Goal: Task Accomplishment & Management: Manage account settings

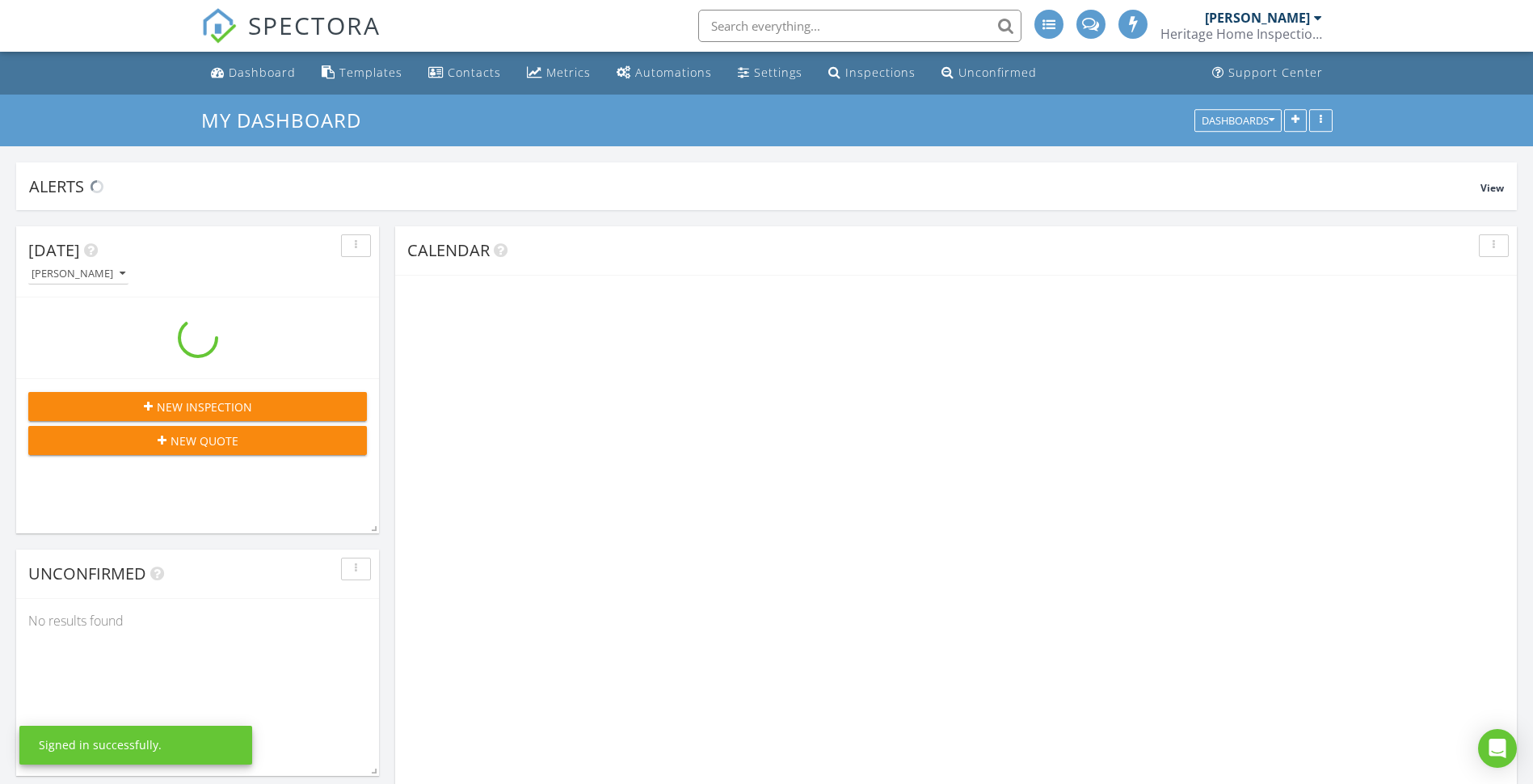
scroll to position [1536, 1559]
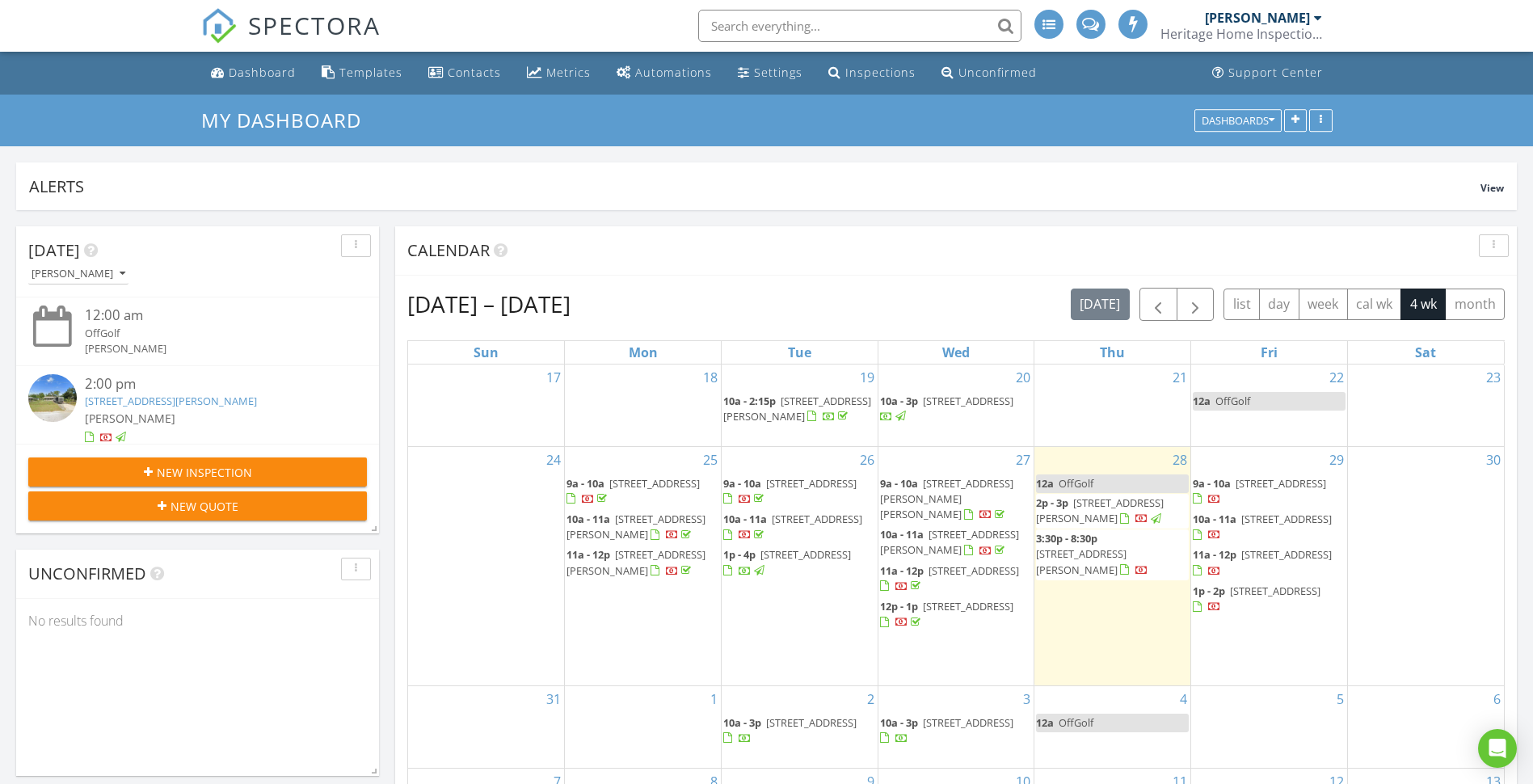
click at [1149, 514] on div at bounding box center [1142, 520] width 13 height 13
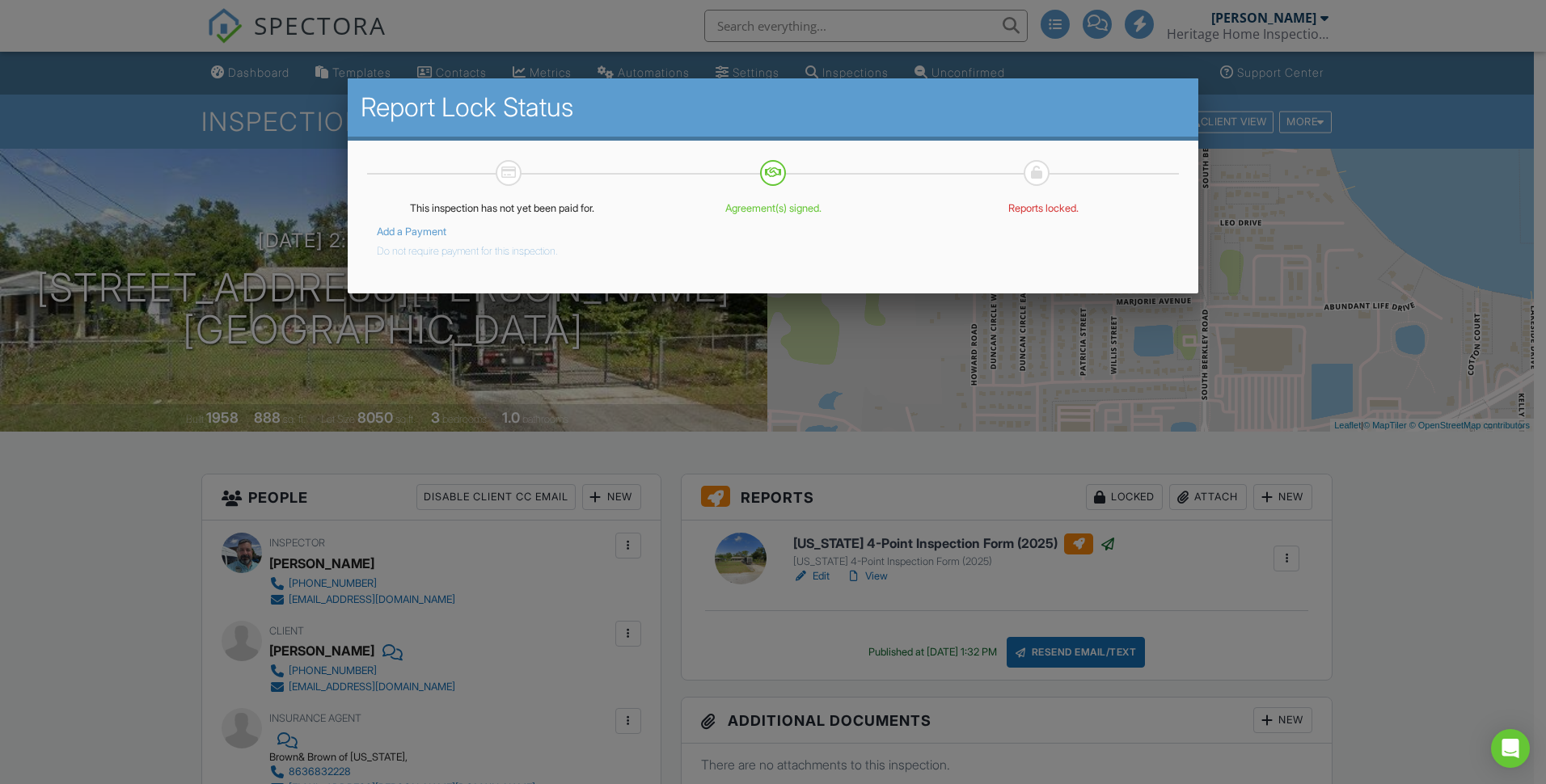
click at [476, 249] on button "Do not require payment for this inspection." at bounding box center [467, 248] width 181 height 20
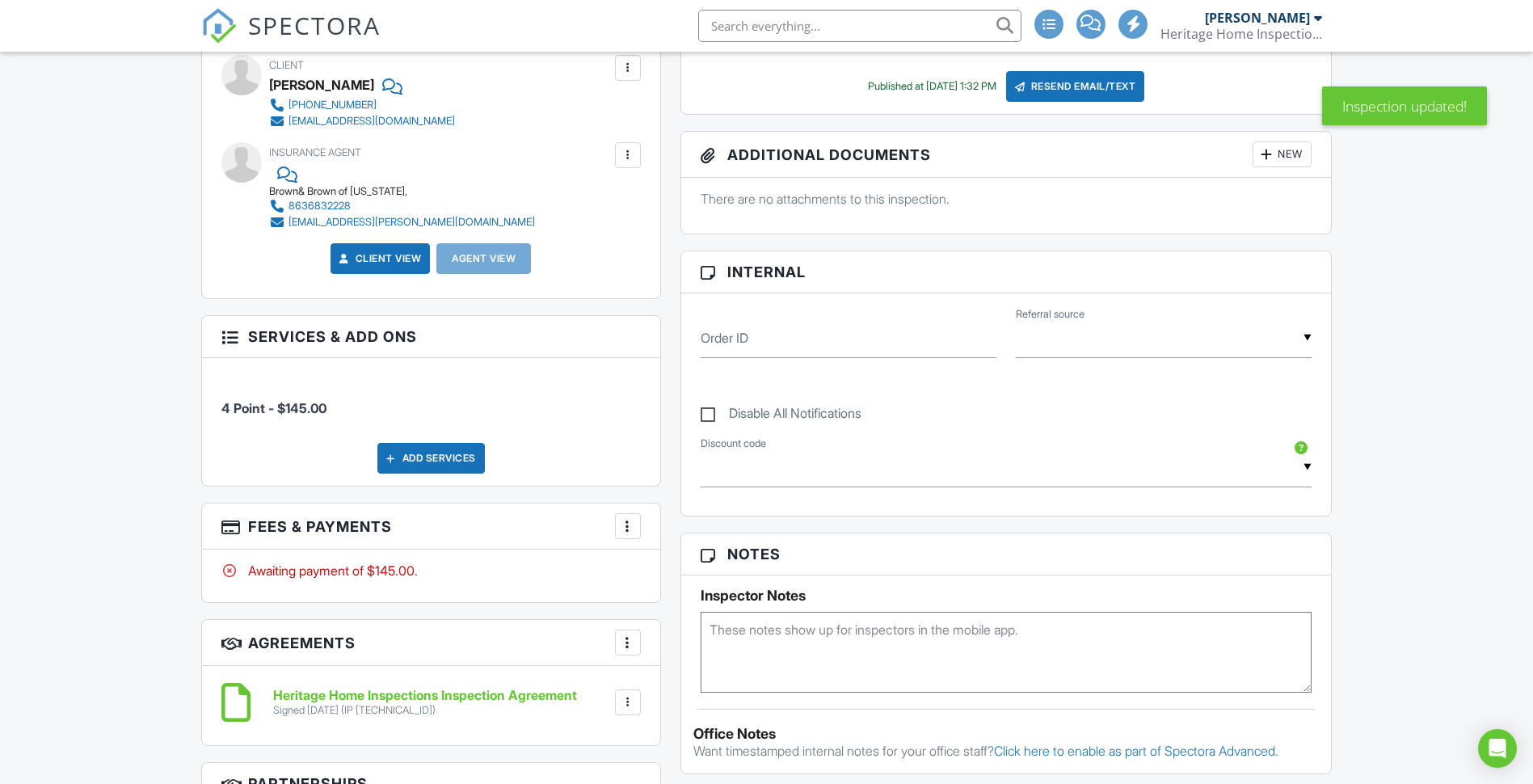
click at [630, 529] on div at bounding box center [628, 526] width 16 height 16
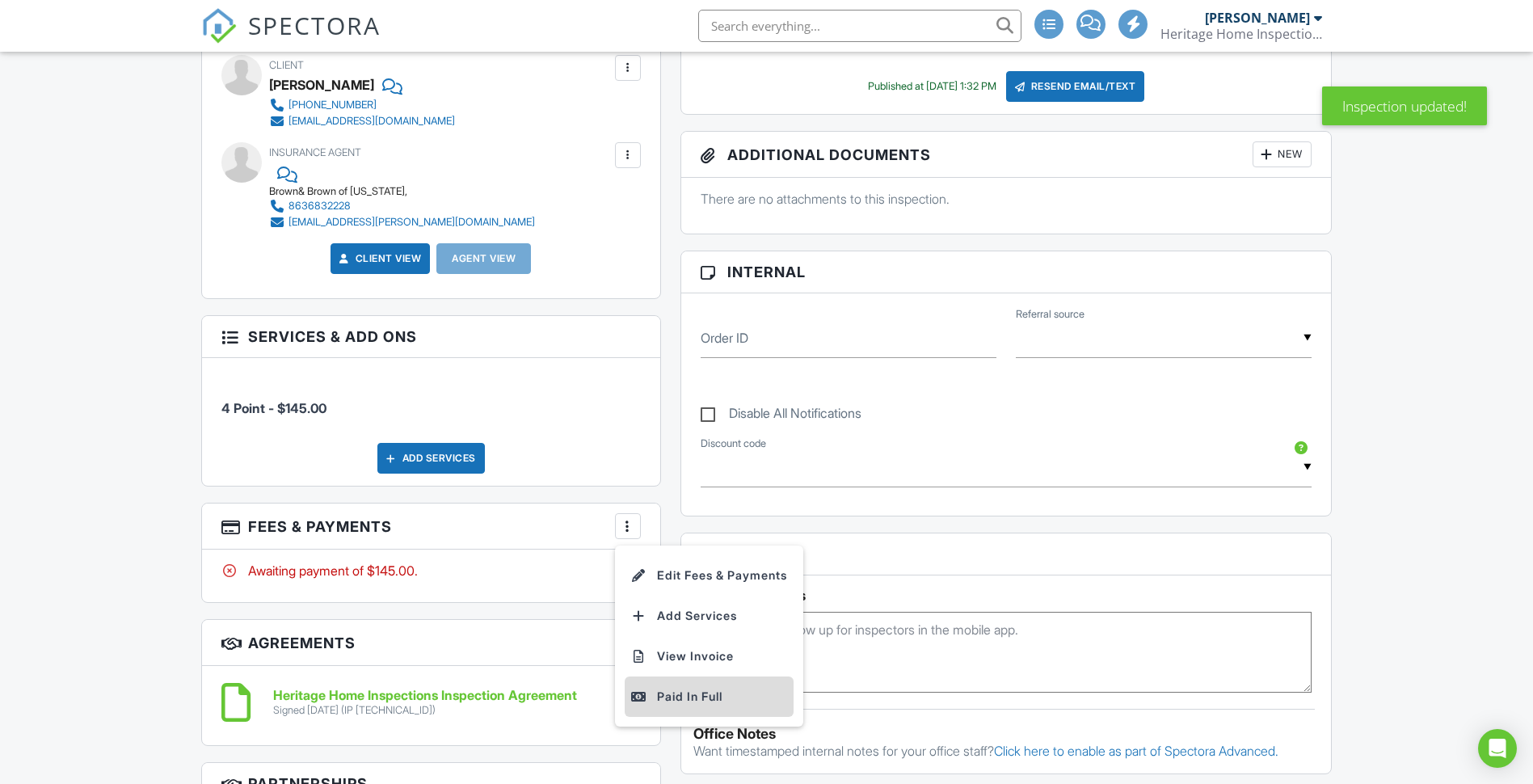
click at [704, 695] on div "Paid In Full" at bounding box center [709, 697] width 156 height 20
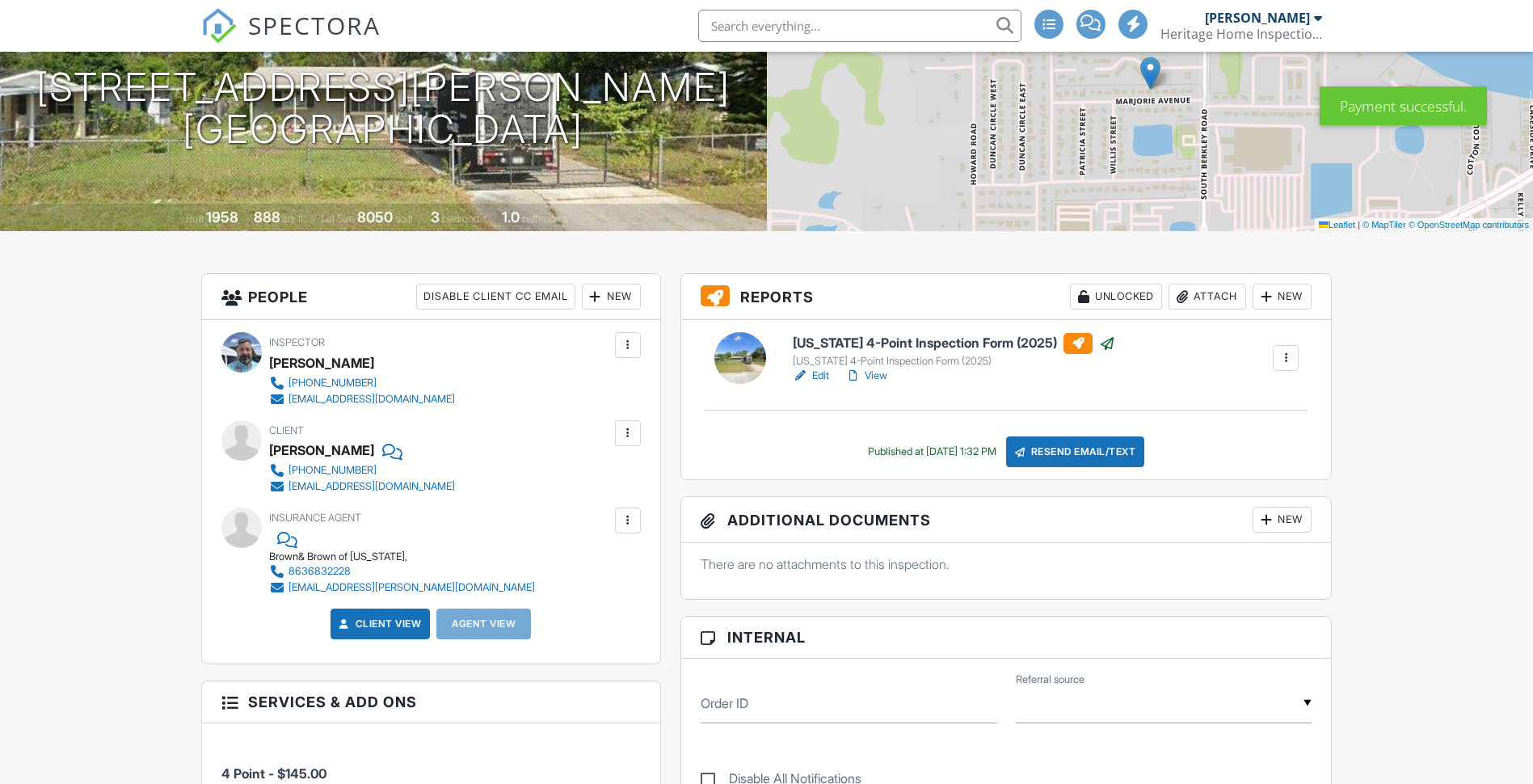
scroll to position [161, 0]
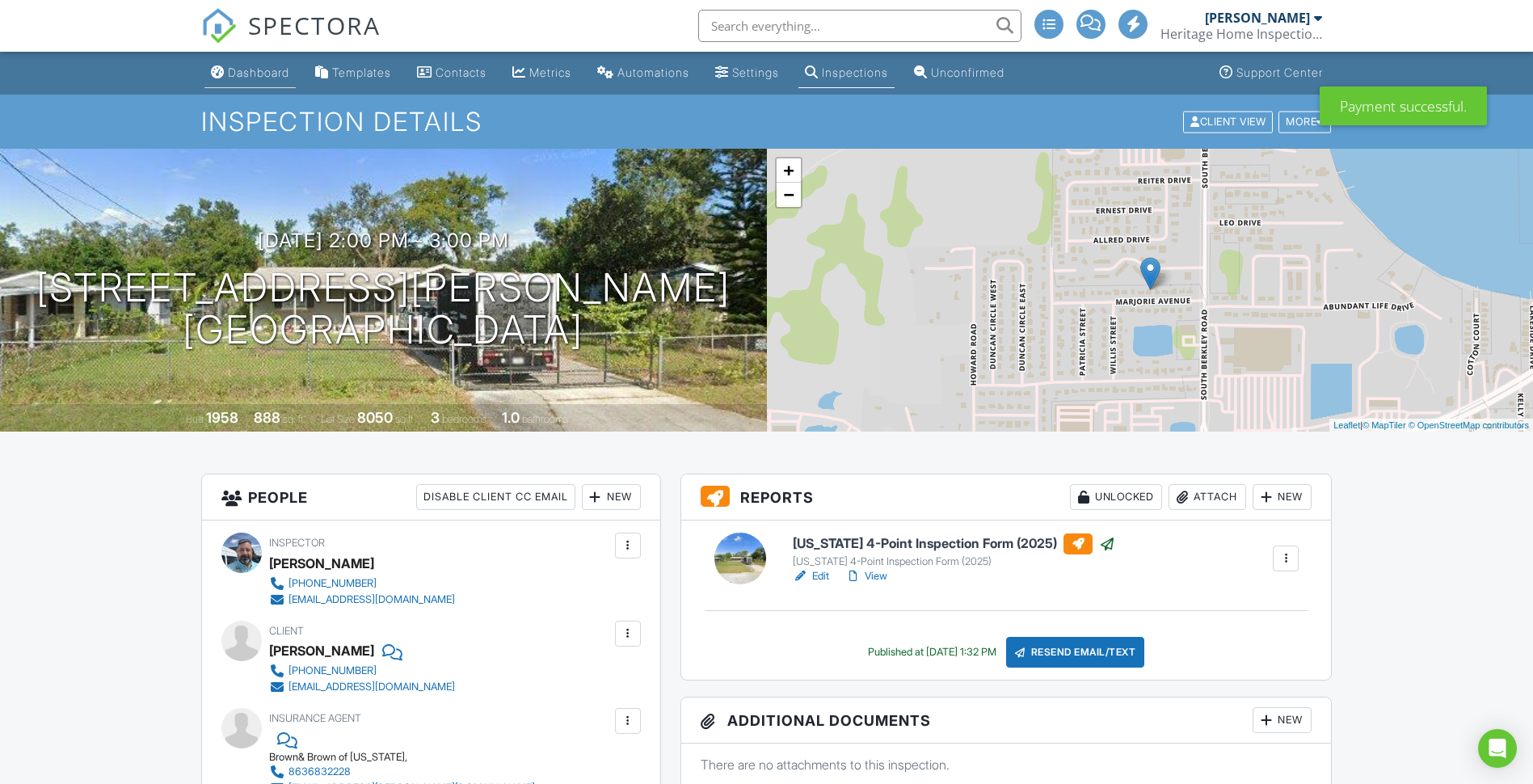
click at [244, 67] on div "Dashboard" at bounding box center [259, 73] width 61 height 14
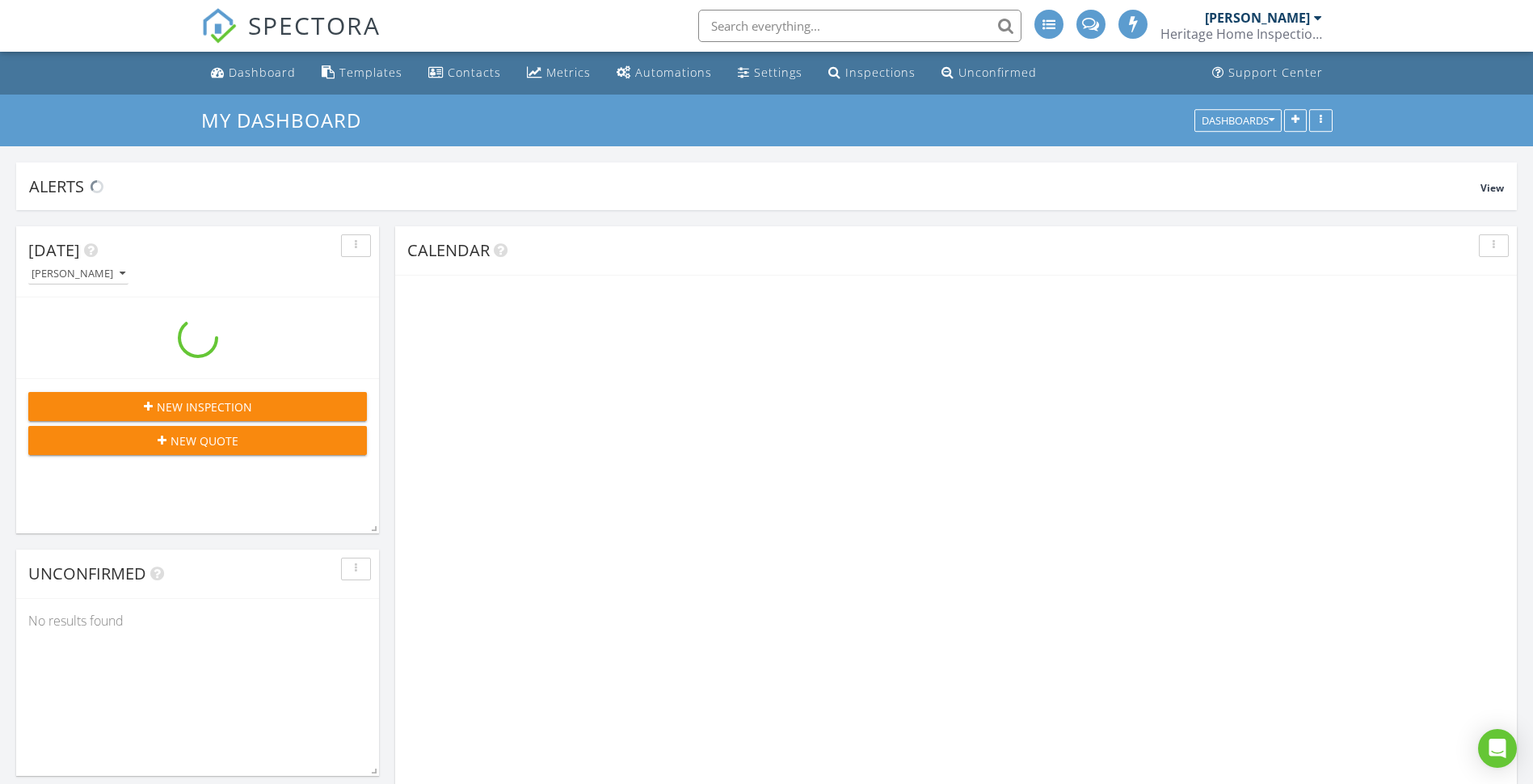
scroll to position [1536, 1559]
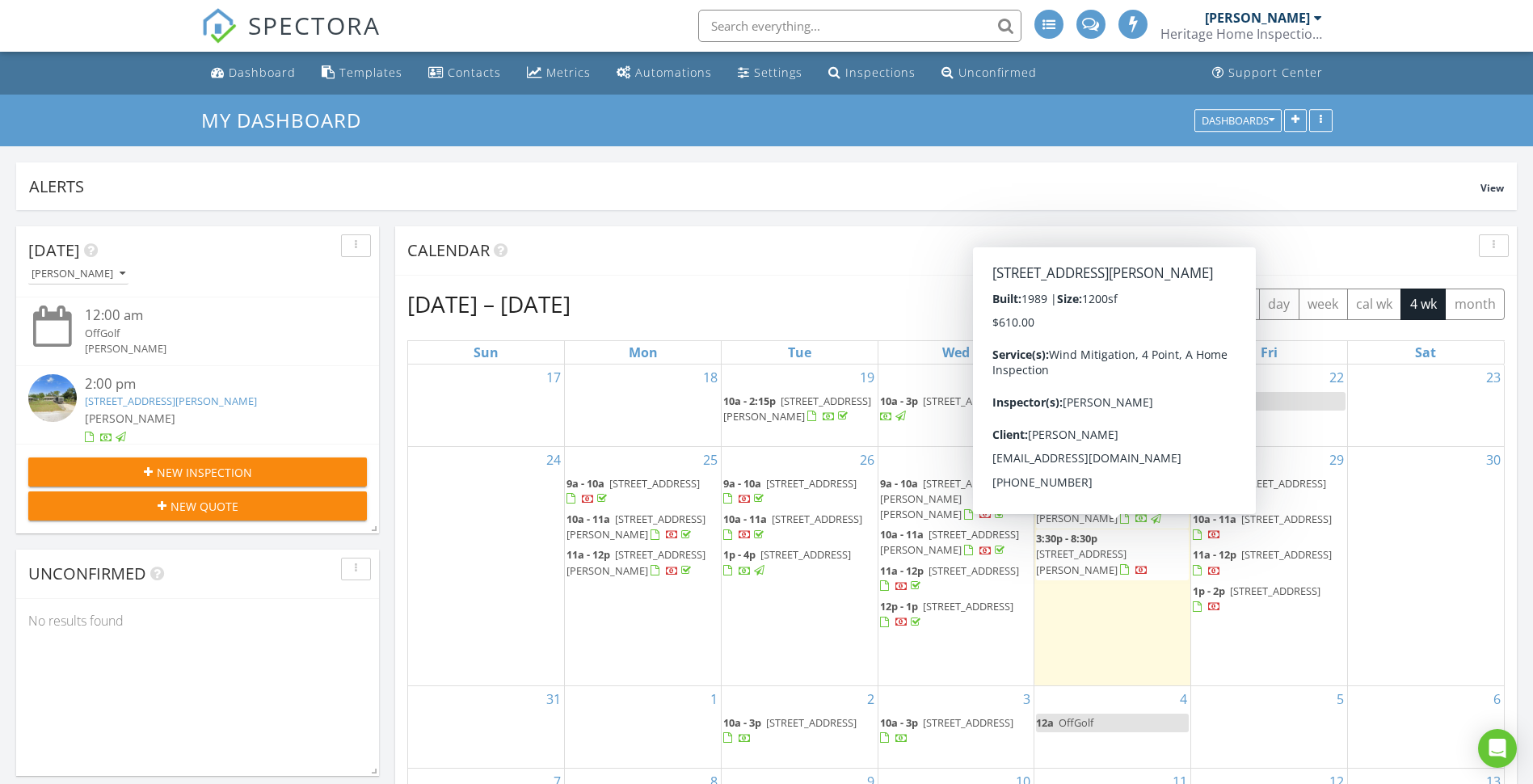
click at [1126, 547] on span "209 Ann Ave, Dundee 33838" at bounding box center [1081, 561] width 91 height 30
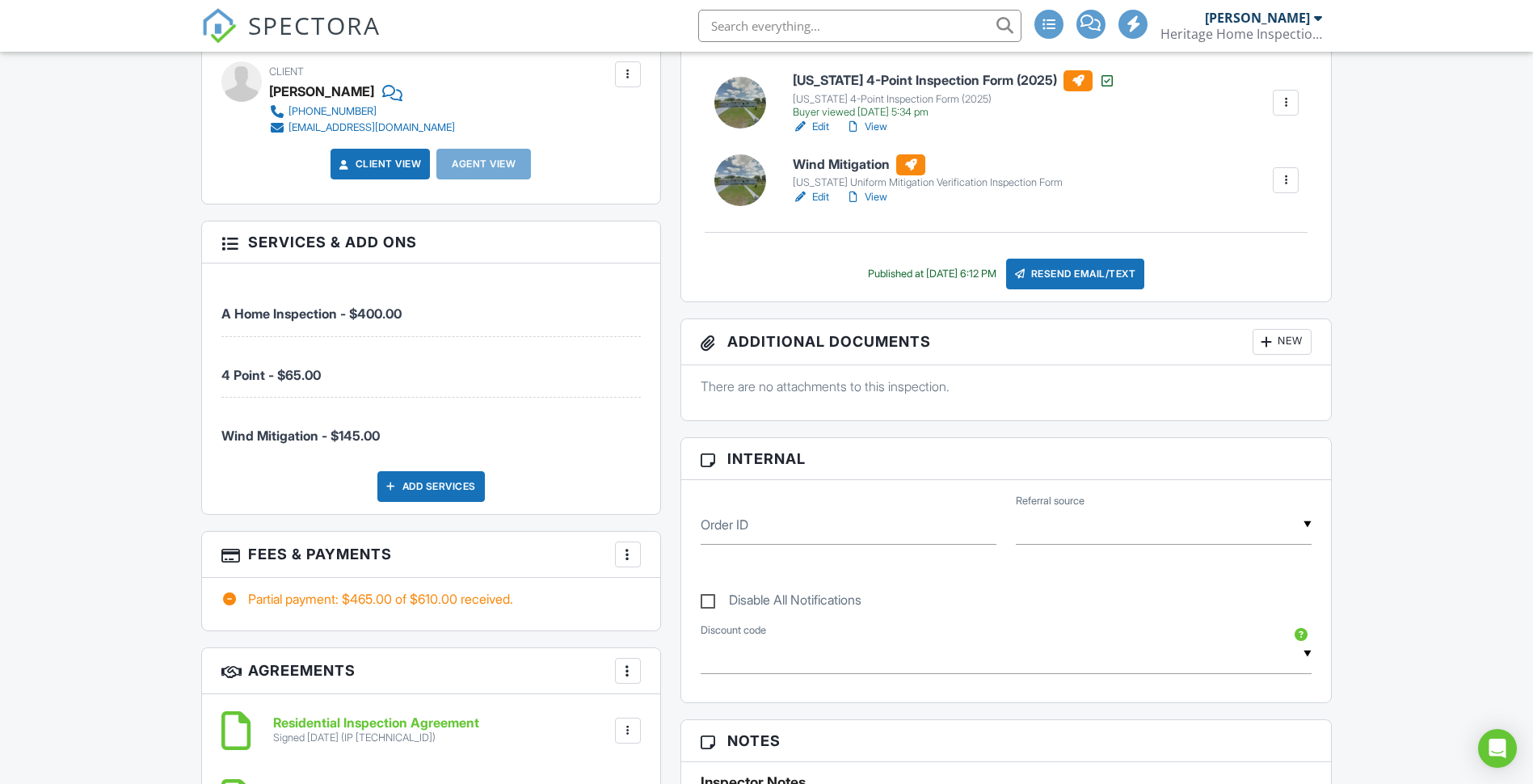
scroll to position [566, 0]
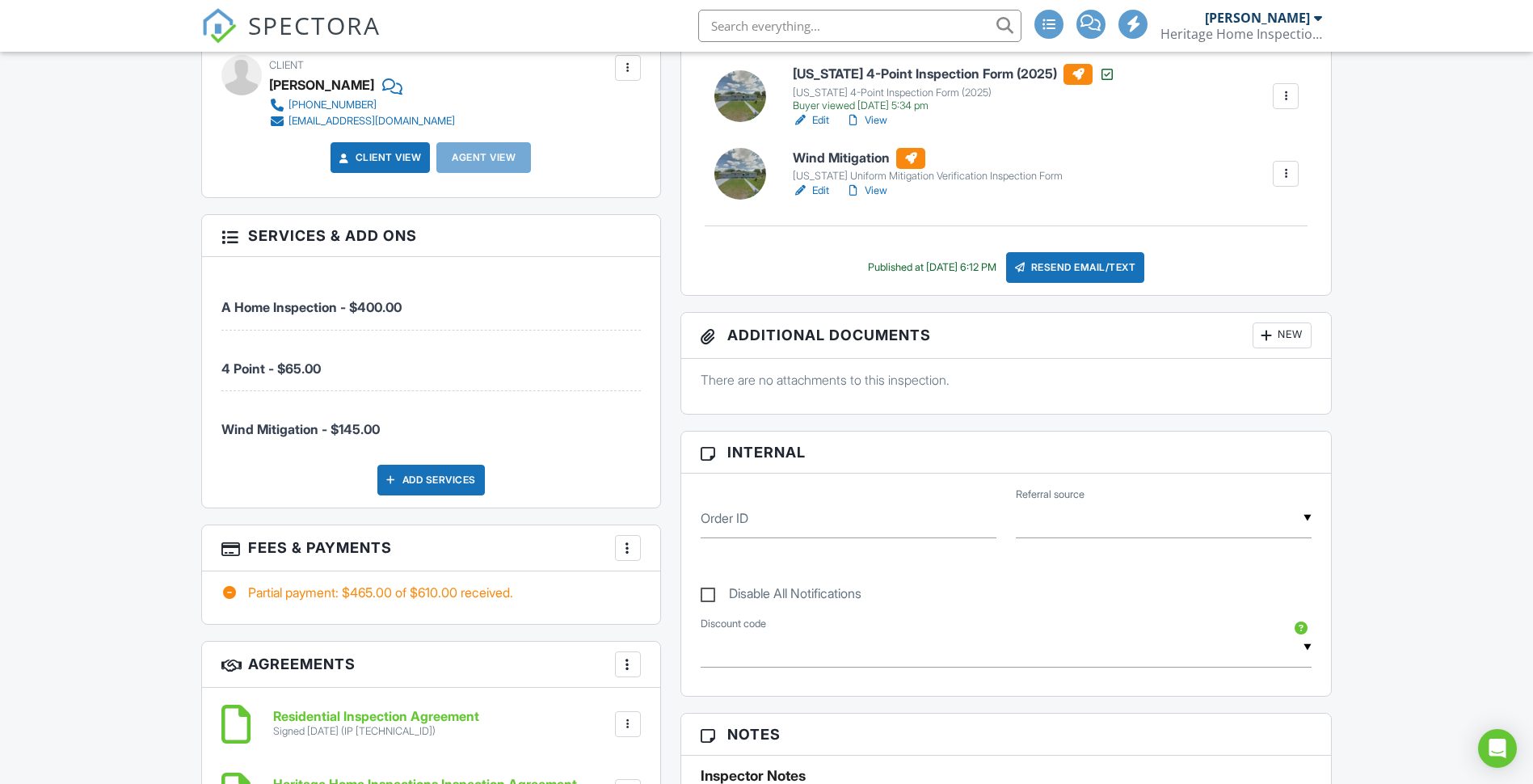
click at [629, 554] on div at bounding box center [628, 547] width 16 height 16
click at [686, 715] on div "Paid In Full" at bounding box center [709, 718] width 156 height 20
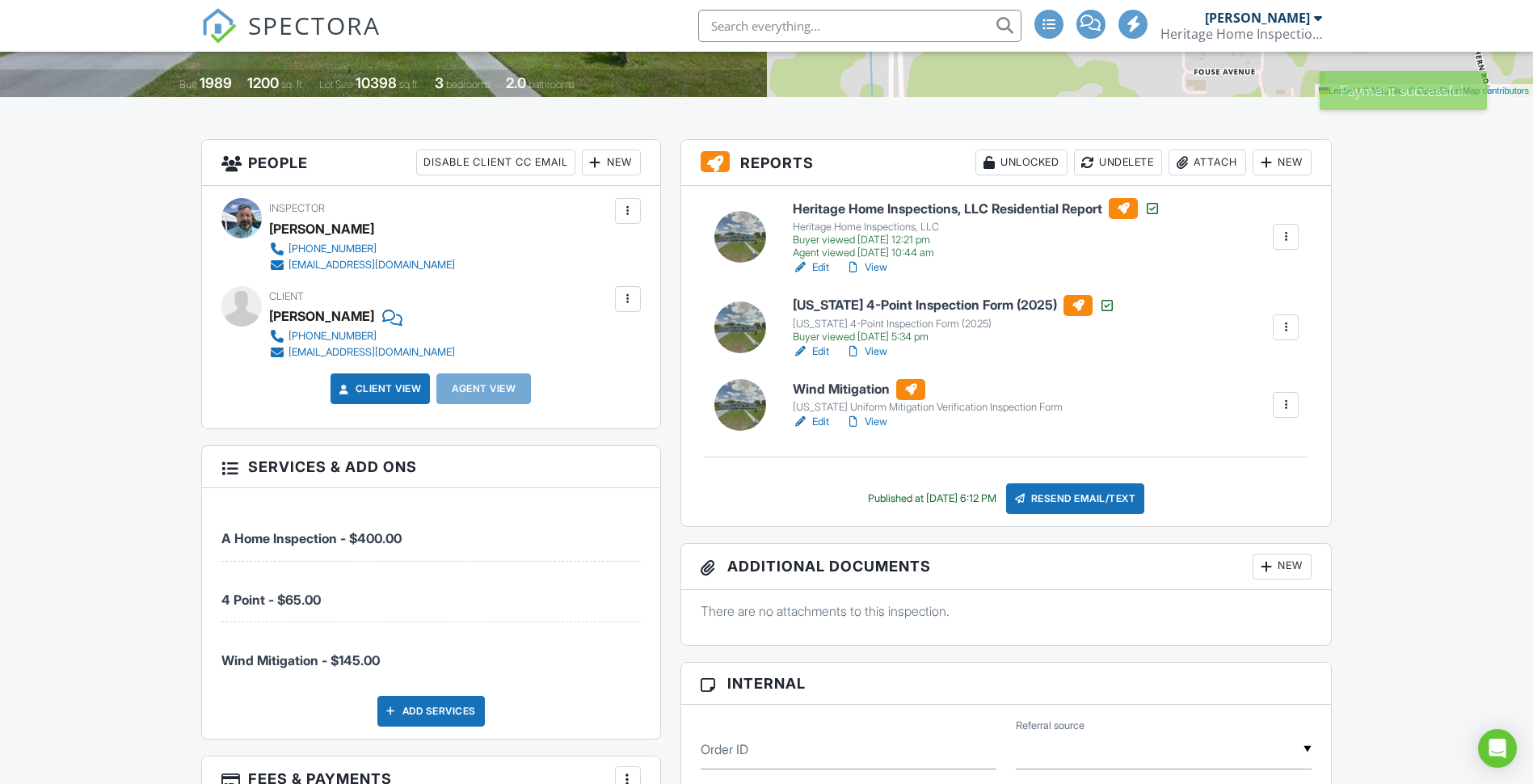
scroll to position [324, 0]
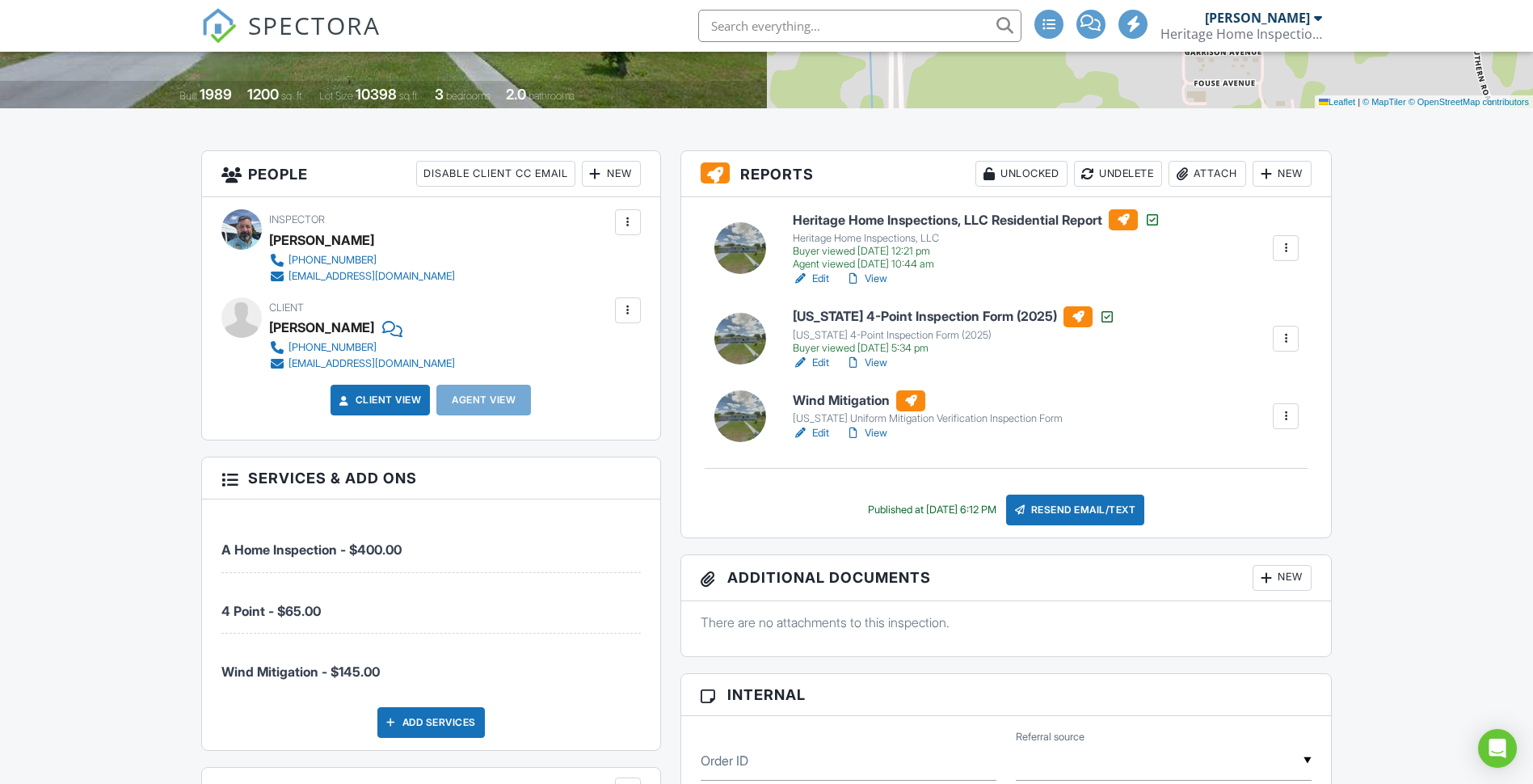
click at [820, 430] on link "Edit" at bounding box center [810, 433] width 37 height 16
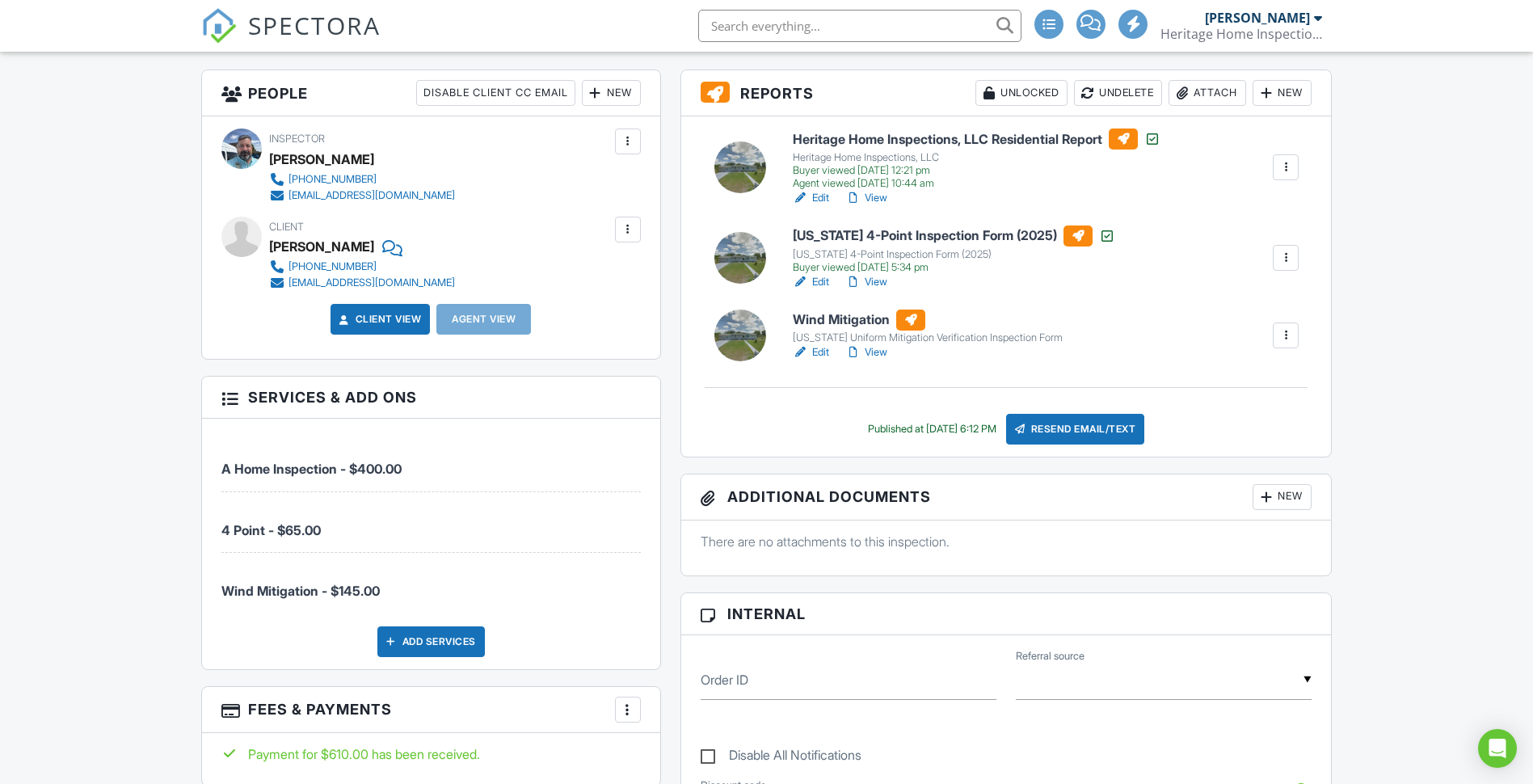
click at [1282, 334] on div at bounding box center [1285, 335] width 16 height 16
click at [1230, 377] on link "Quick Publish" at bounding box center [1244, 379] width 97 height 18
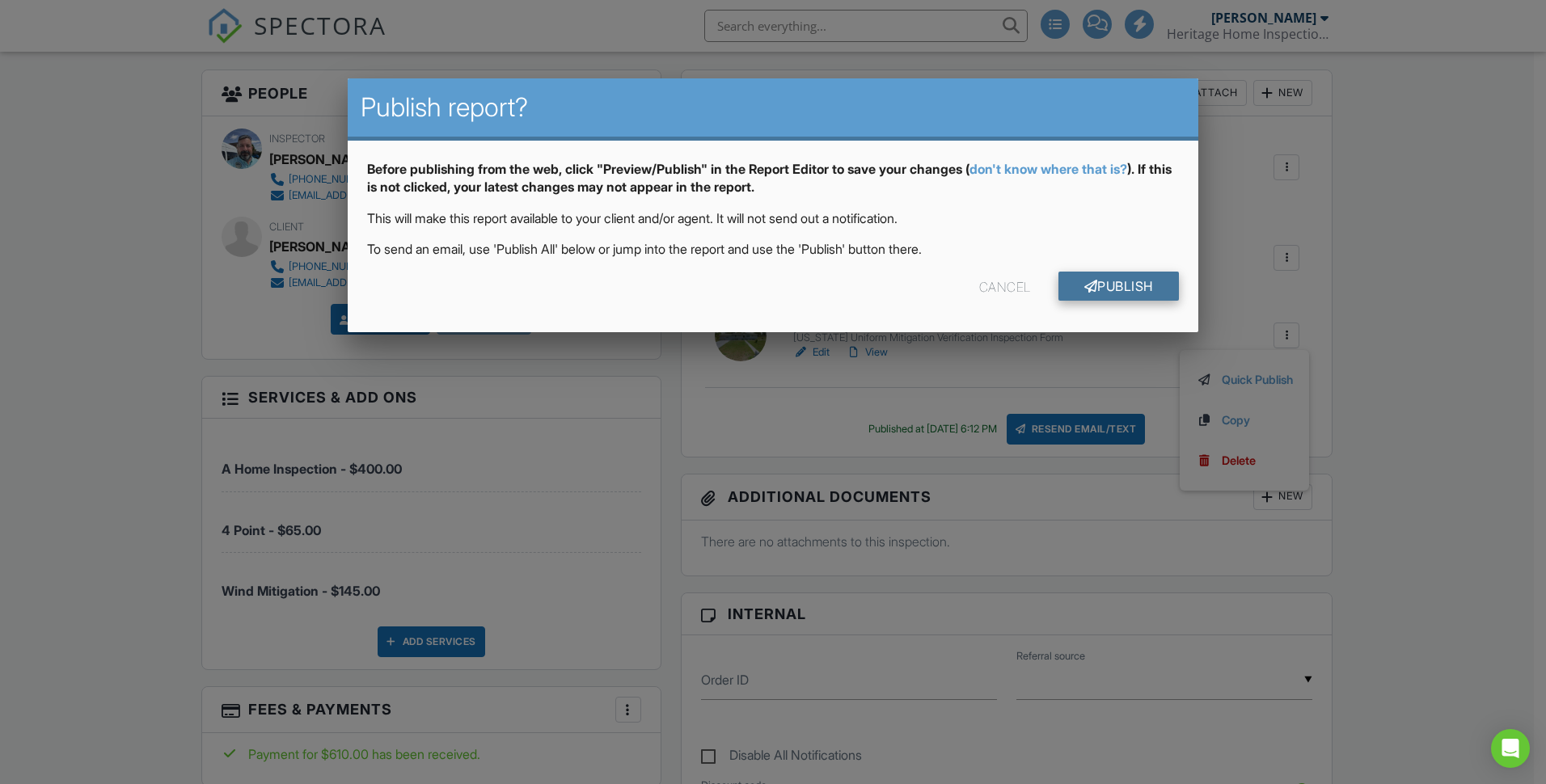
click at [1124, 287] on link "Publish" at bounding box center [1118, 286] width 120 height 29
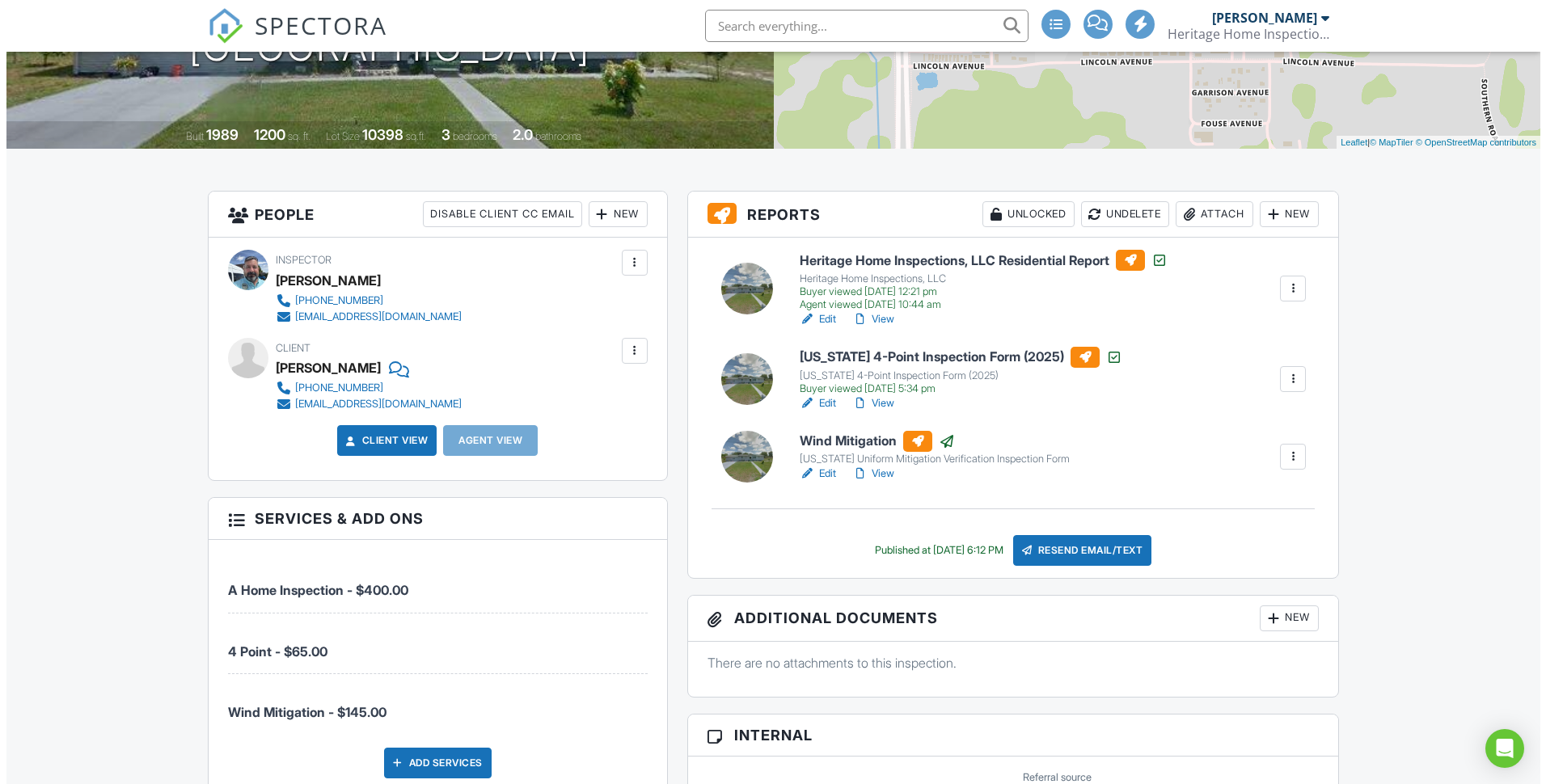
scroll to position [278, 0]
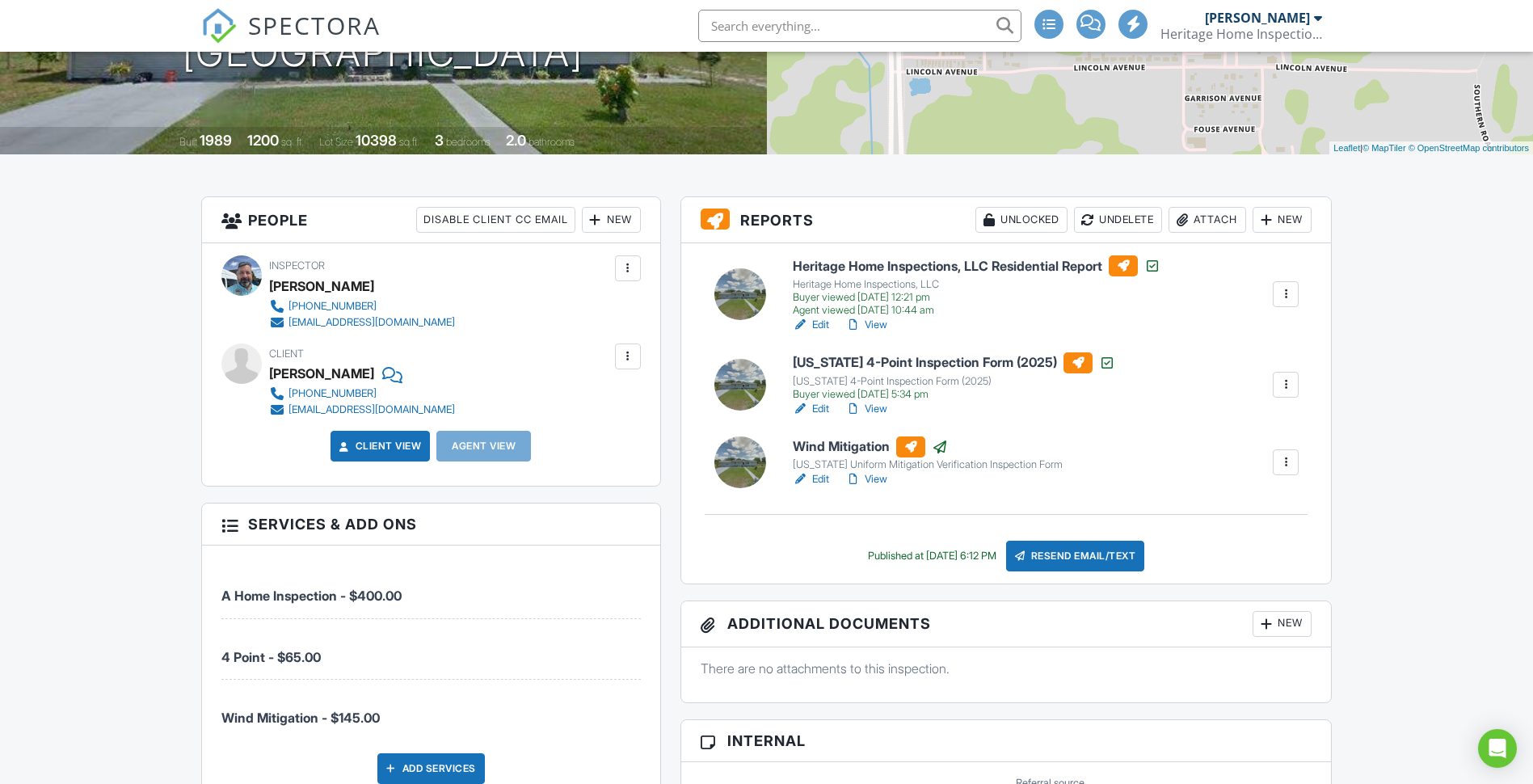
click at [1095, 554] on div "Resend Email/Text" at bounding box center [1075, 556] width 139 height 31
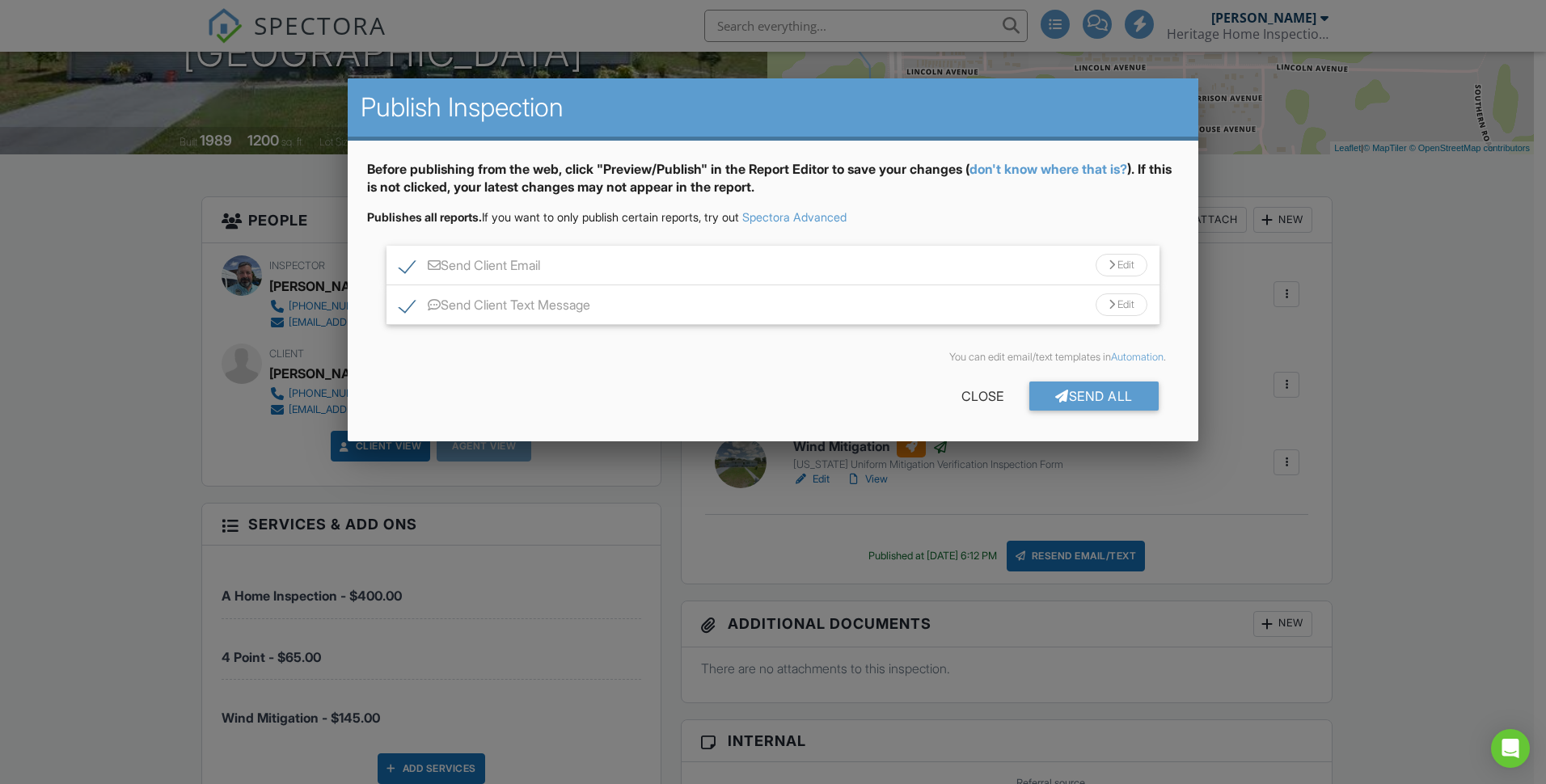
click at [405, 301] on label "Send Client Text Message" at bounding box center [495, 307] width 190 height 20
checkbox input "false"
click at [1080, 404] on div "Send All" at bounding box center [1093, 396] width 129 height 29
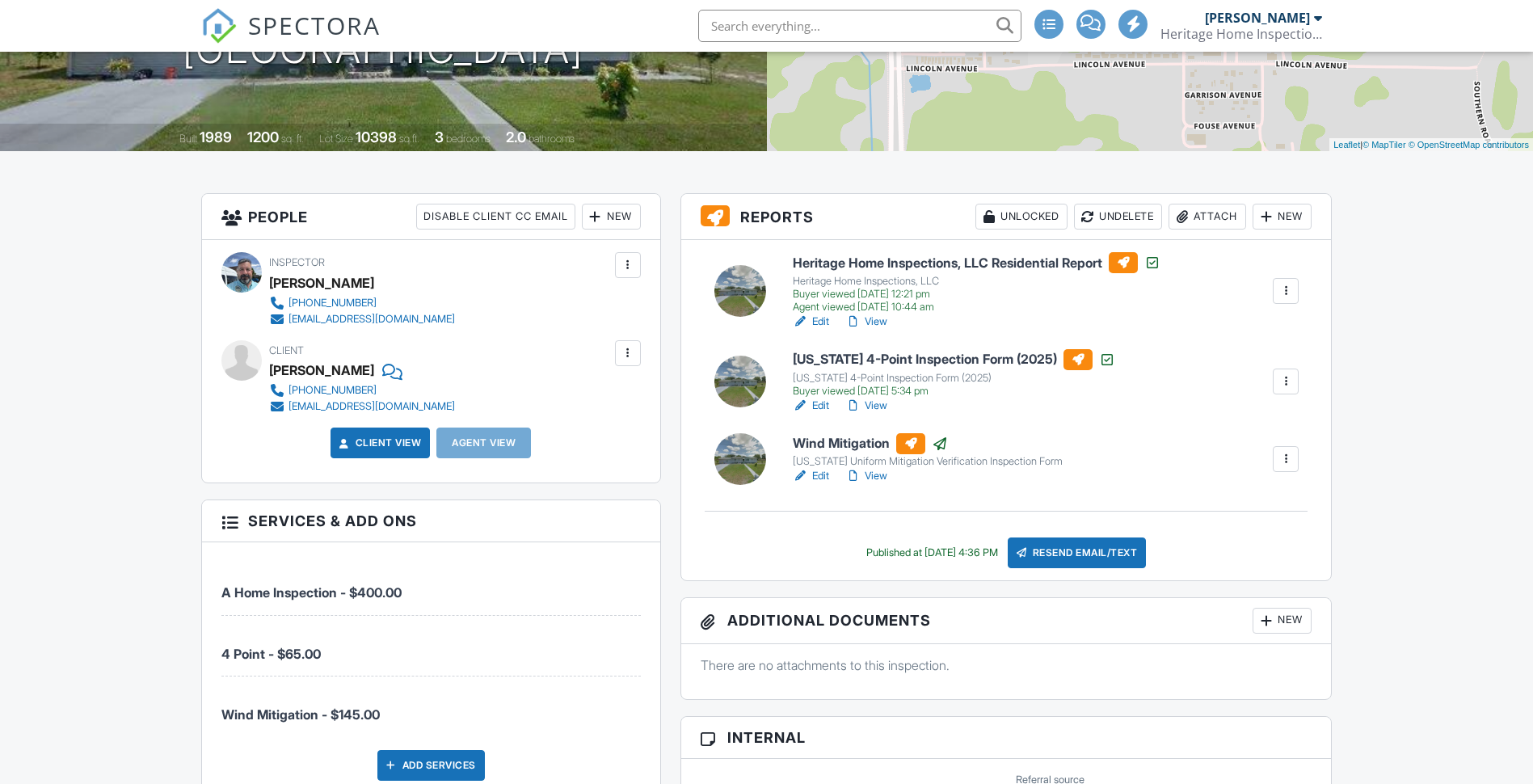
scroll to position [280, 0]
click at [389, 444] on link "Client View" at bounding box center [379, 442] width 85 height 16
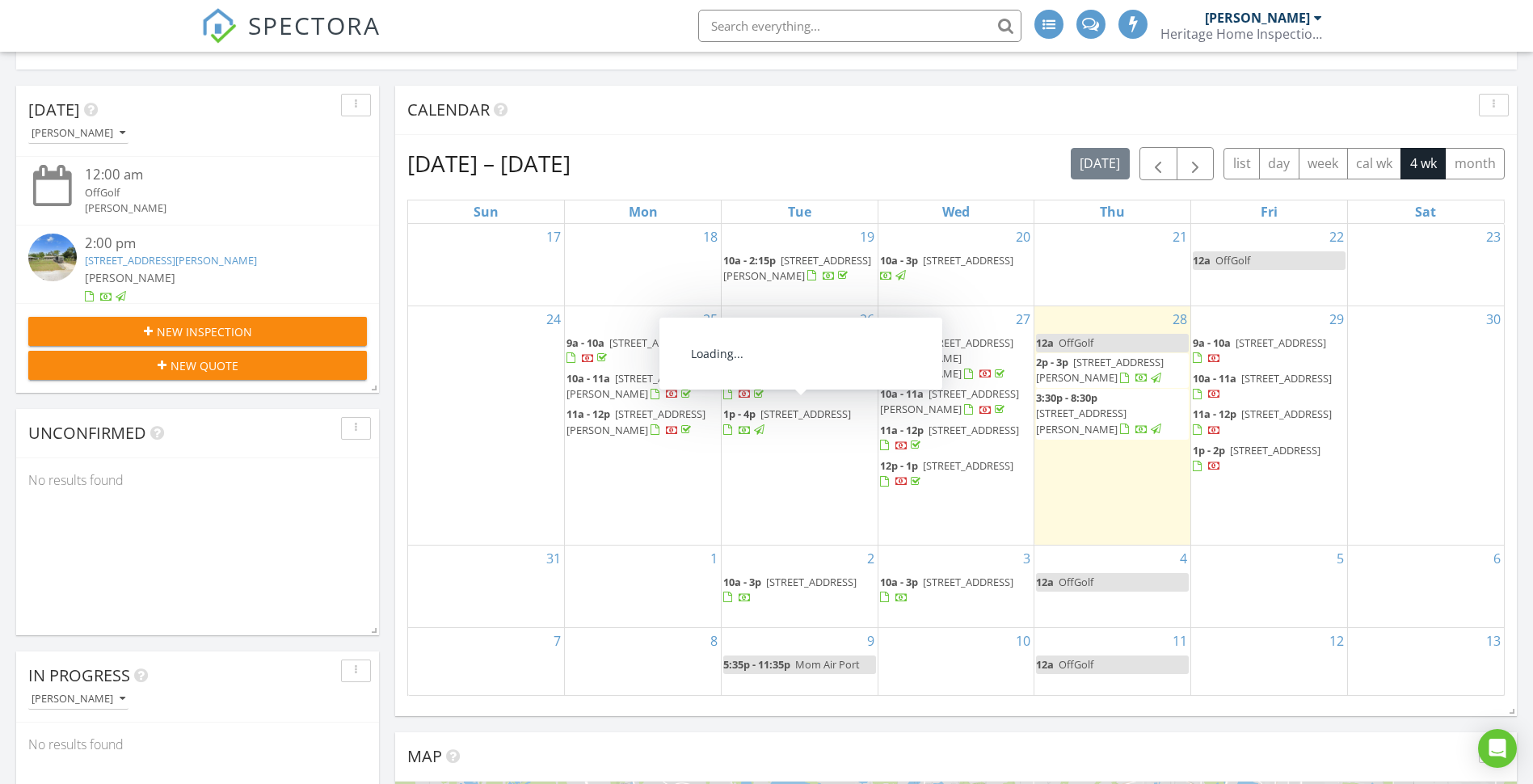
scroll to position [243, 0]
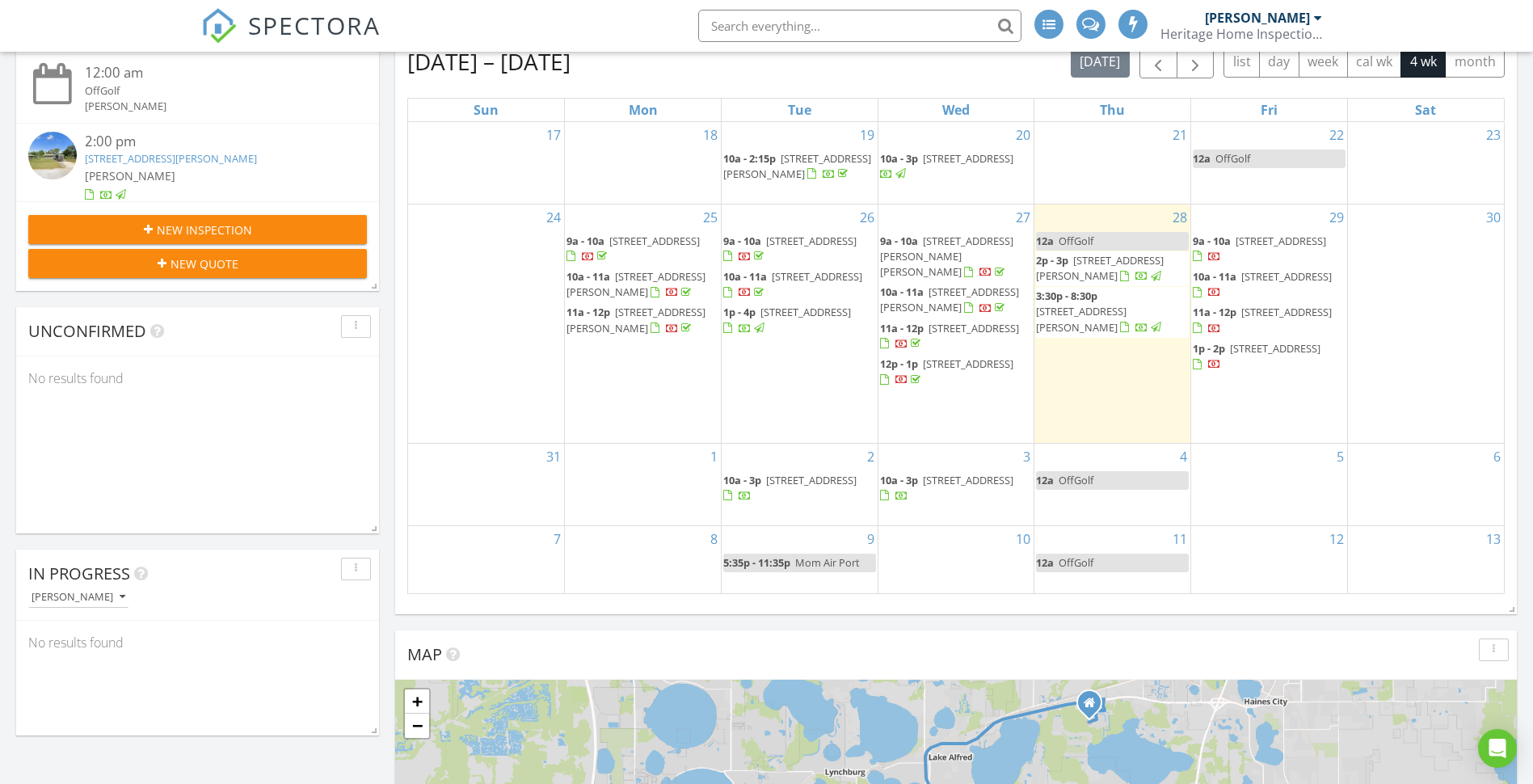
click at [1385, 299] on div "30" at bounding box center [1426, 323] width 156 height 238
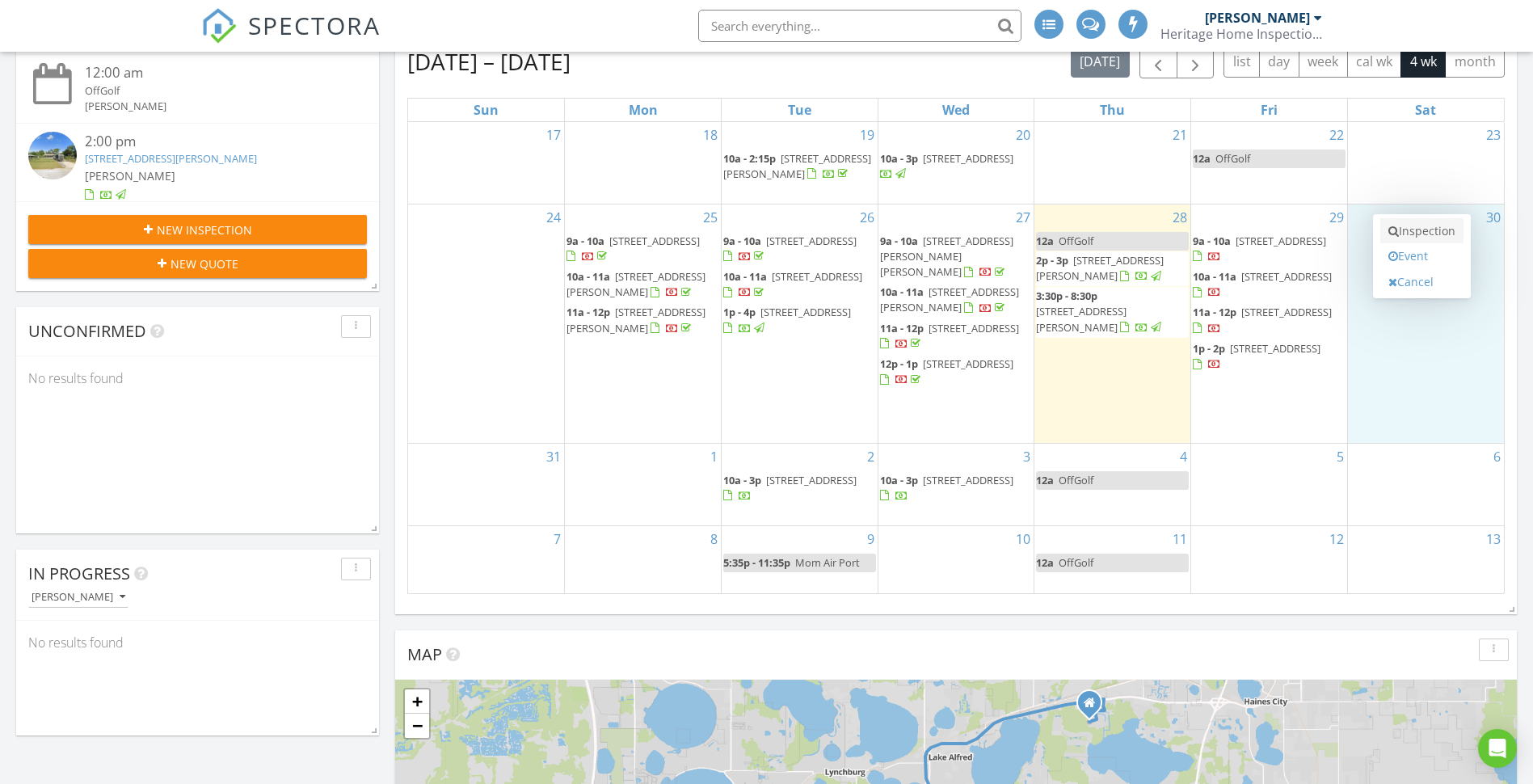
click at [1428, 231] on link "Inspection" at bounding box center [1422, 231] width 83 height 26
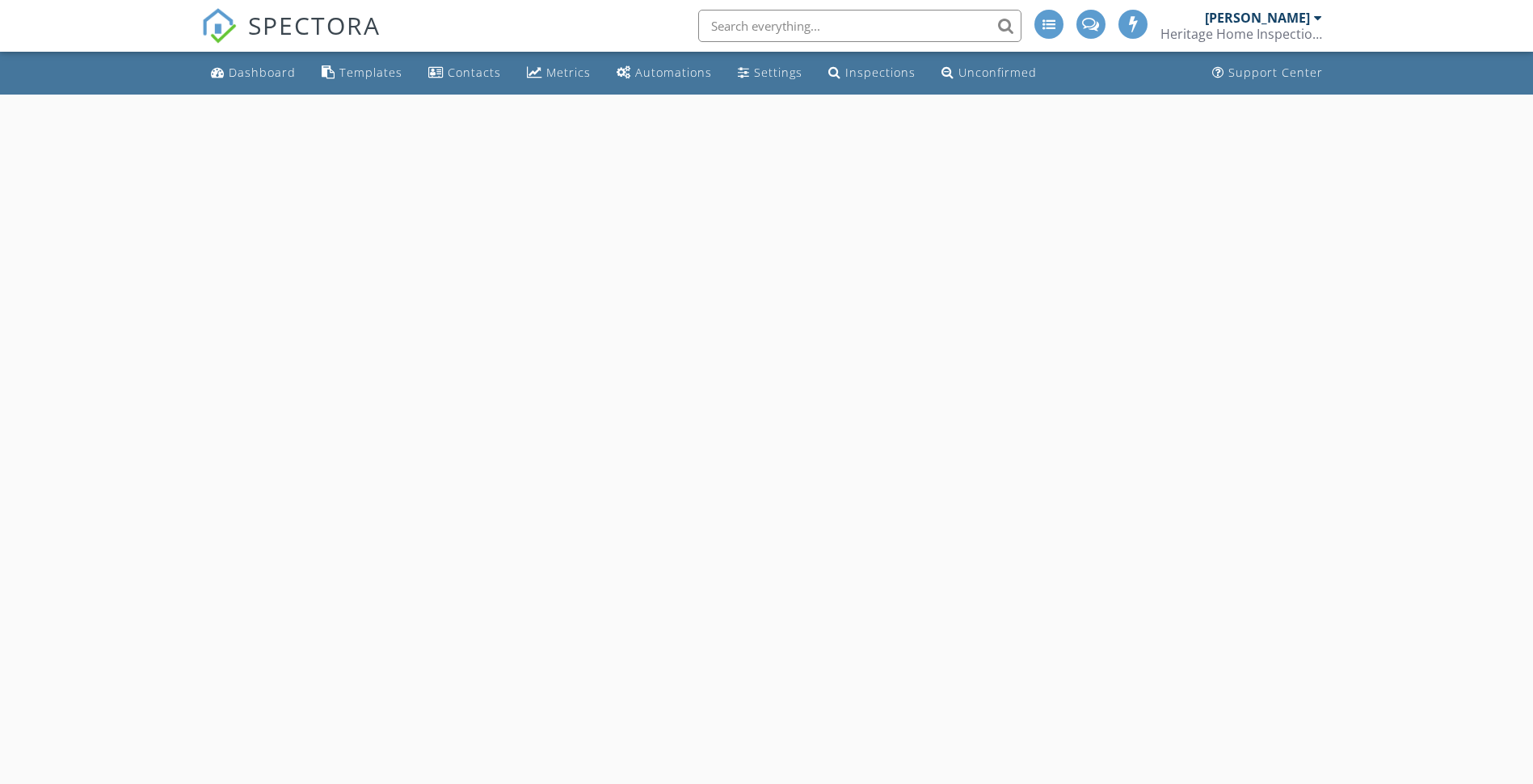
select select "7"
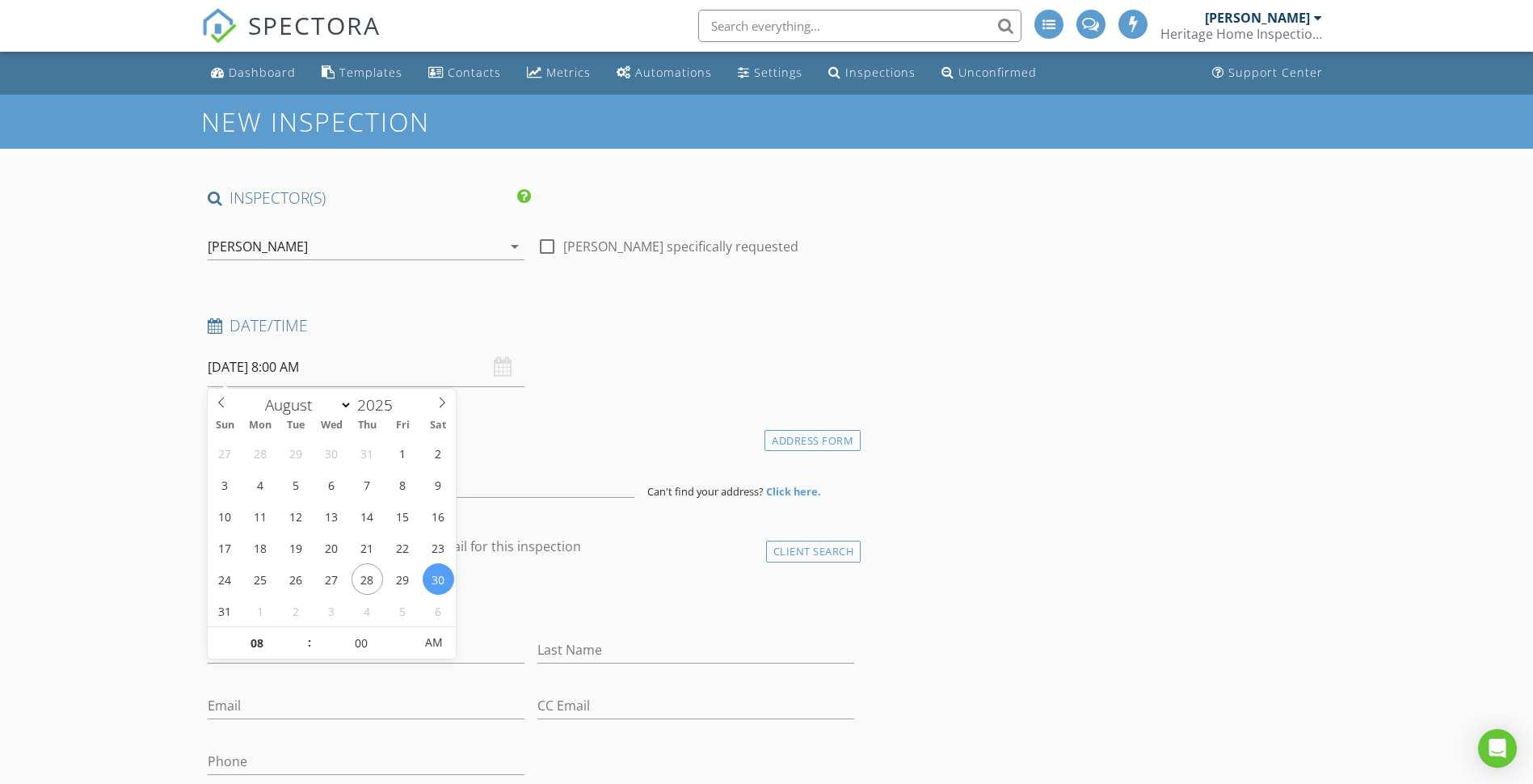
click at [285, 365] on input "08/30/2025 8:00 AM" at bounding box center [366, 367] width 317 height 39
type input "09"
type input "08/30/2025 9:00 AM"
click at [304, 633] on span at bounding box center [301, 635] width 11 height 16
click at [494, 462] on input at bounding box center [421, 478] width 427 height 39
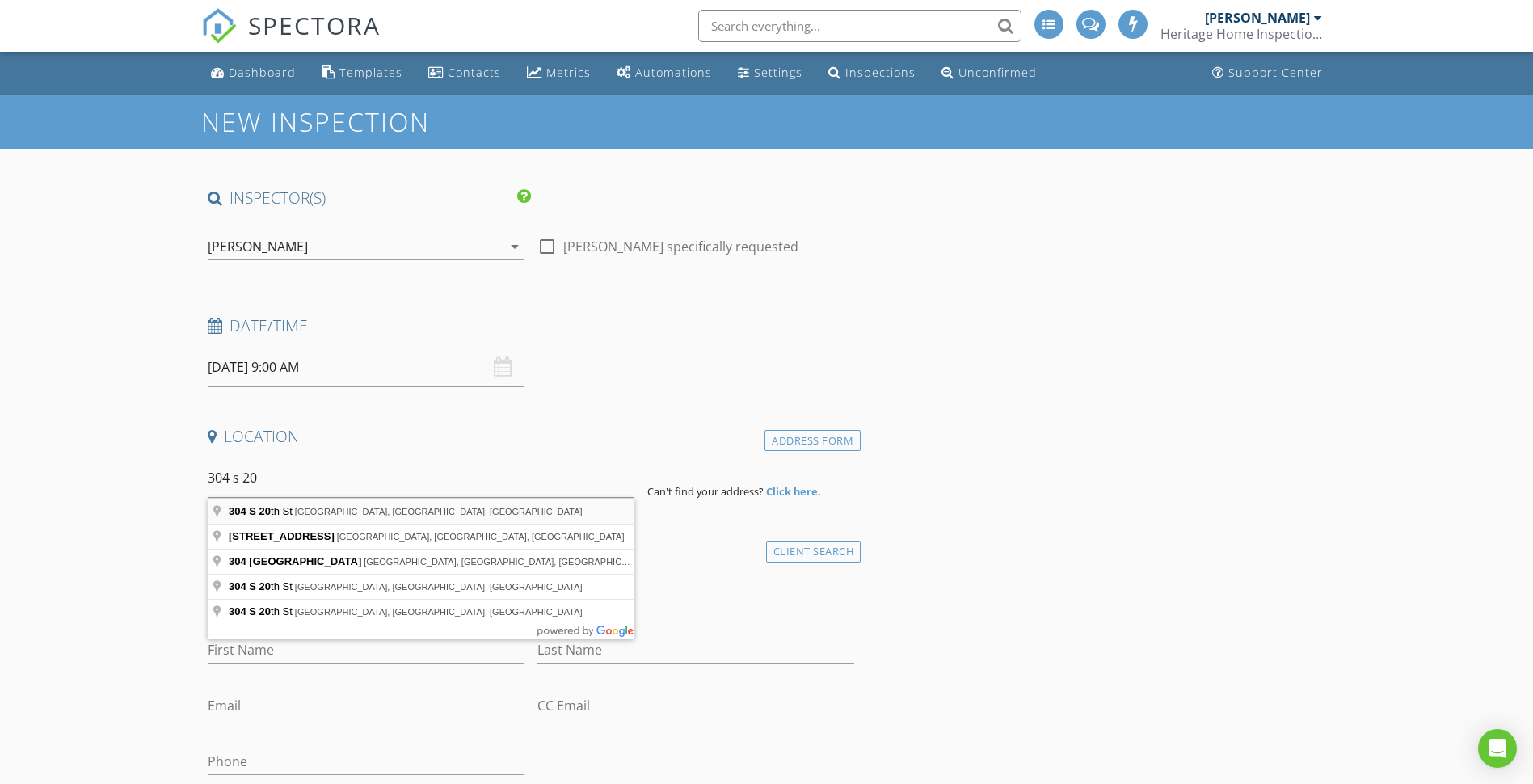
type input "304 S 20th St, Haines City, FL, USA"
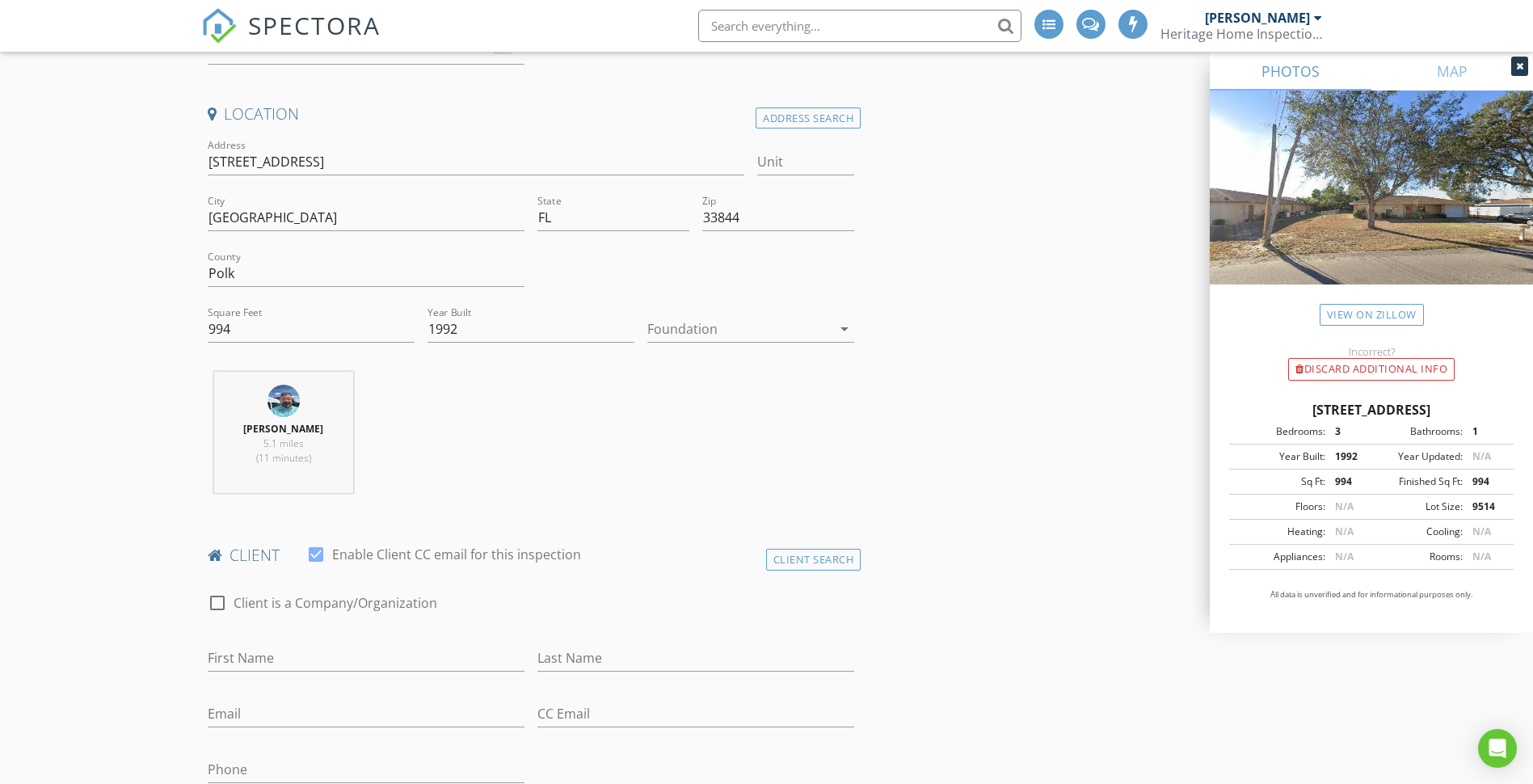
scroll to position [324, 0]
click at [787, 561] on div "Client Search" at bounding box center [814, 559] width 96 height 22
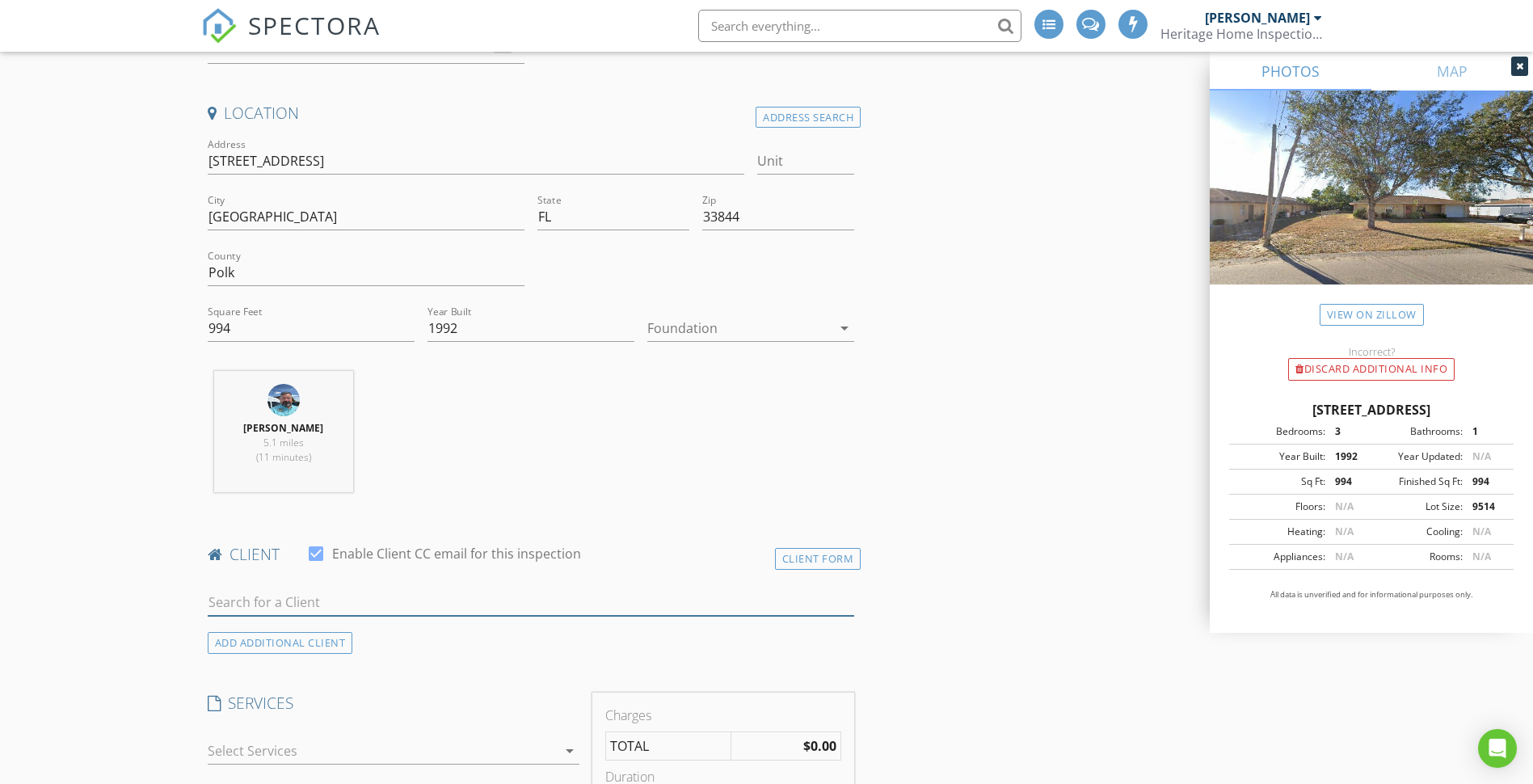
click at [290, 600] on input "text" at bounding box center [531, 602] width 647 height 26
type input "edi"
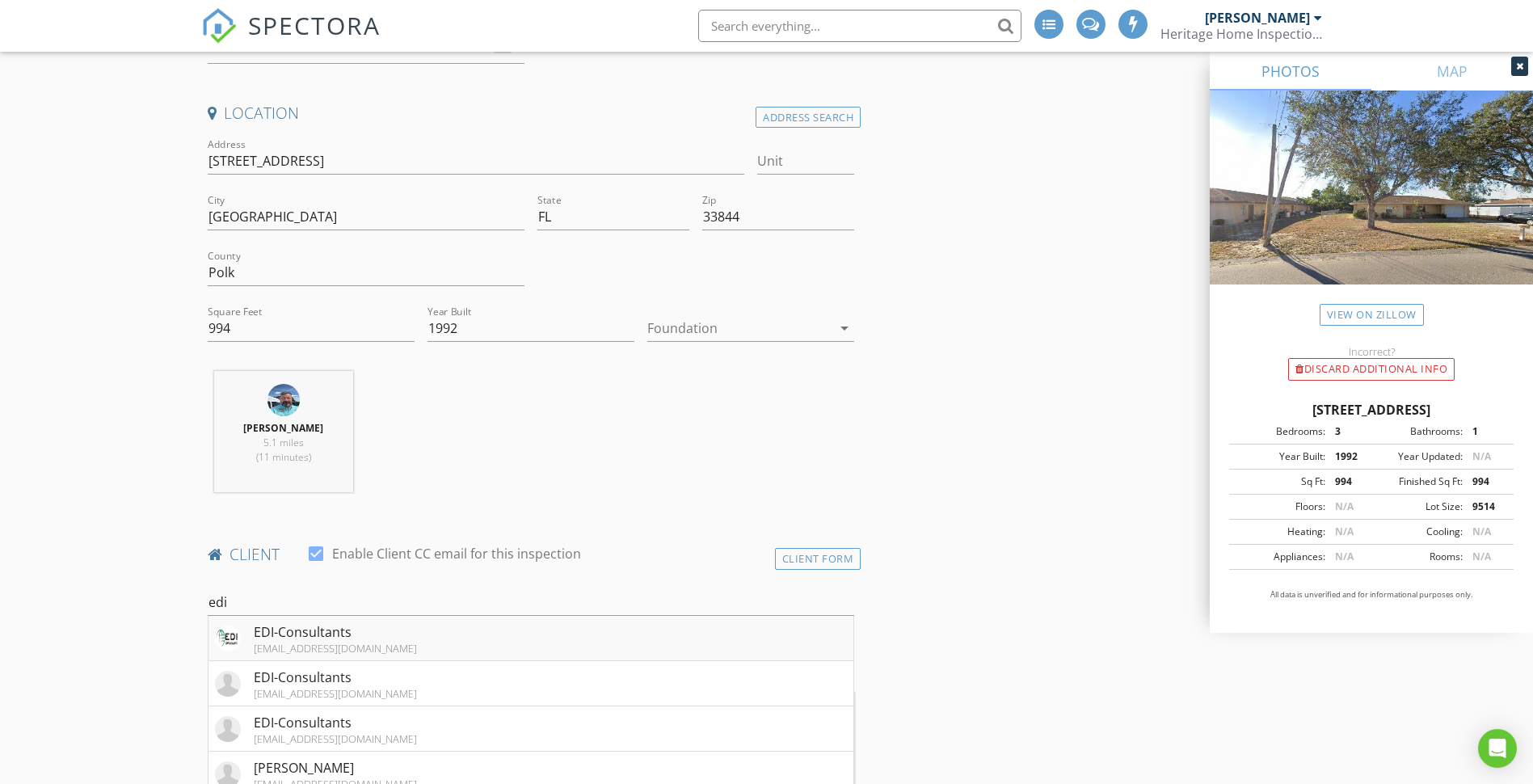
click at [268, 642] on div "mvalenzona@edi-consultants.com" at bounding box center [335, 648] width 163 height 13
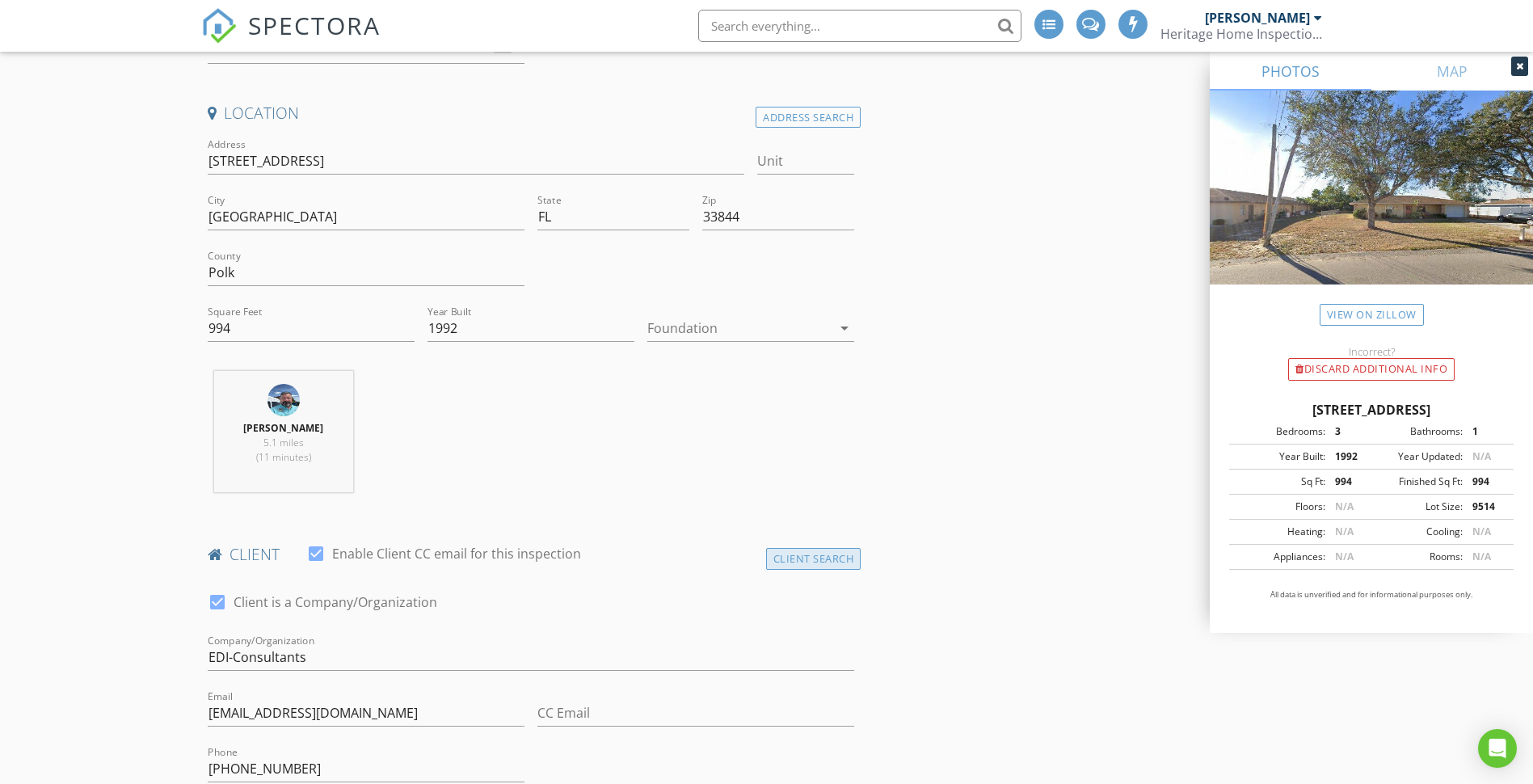
click at [782, 559] on div "Client Search" at bounding box center [814, 559] width 96 height 22
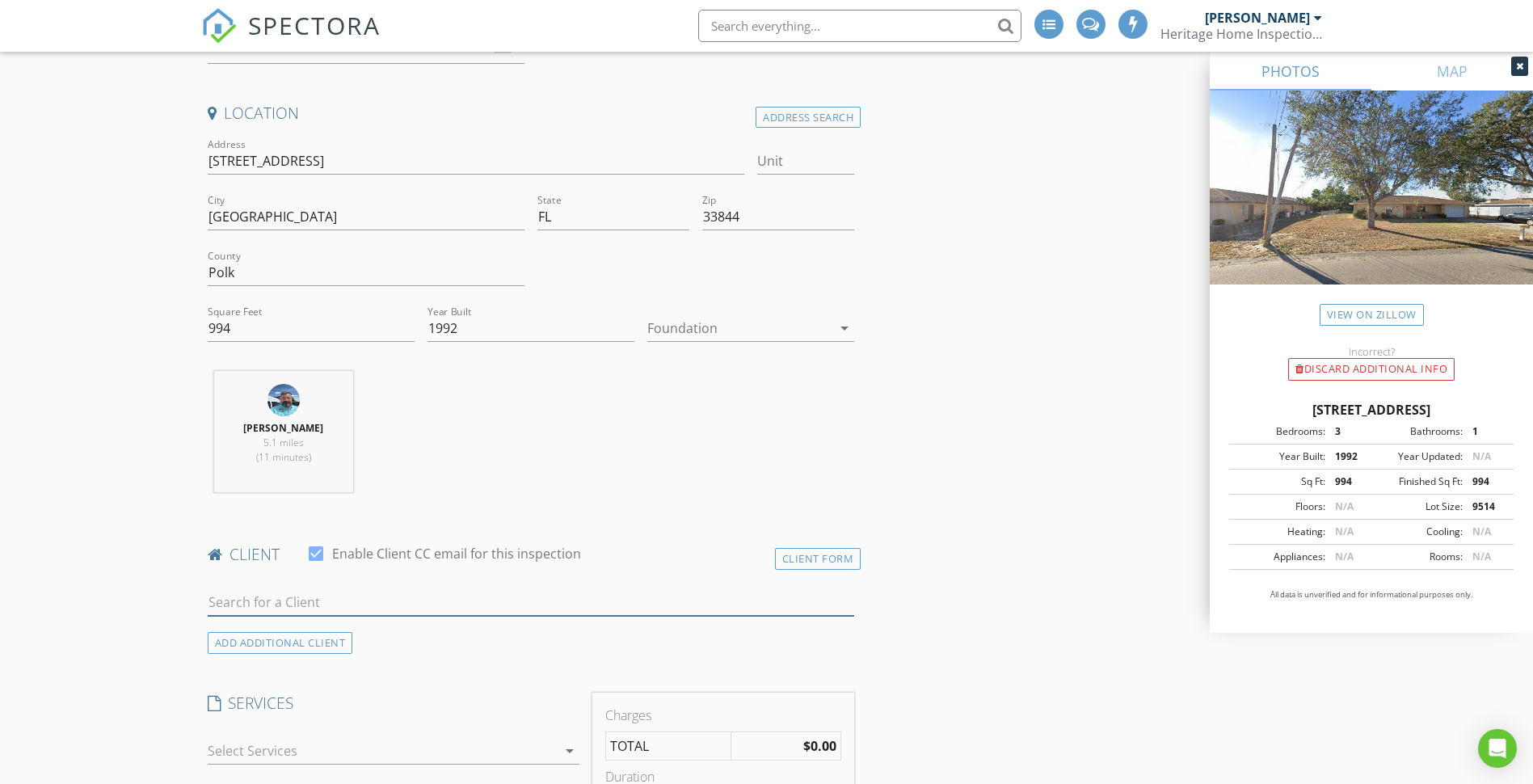
click at [322, 600] on input "text" at bounding box center [531, 602] width 647 height 26
type input "cra"
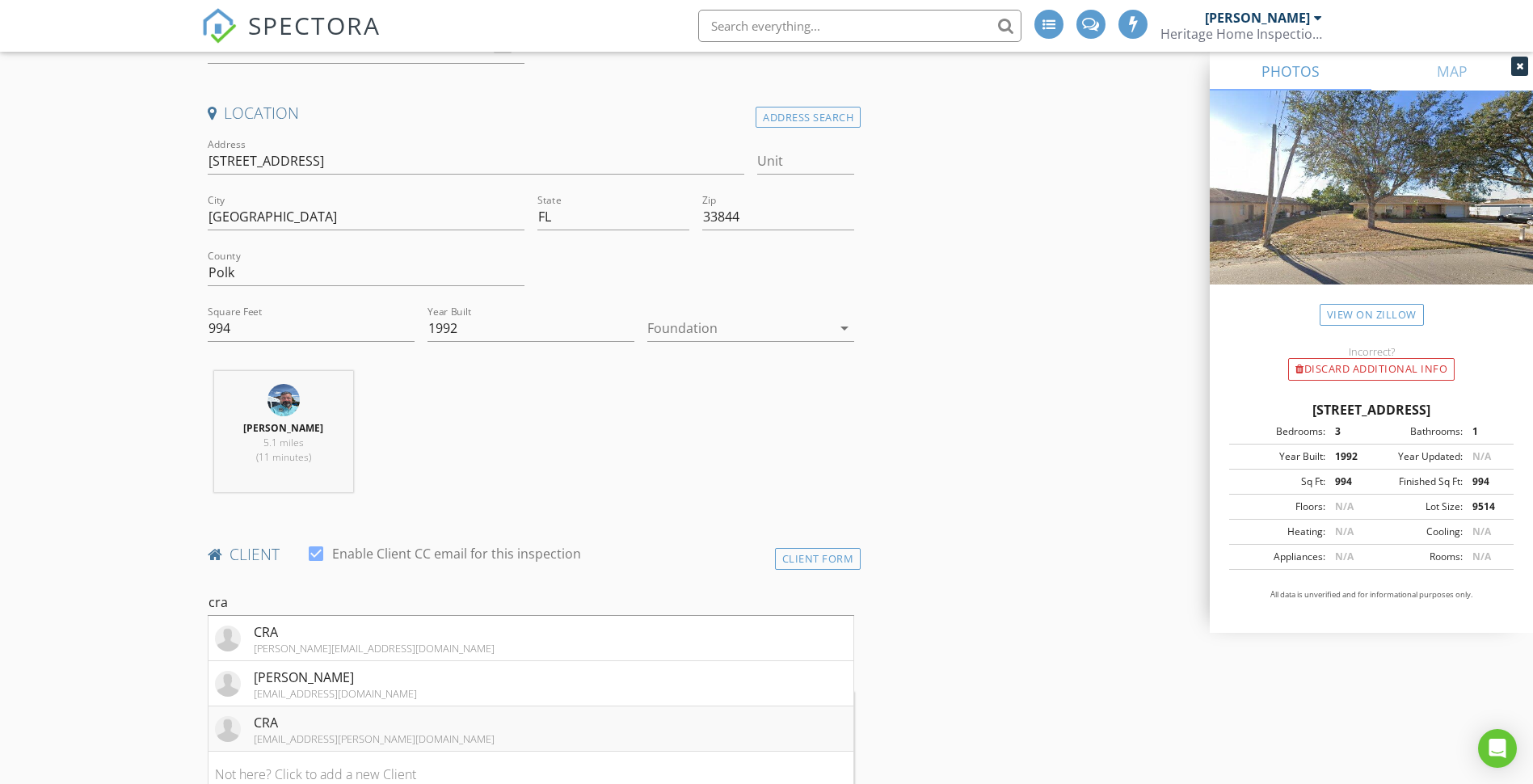
click at [329, 729] on div "CRA" at bounding box center [374, 723] width 241 height 20
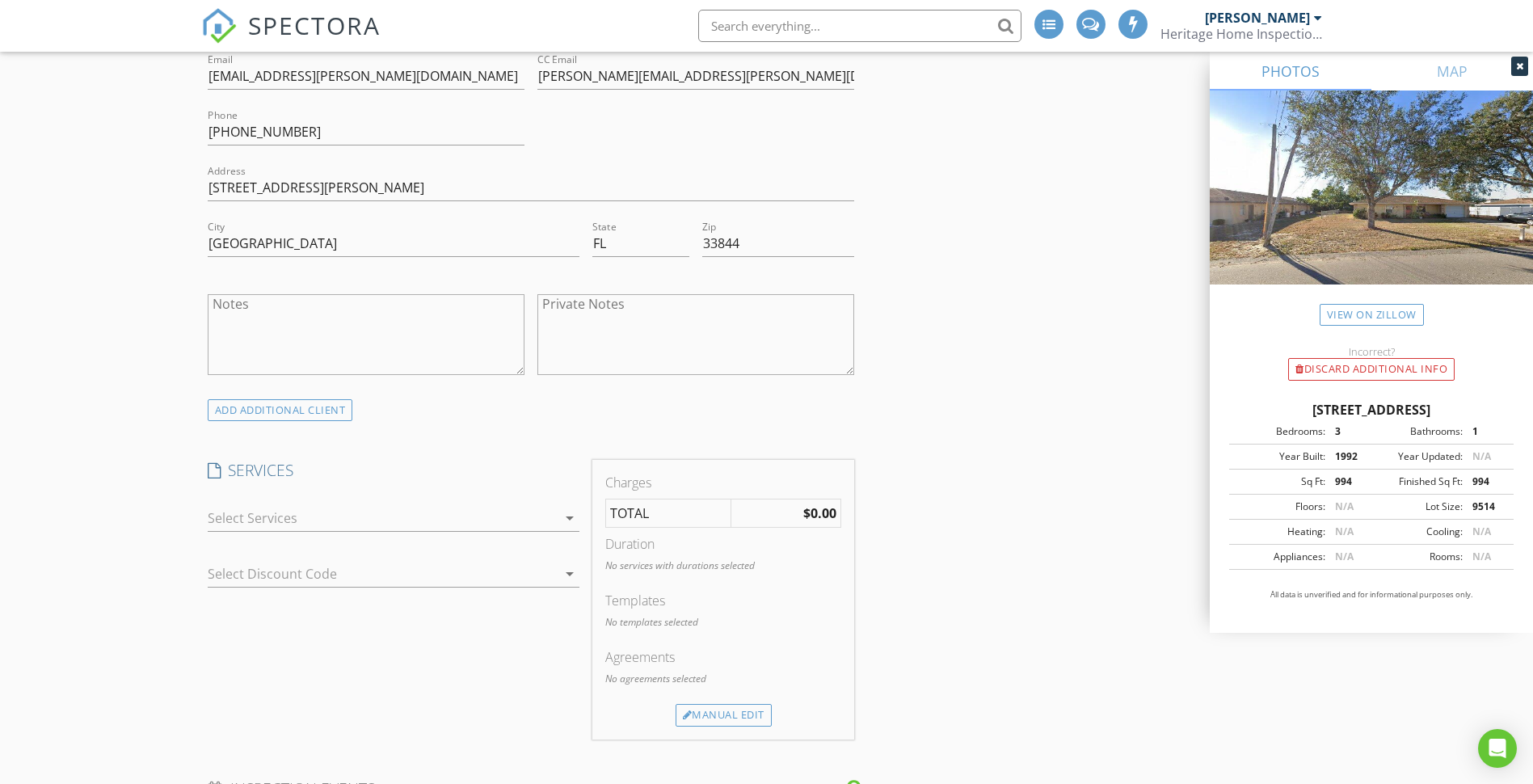
scroll to position [970, 0]
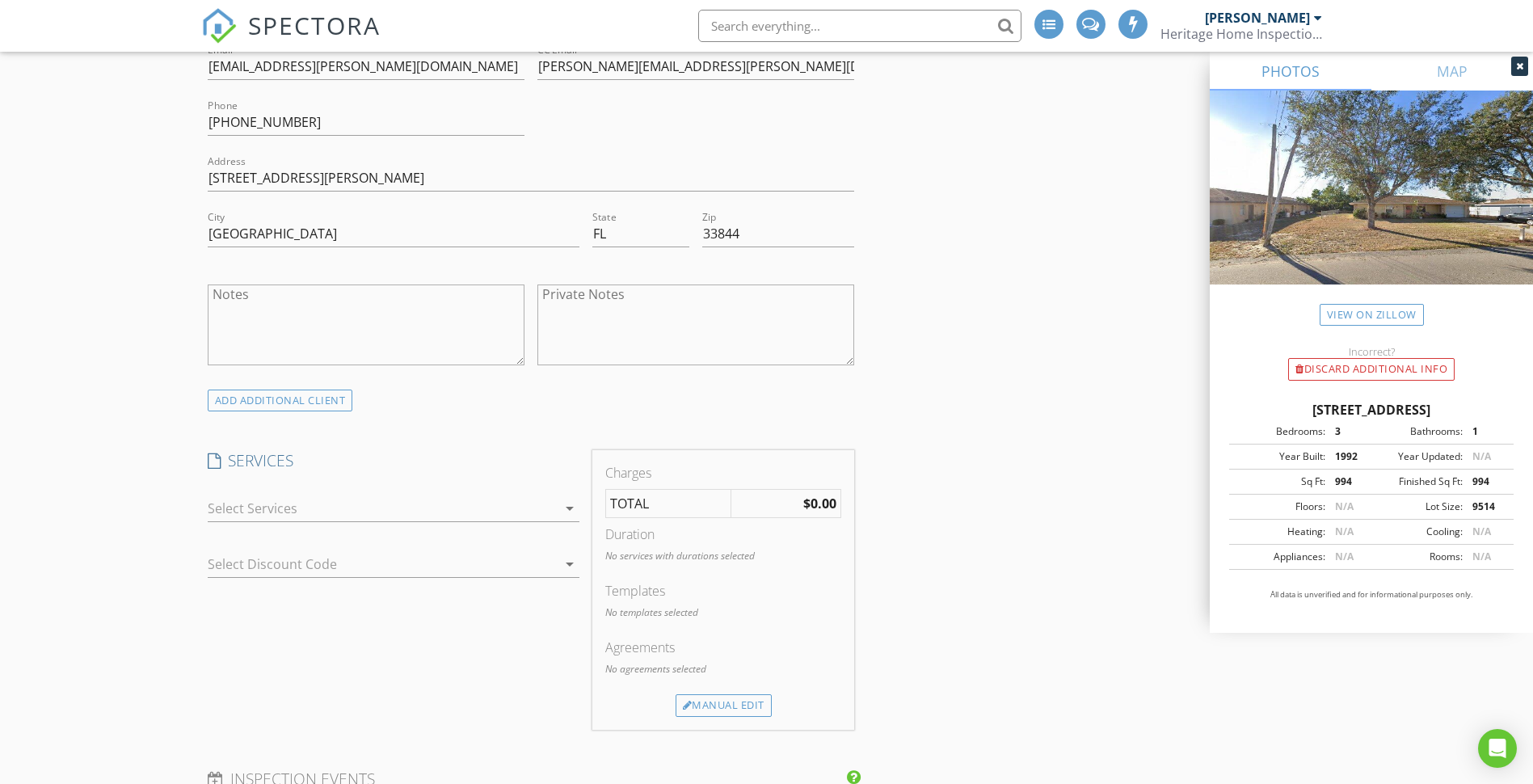
click at [571, 508] on icon "arrow_drop_down" at bounding box center [570, 508] width 20 height 20
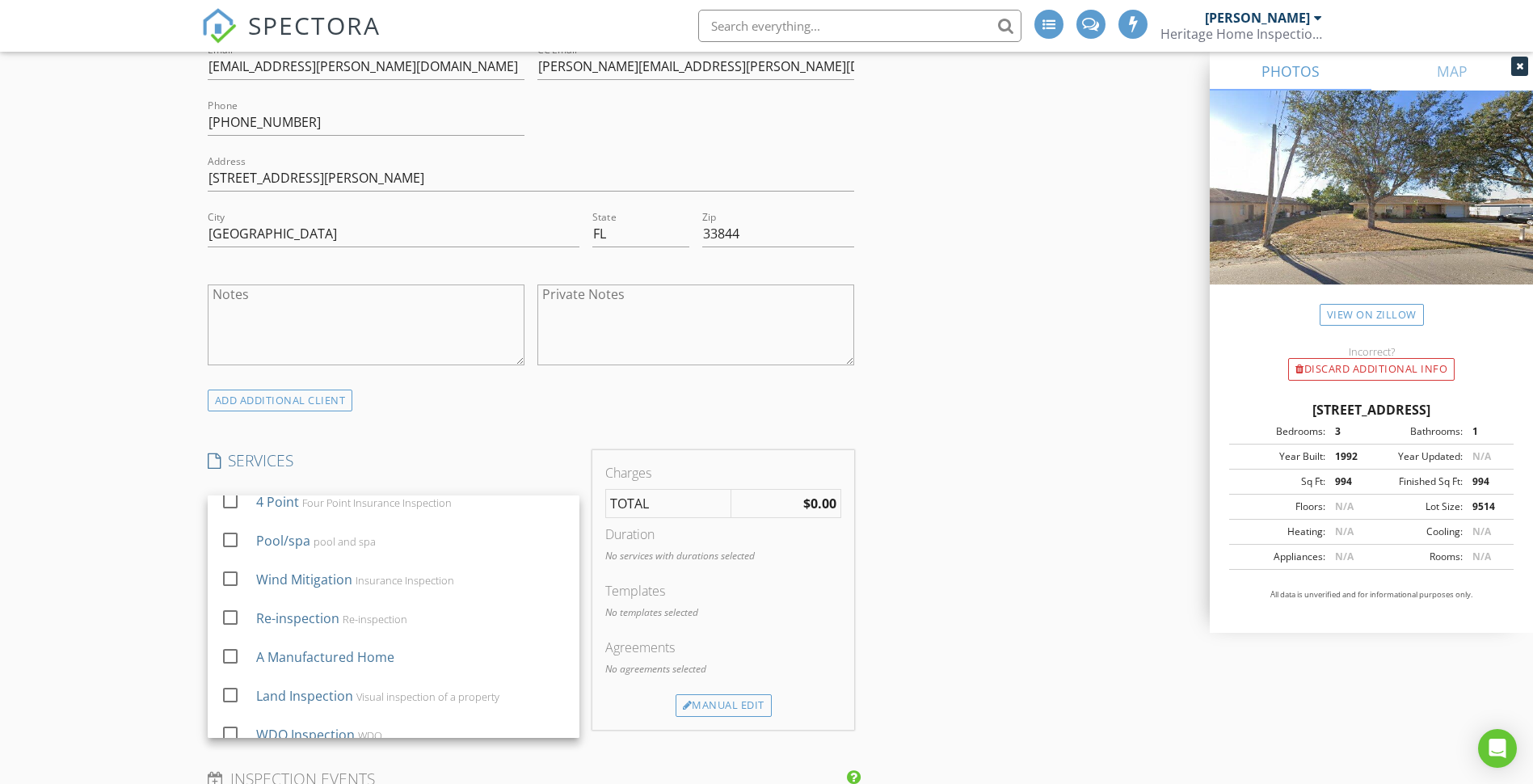
scroll to position [288, 0]
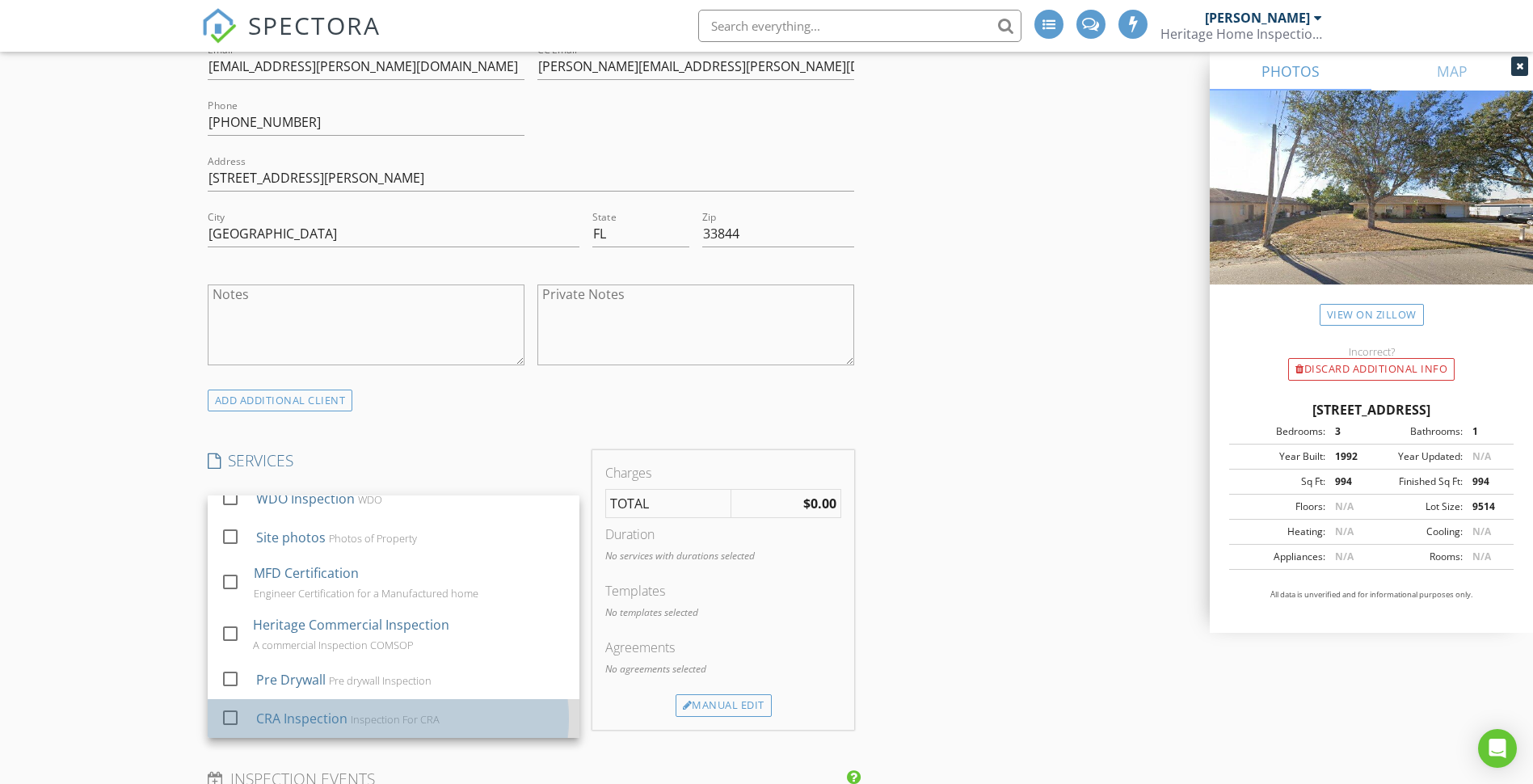
click at [346, 716] on div "CRA Inspection Inspection For CRA" at bounding box center [410, 718] width 310 height 32
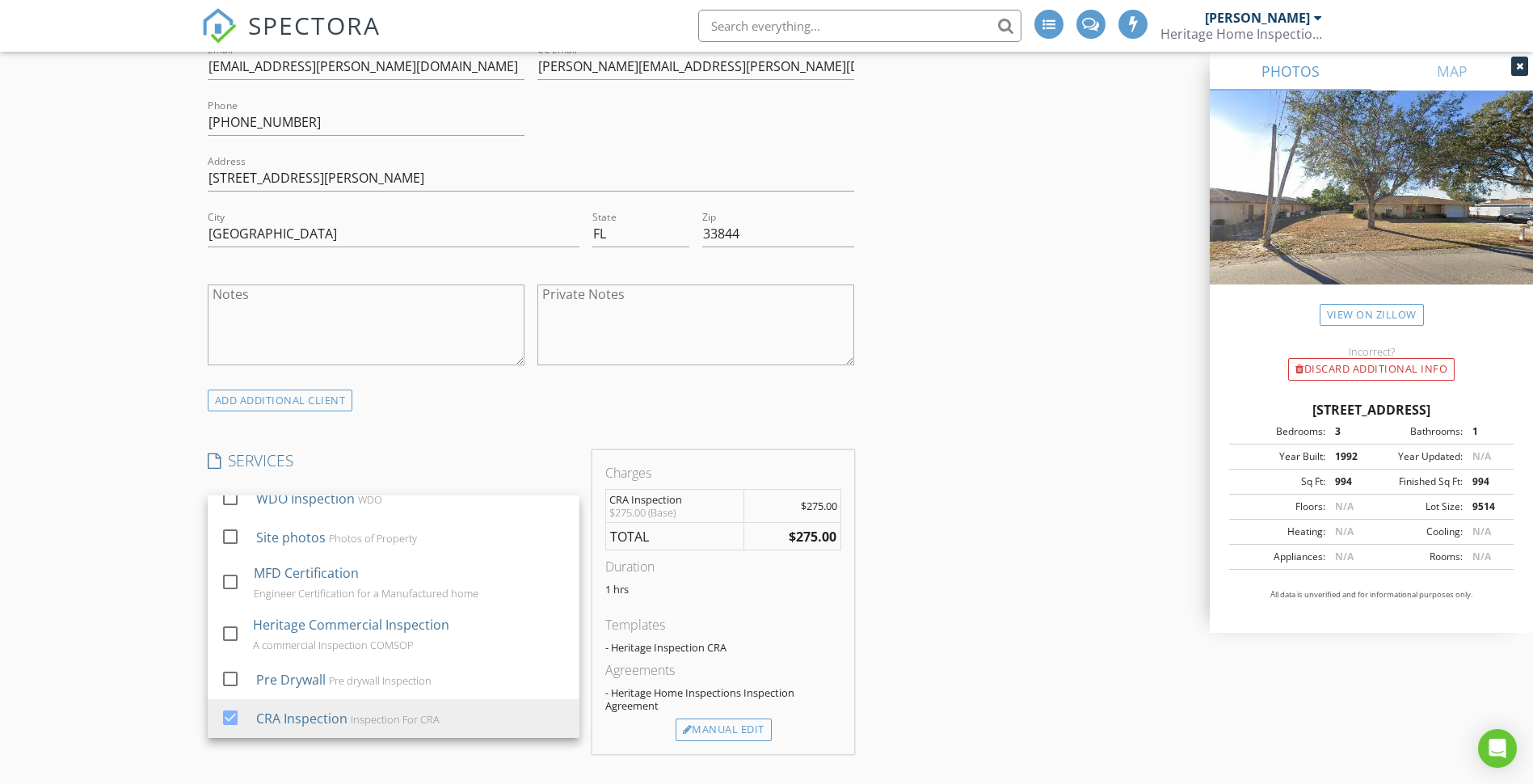
click at [911, 618] on div "INSPECTOR(S) check_box Shawn Giroux PRIMARY Shawn Giroux arrow_drop_down check_…" at bounding box center [767, 652] width 1132 height 2870
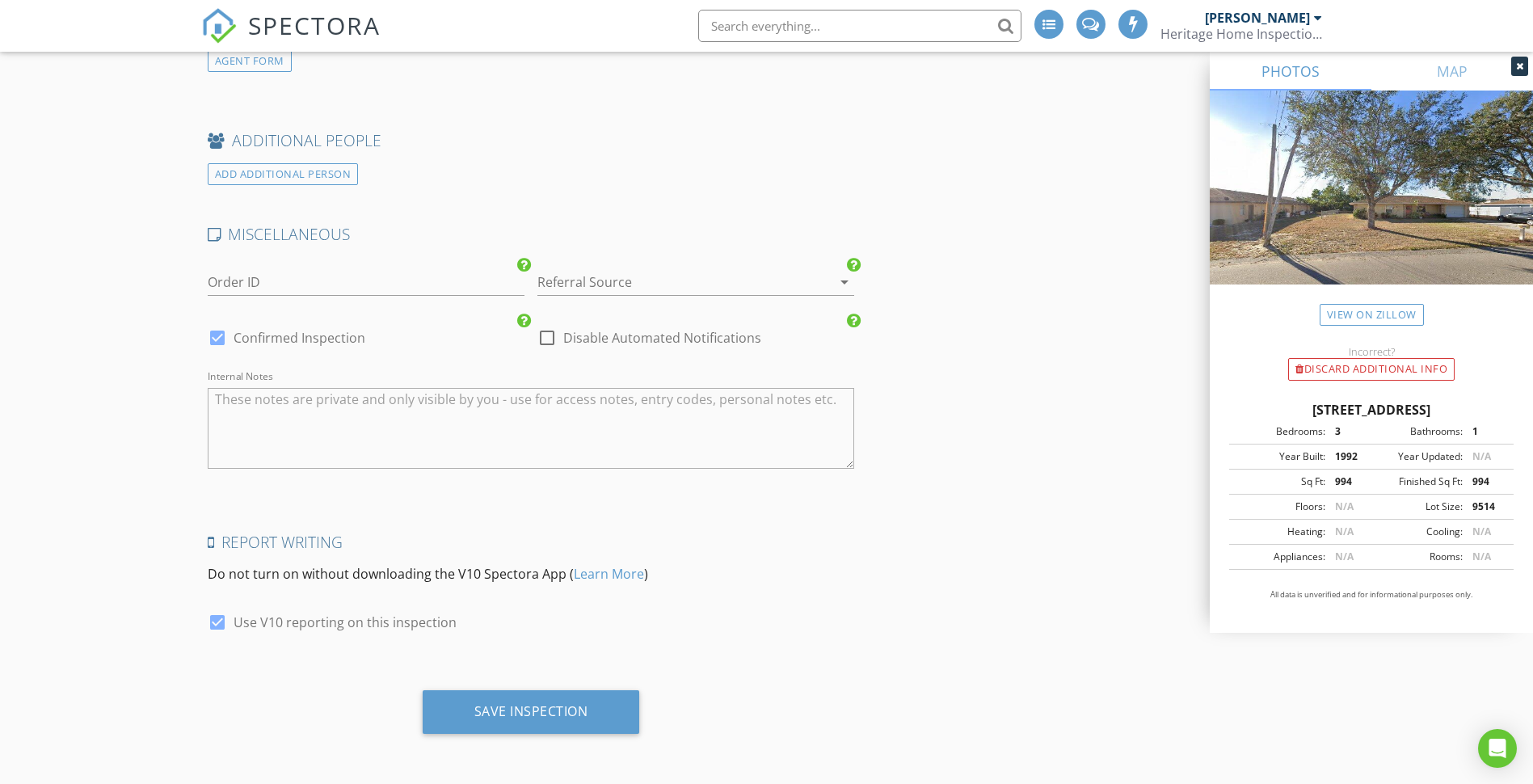
scroll to position [2313, 0]
click at [516, 703] on div "Save Inspection" at bounding box center [531, 710] width 114 height 16
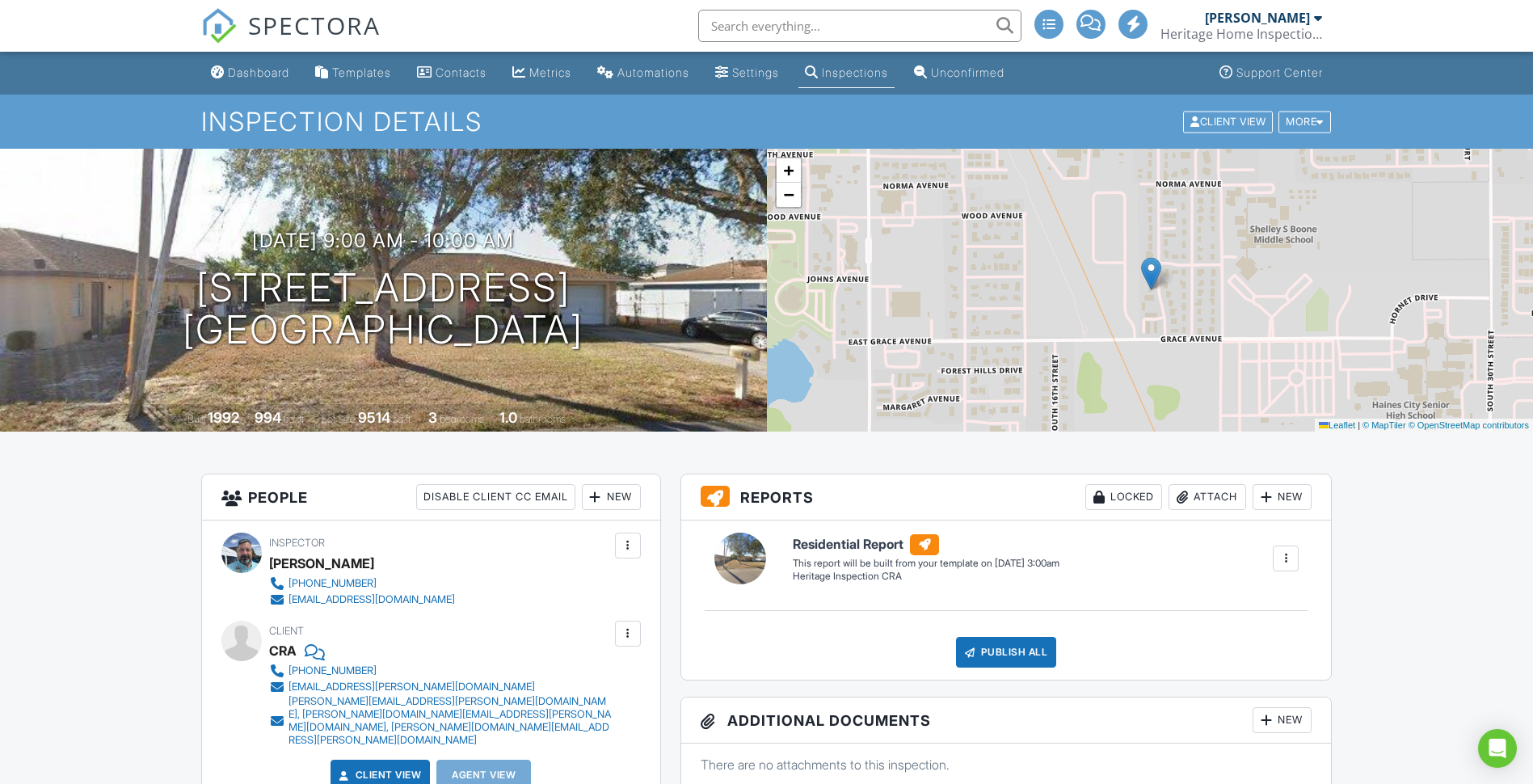
click at [257, 73] on div "Dashboard" at bounding box center [259, 73] width 61 height 14
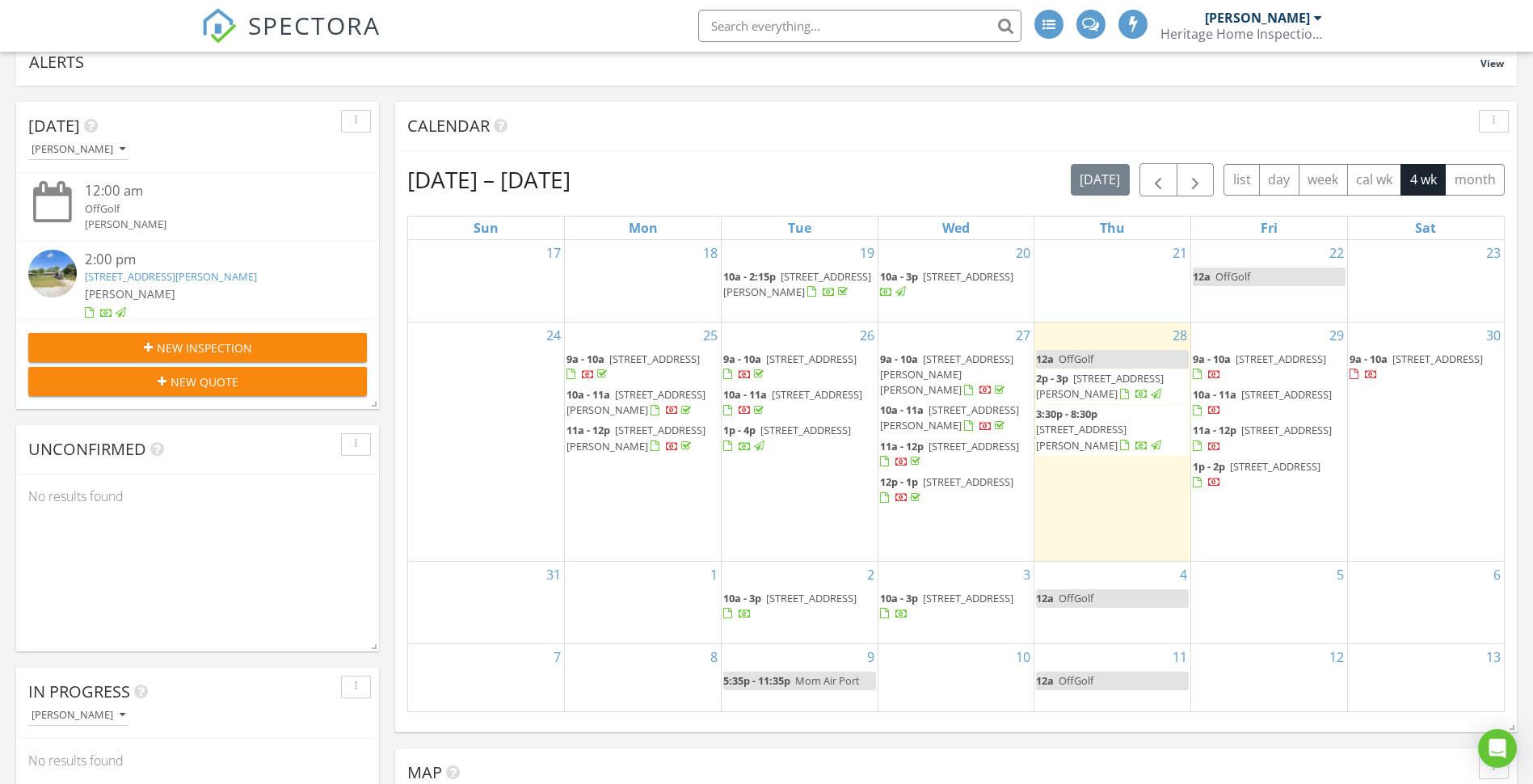
scroll to position [243, 0]
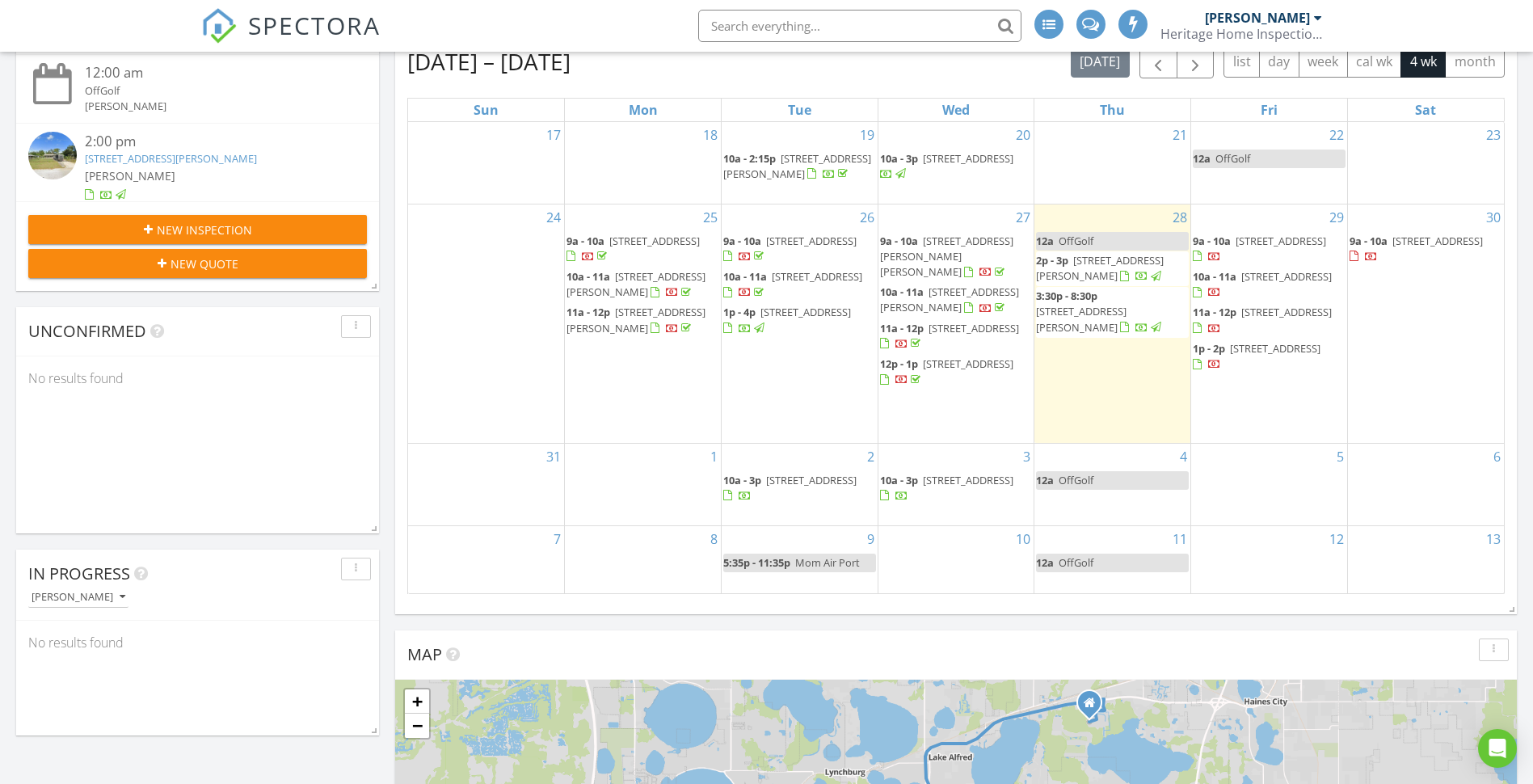
click at [1309, 486] on div "5" at bounding box center [1269, 485] width 156 height 82
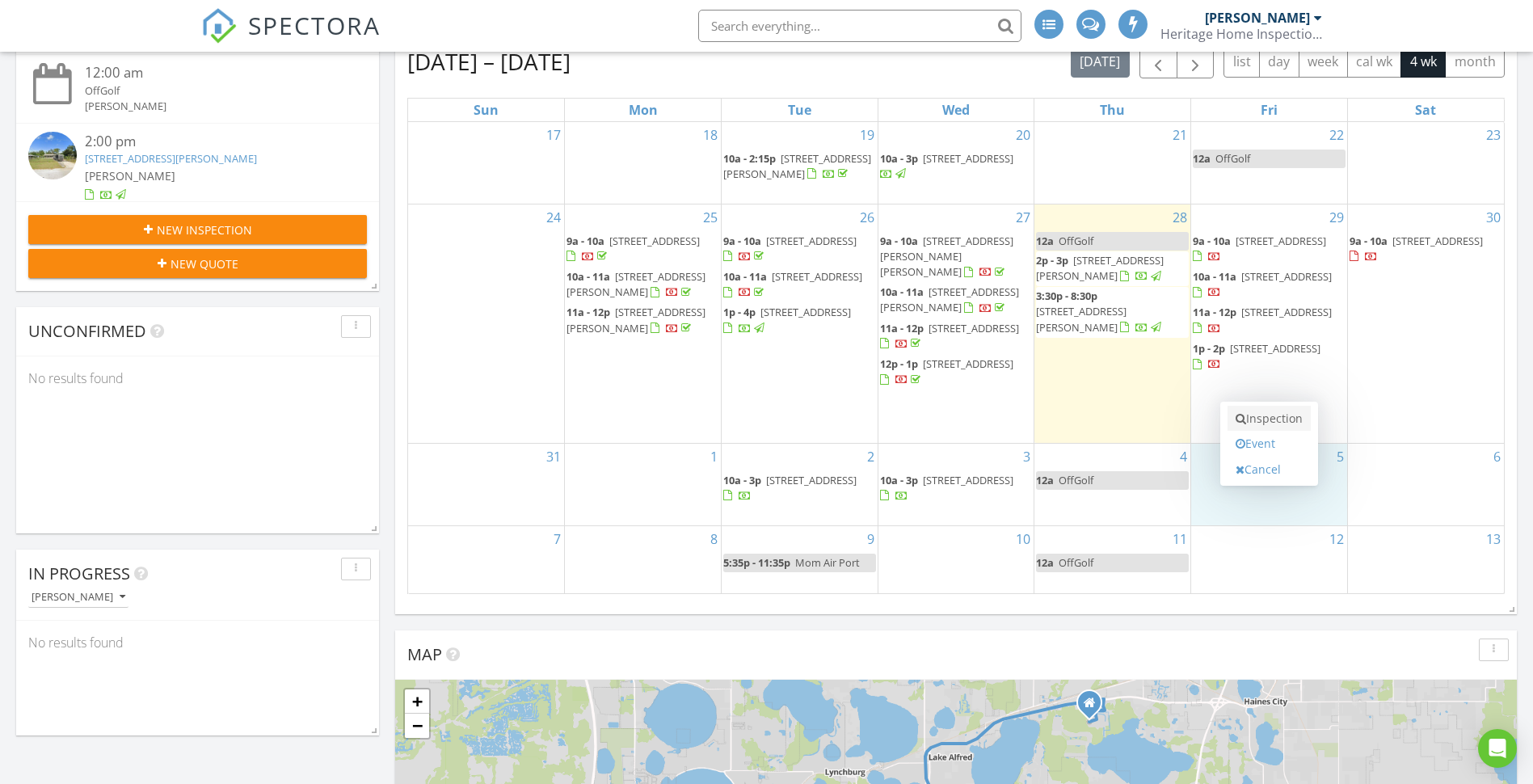
click at [1271, 418] on link "Inspection" at bounding box center [1269, 418] width 83 height 26
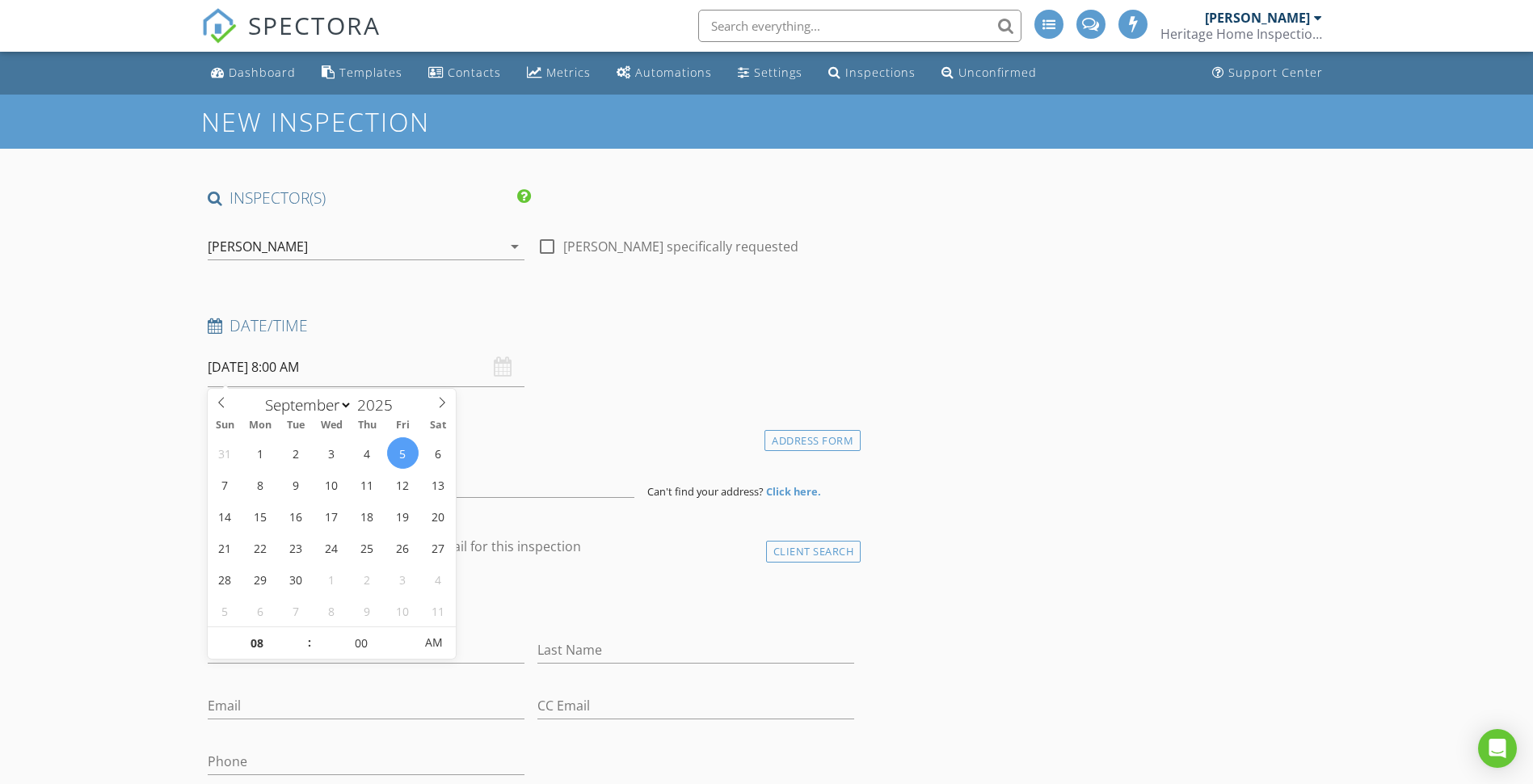
click at [284, 363] on input "[DATE] 8:00 AM" at bounding box center [366, 367] width 317 height 39
type input "09"
type input "[DATE] 9:00 AM"
click at [305, 635] on span at bounding box center [301, 635] width 11 height 16
click at [551, 464] on input at bounding box center [421, 478] width 427 height 39
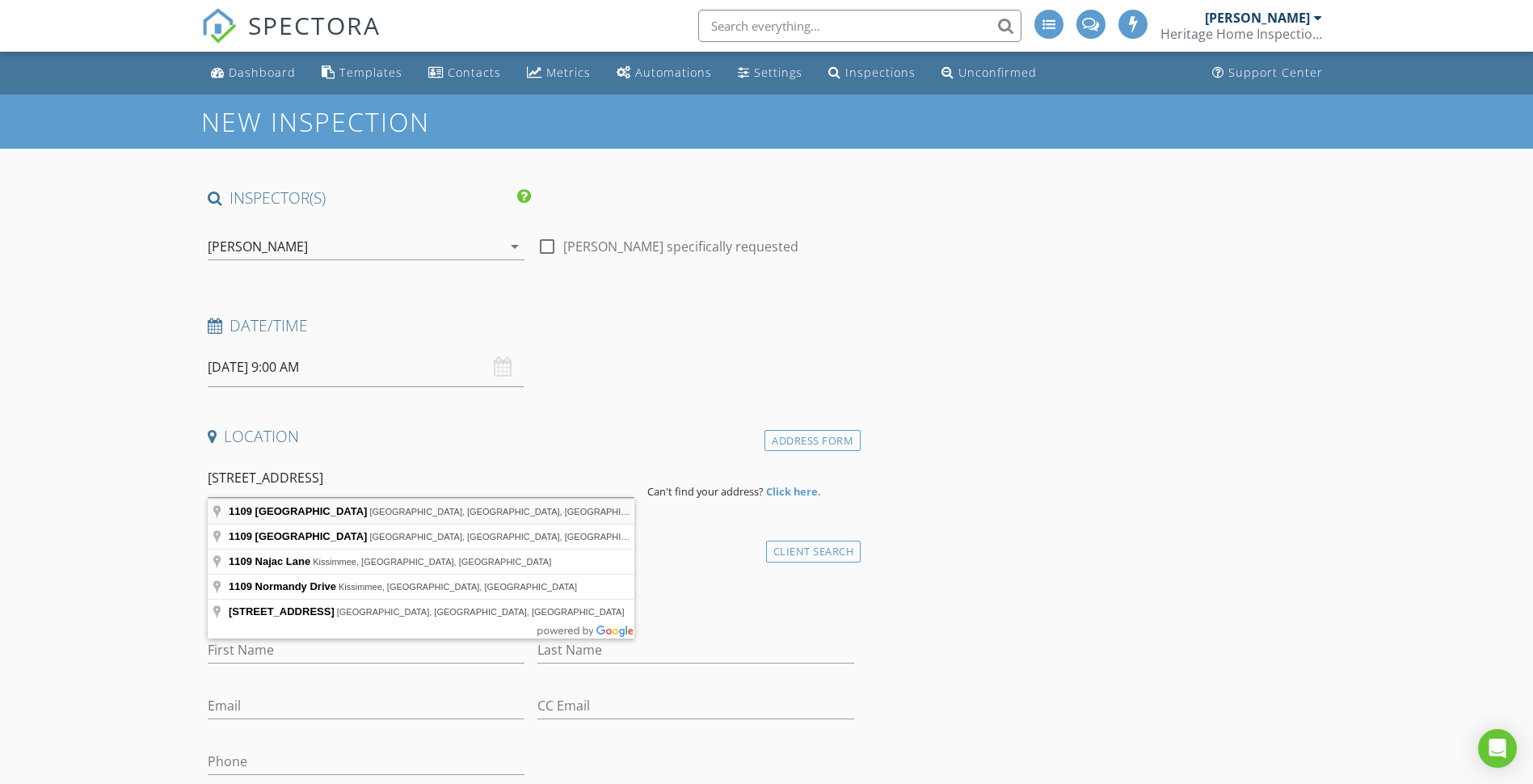
type input "[STREET_ADDRESS]"
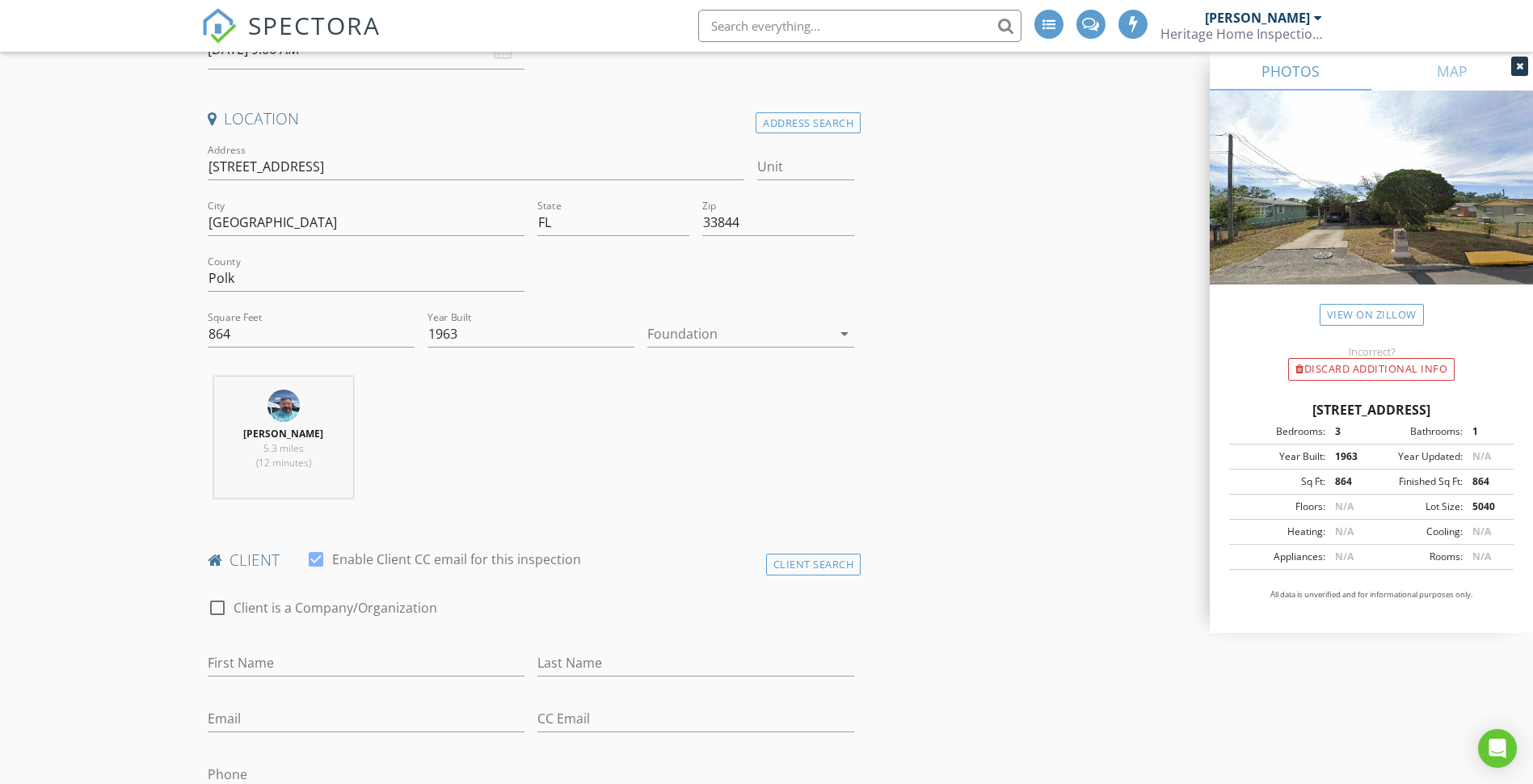
scroll to position [324, 0]
click at [804, 561] on div "Client Search" at bounding box center [814, 559] width 96 height 22
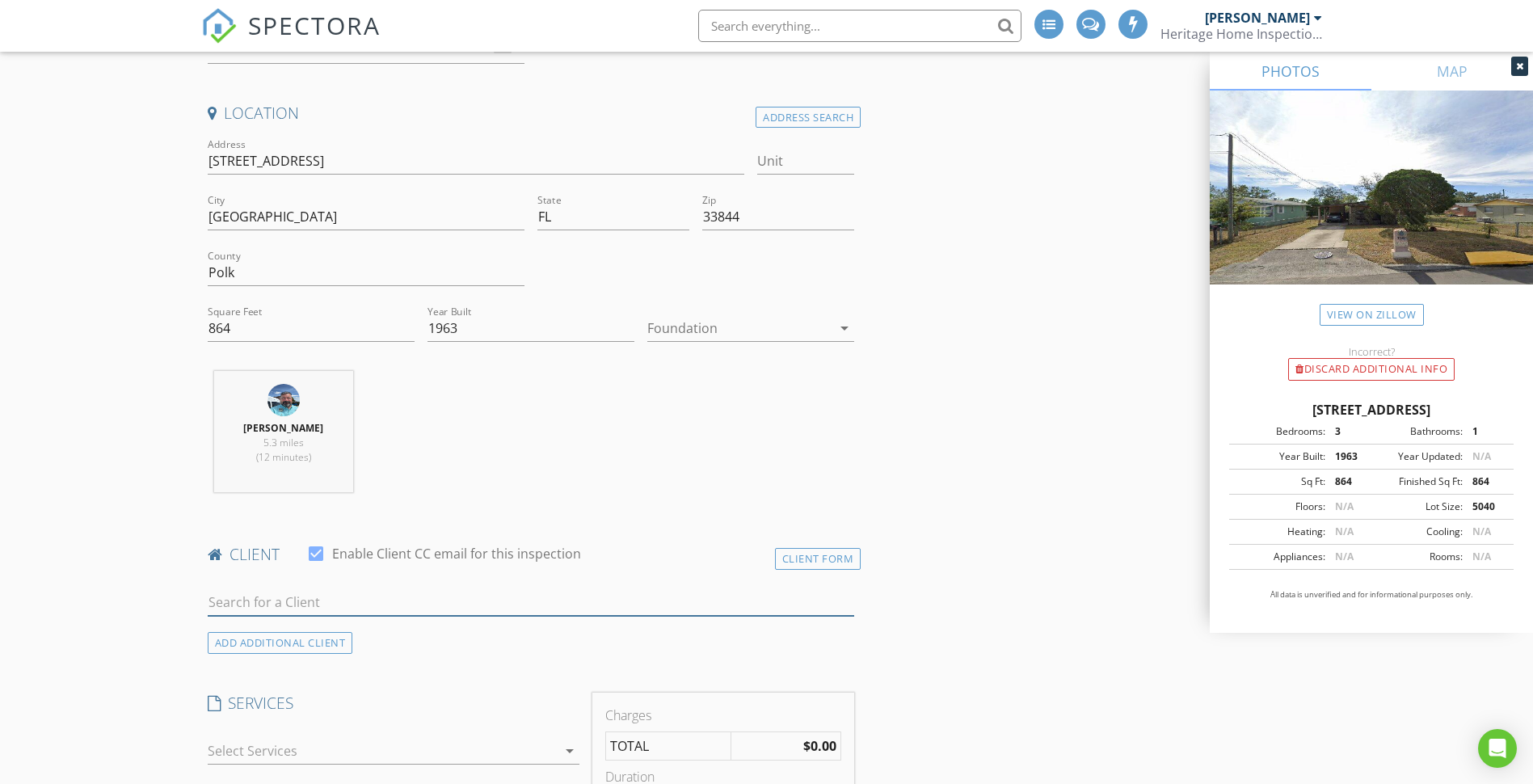
click at [315, 590] on input "text" at bounding box center [531, 602] width 647 height 26
type input "cra"
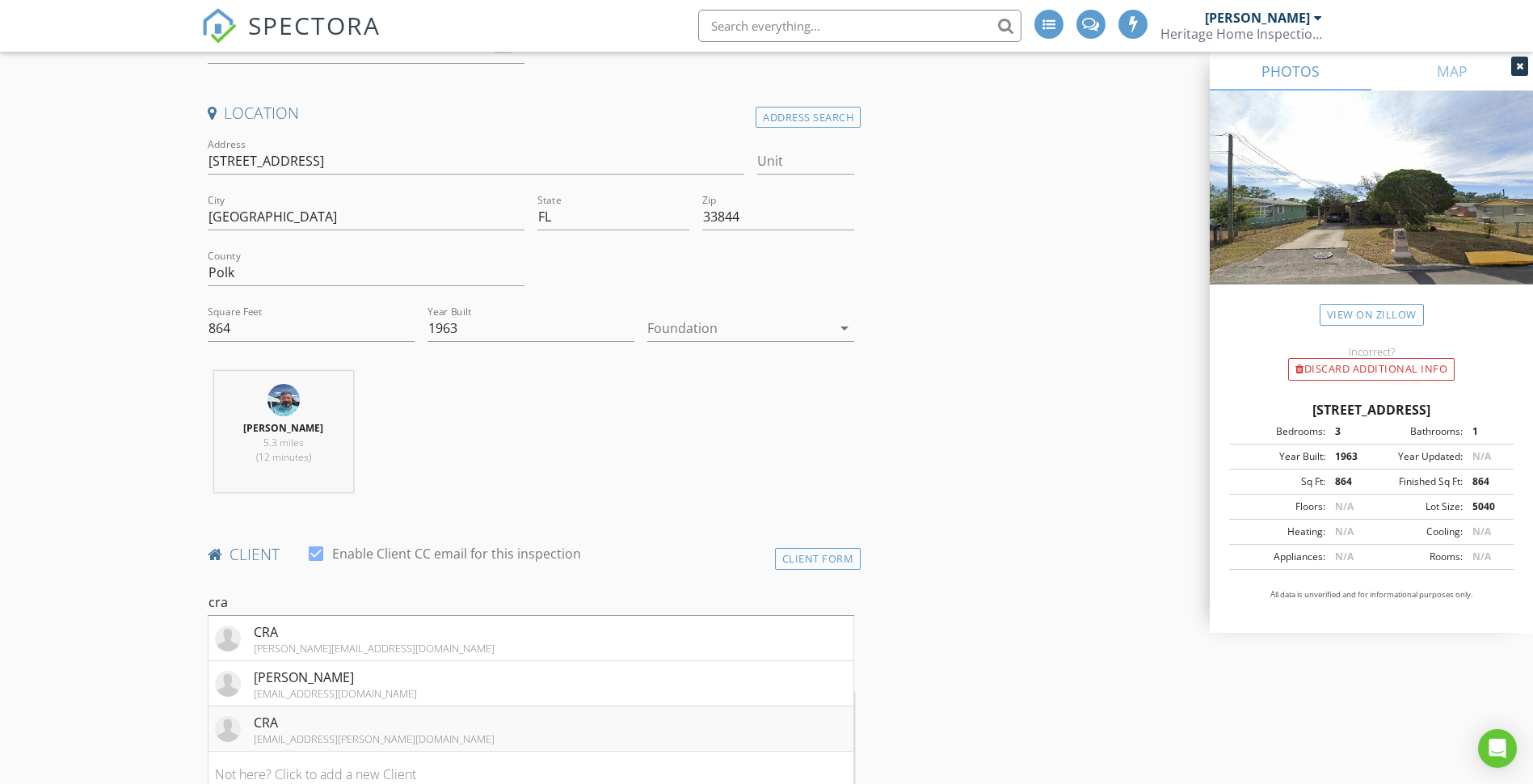
click at [370, 728] on div "CRA" at bounding box center [374, 723] width 241 height 20
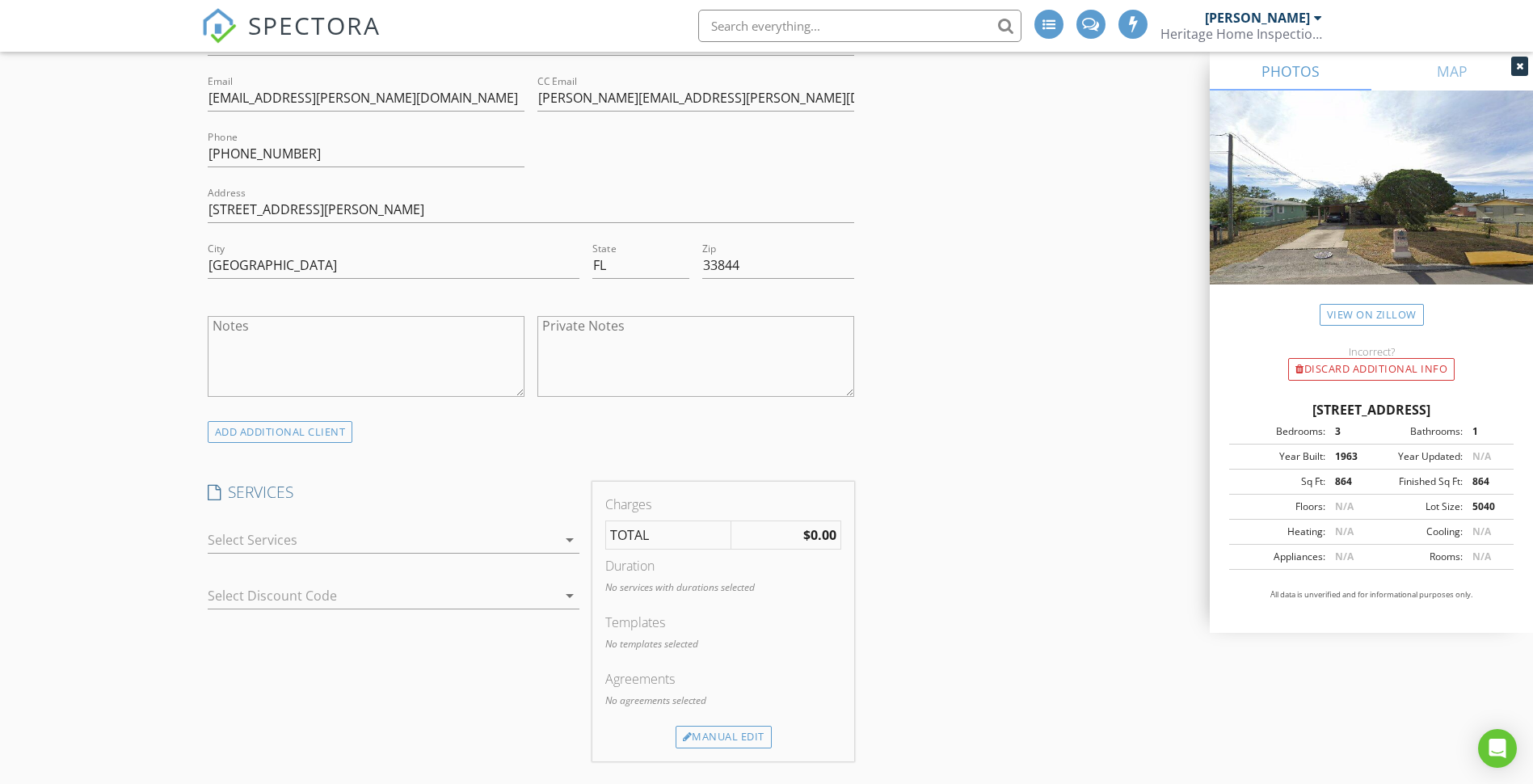
scroll to position [1050, 0]
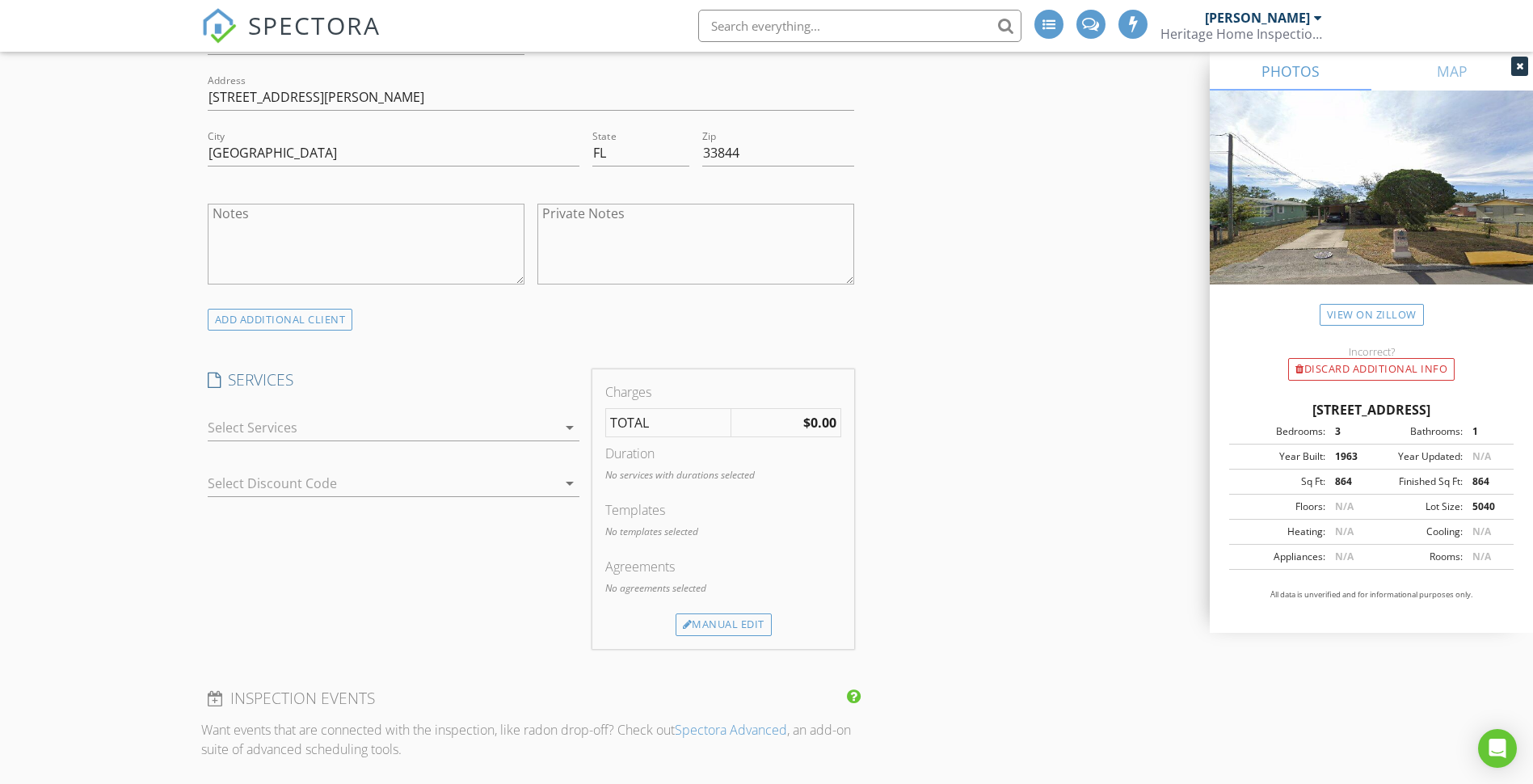
click at [569, 424] on icon "arrow_drop_down" at bounding box center [570, 427] width 20 height 20
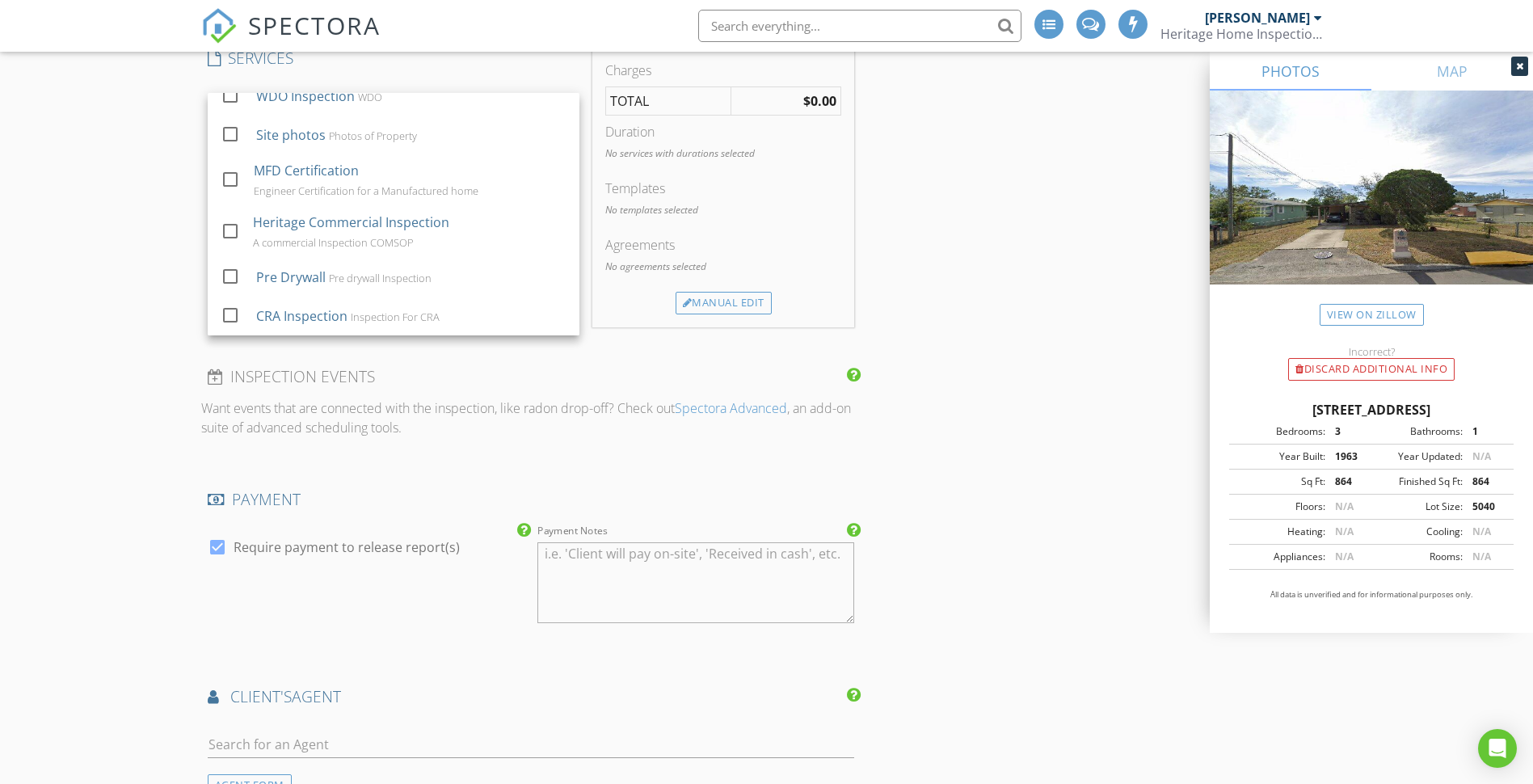
scroll to position [1374, 0]
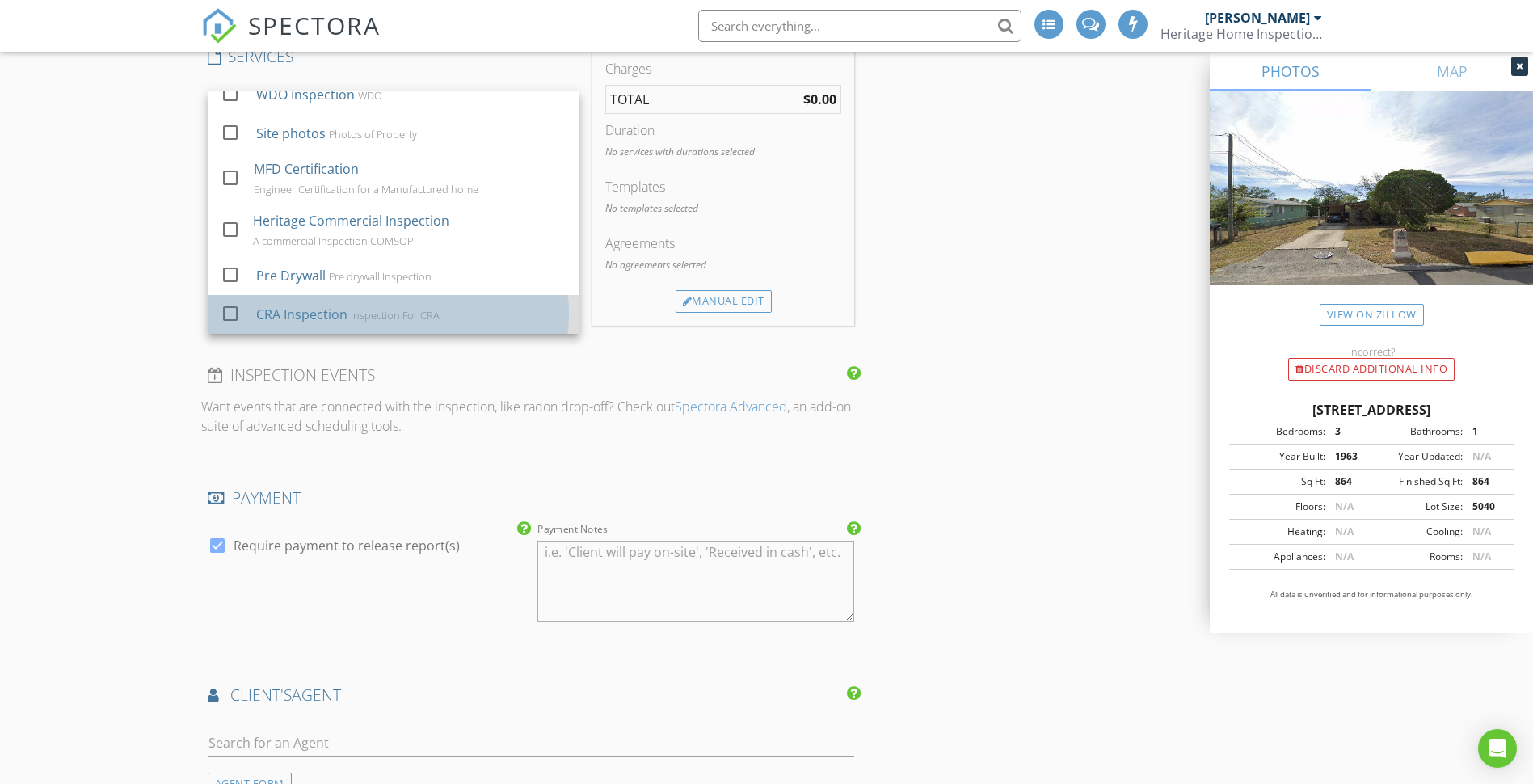
click at [361, 325] on div "CRA Inspection Inspection For CRA" at bounding box center [410, 314] width 310 height 32
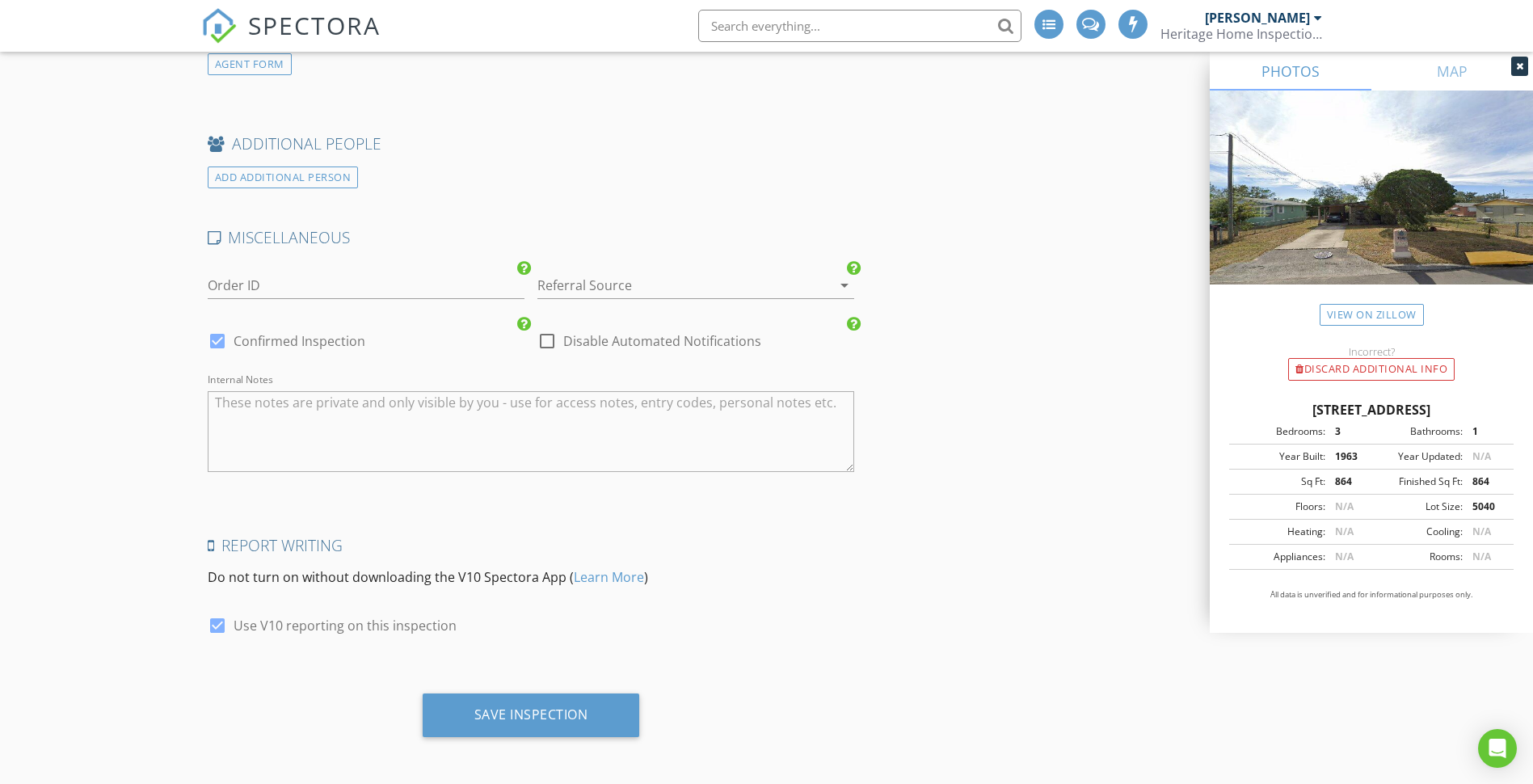
scroll to position [2313, 0]
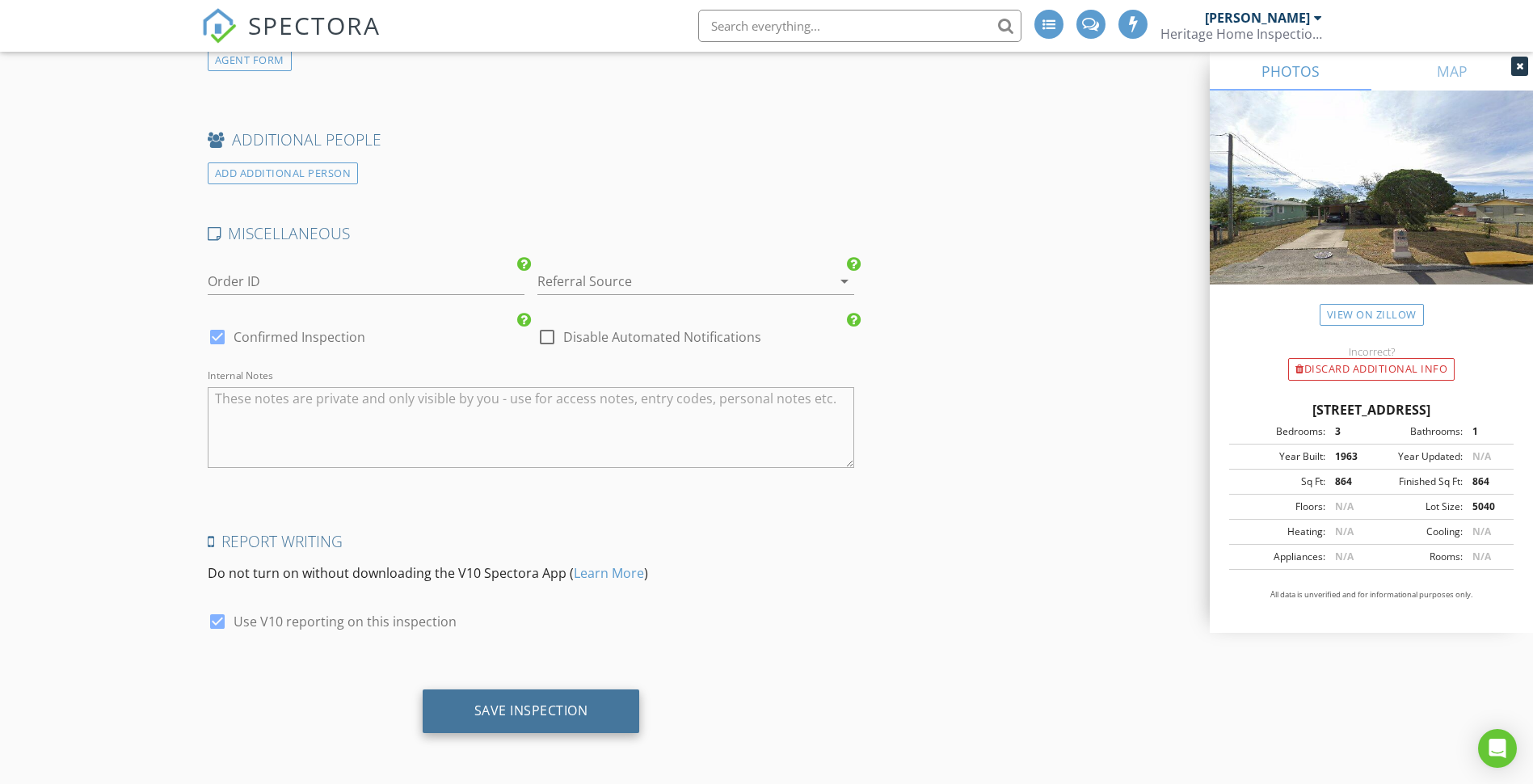
click at [533, 711] on div "Save Inspection" at bounding box center [531, 710] width 114 height 16
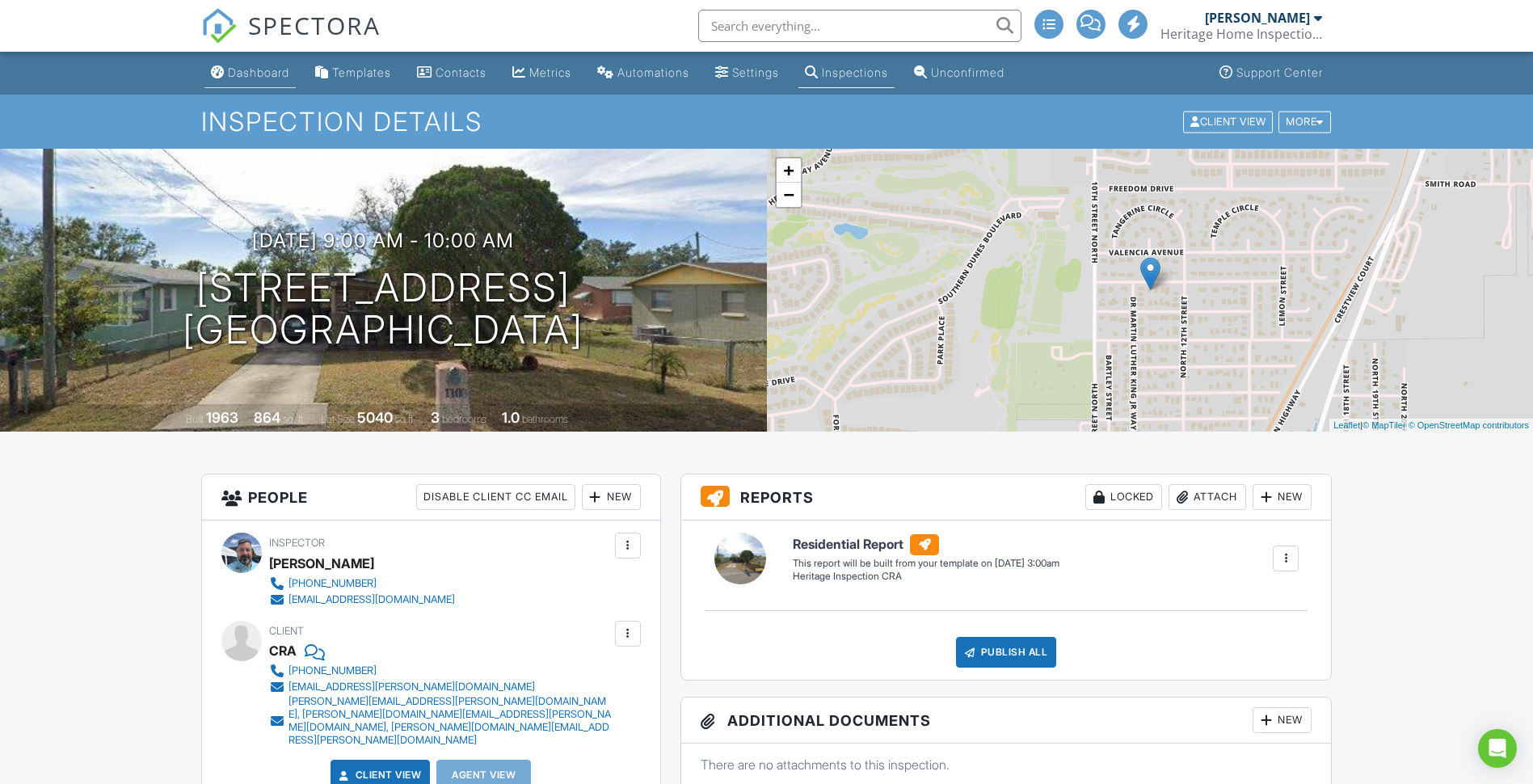
click at [237, 71] on div "Dashboard" at bounding box center [259, 73] width 61 height 14
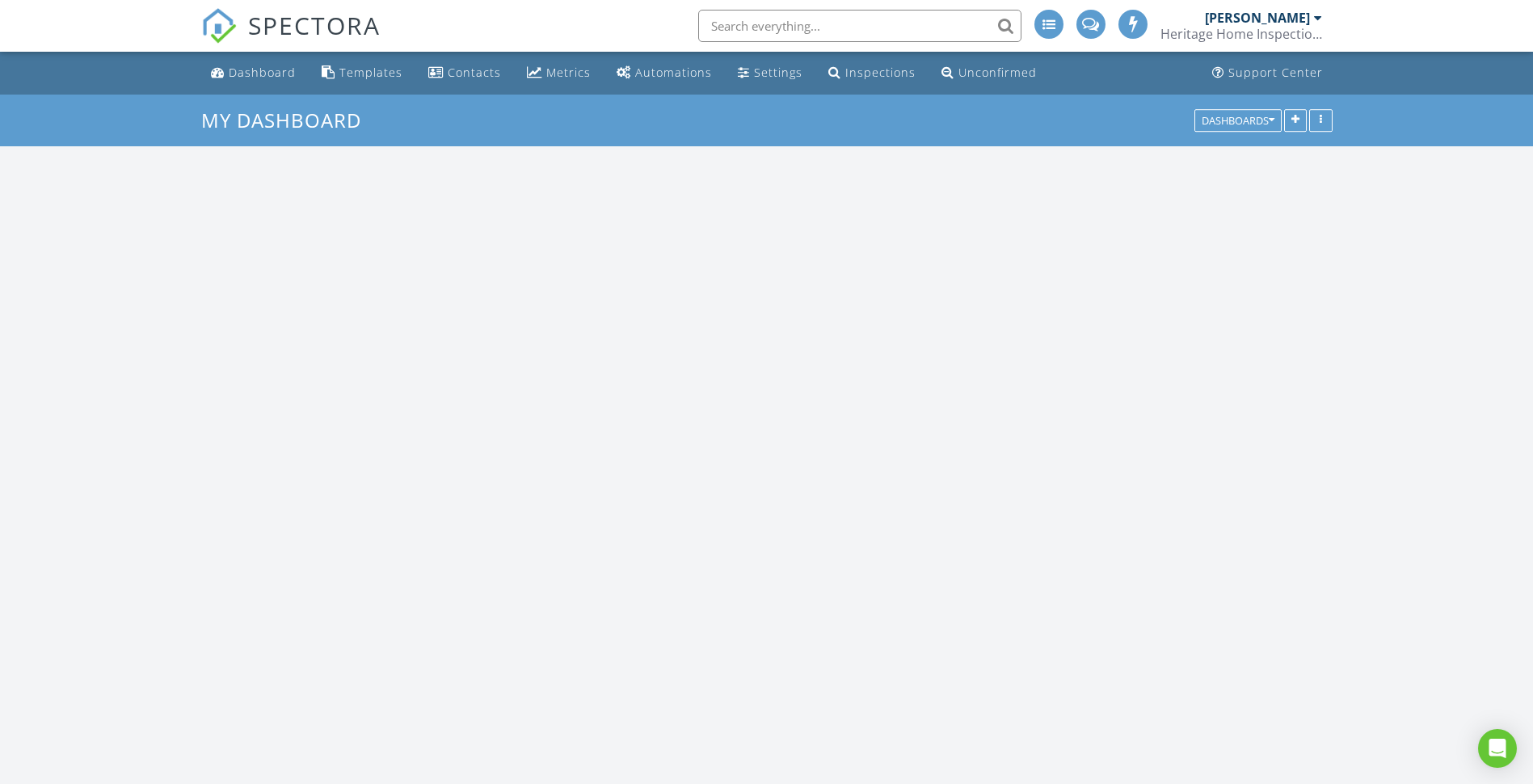
scroll to position [1536, 1559]
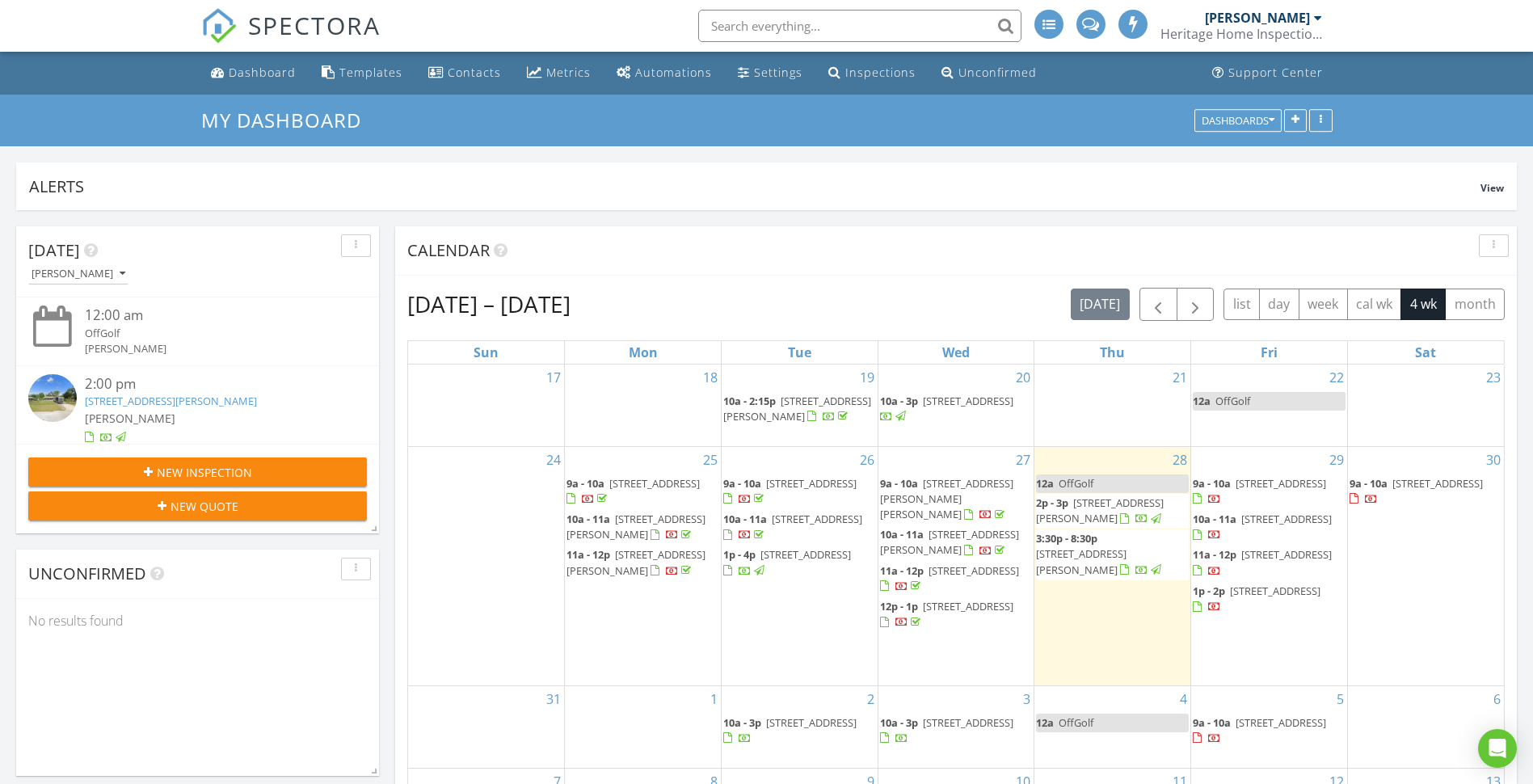
click at [1421, 547] on div "30 9a - 10a 304 S 20th St, Haines City 33844" at bounding box center [1426, 565] width 156 height 238
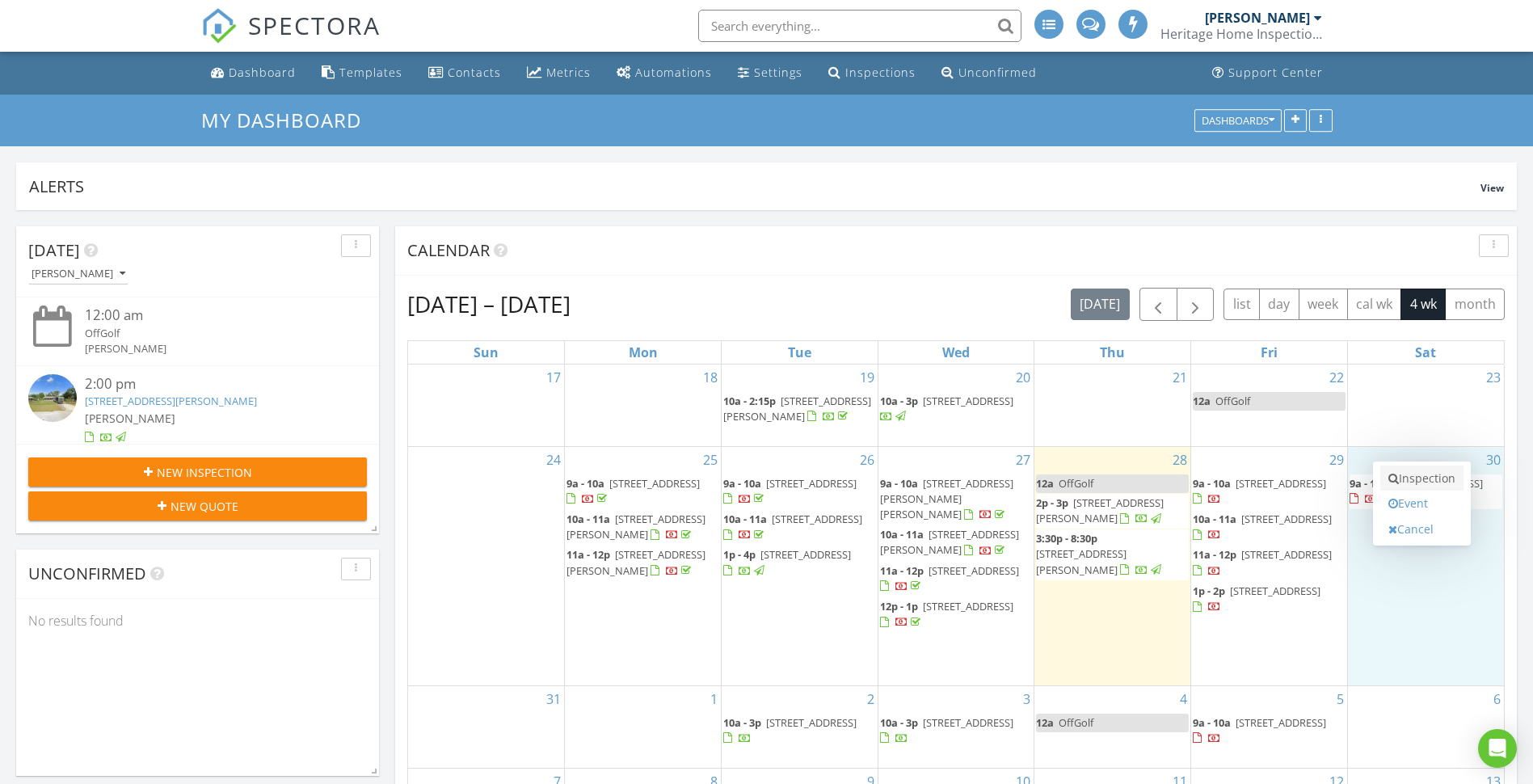
click at [1413, 481] on link "Inspection" at bounding box center [1422, 478] width 83 height 26
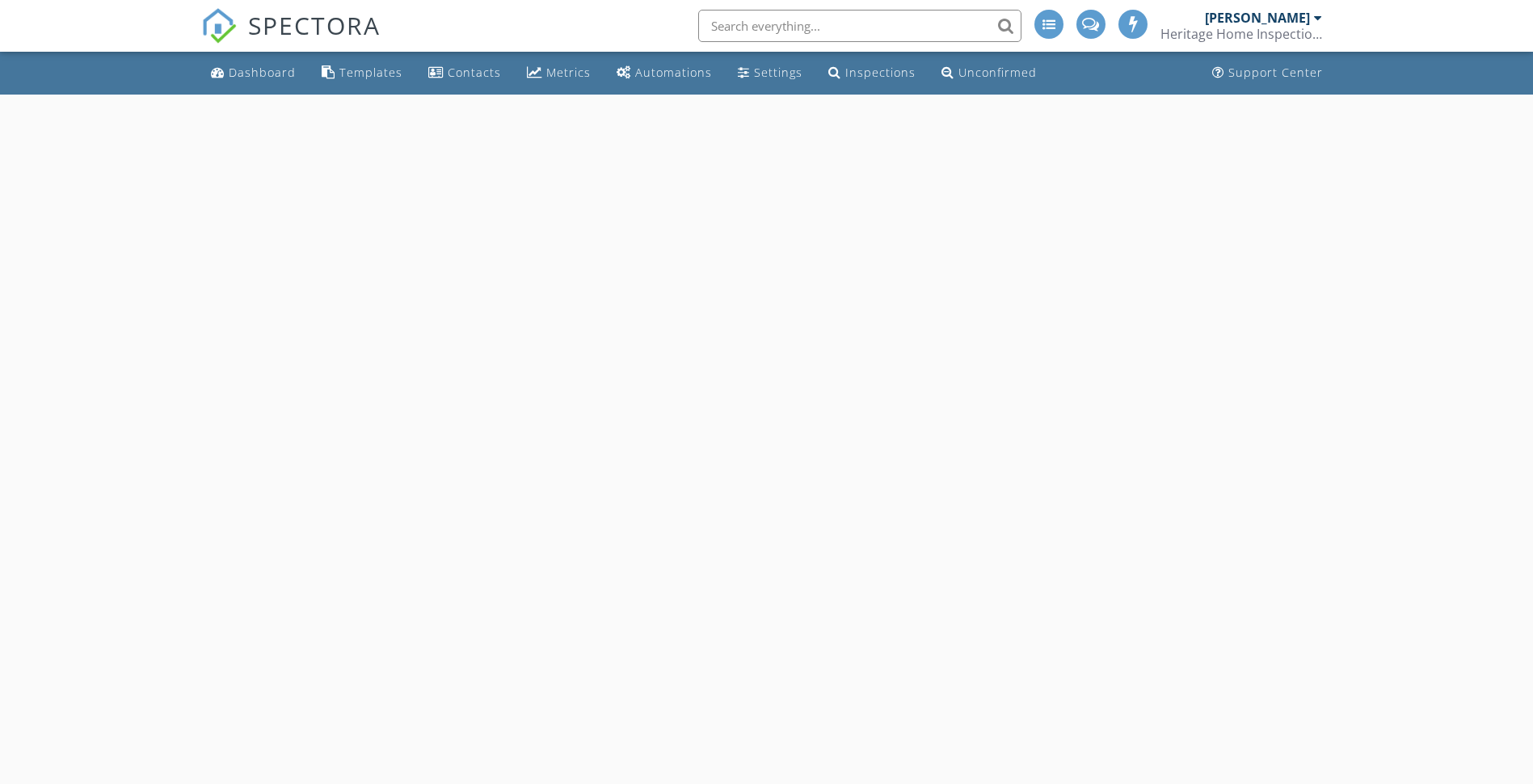
select select "7"
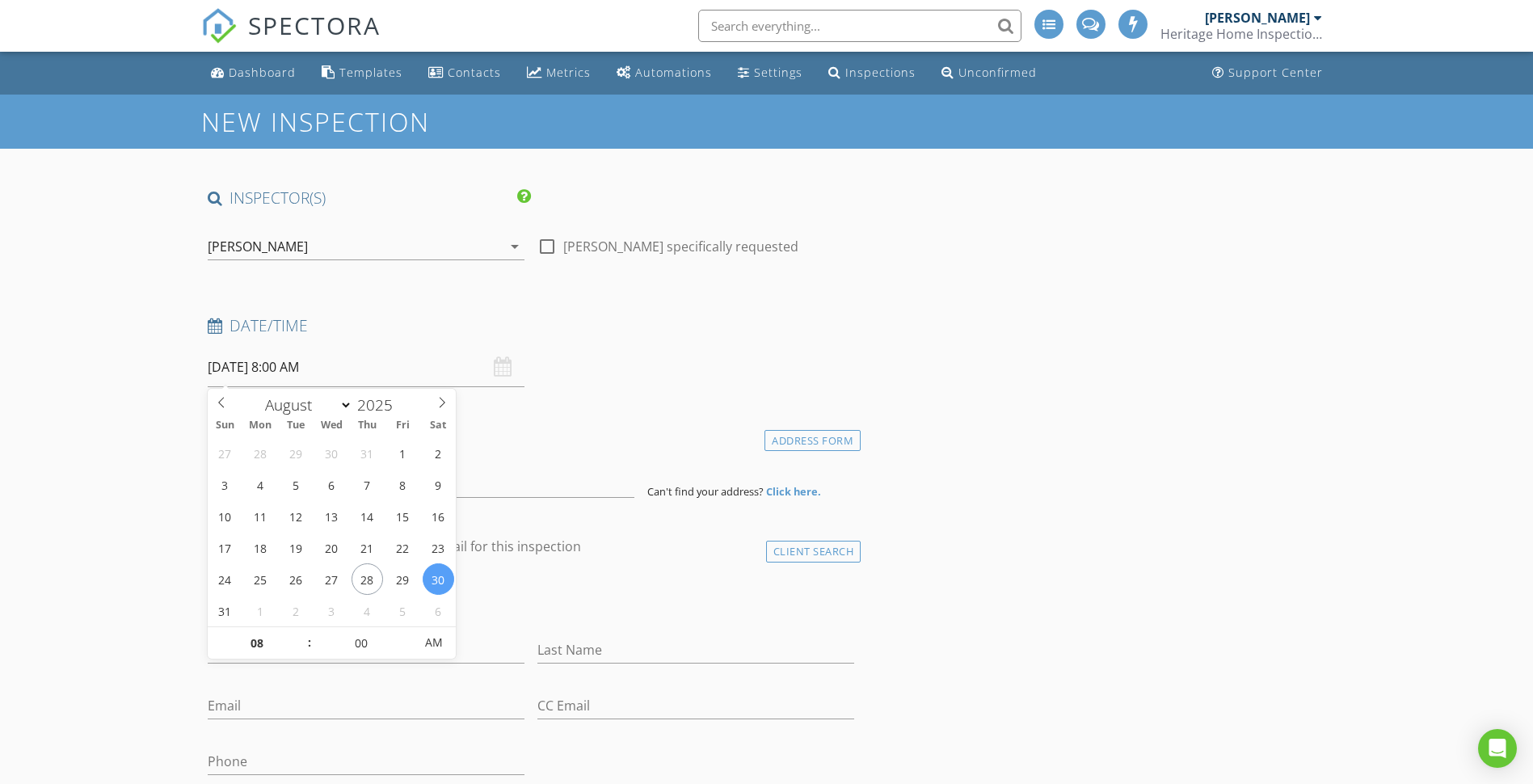
click at [285, 367] on input "[DATE] 8:00 AM" at bounding box center [366, 367] width 317 height 39
type input "09"
type input "[DATE] 9:00 AM"
click at [305, 634] on span at bounding box center [301, 635] width 11 height 16
type input "10"
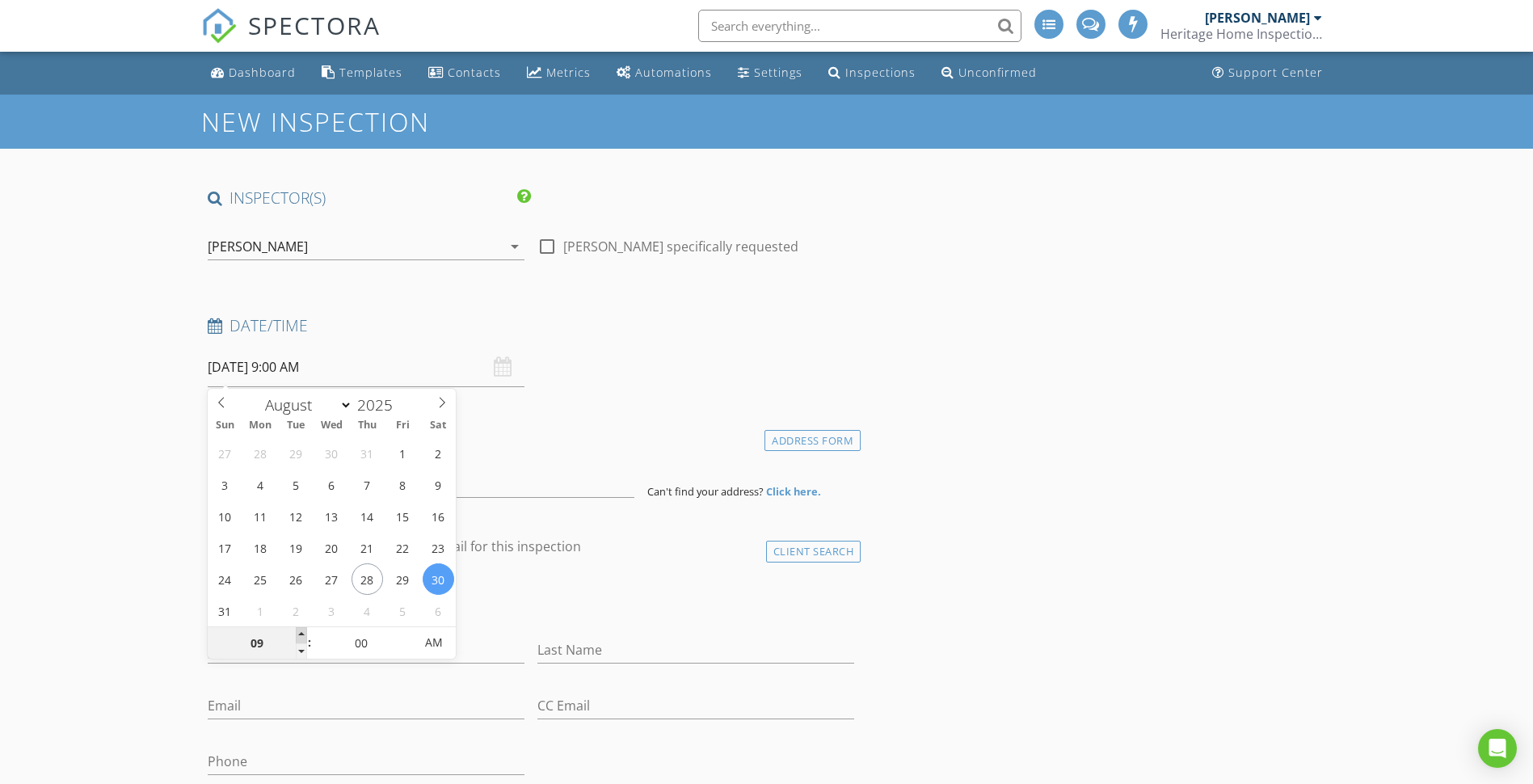
type input "[DATE] 10:00 AM"
click at [305, 634] on span at bounding box center [301, 635] width 11 height 16
click at [494, 446] on h4 "Location" at bounding box center [531, 436] width 647 height 21
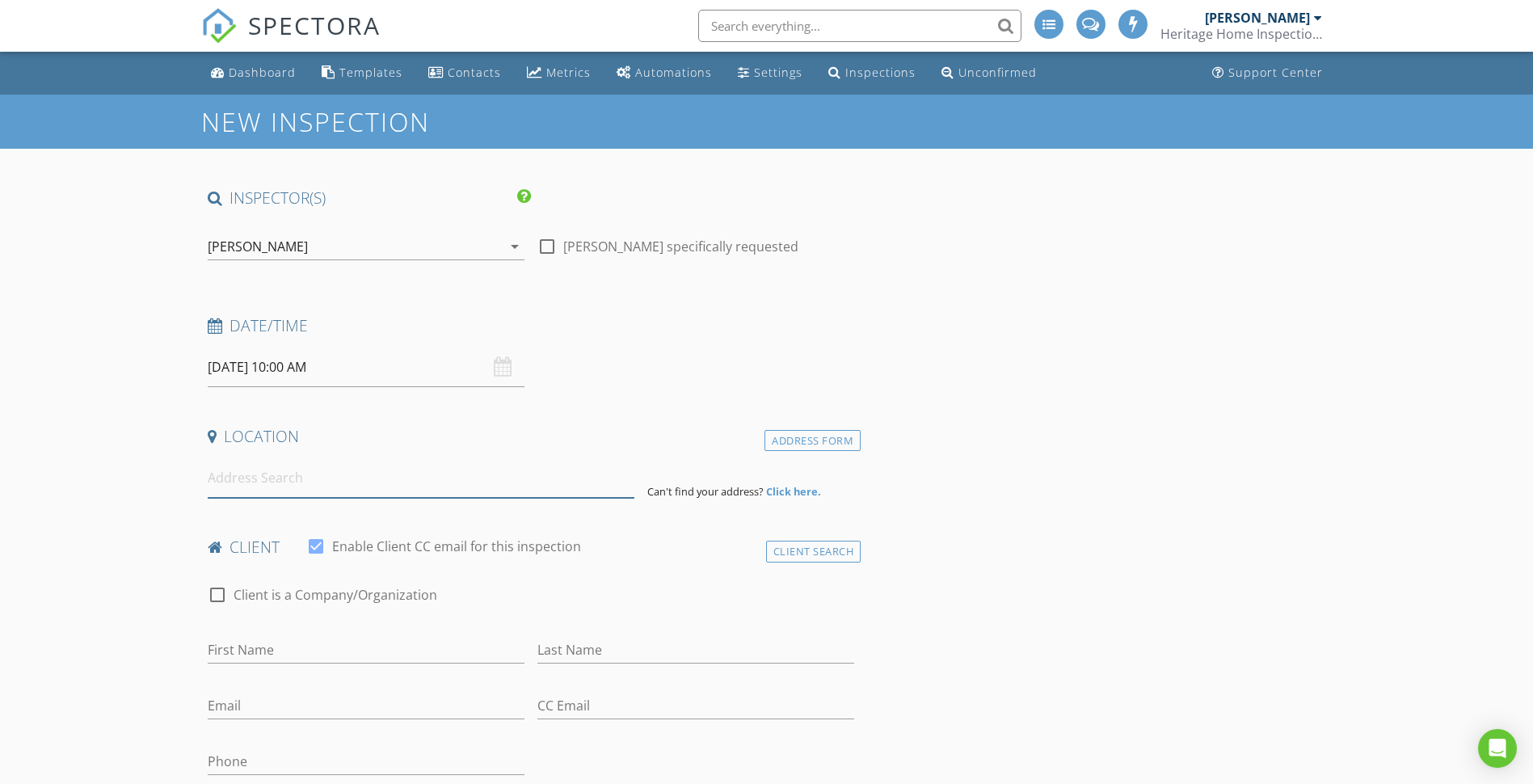
click at [330, 495] on input at bounding box center [421, 478] width 427 height 39
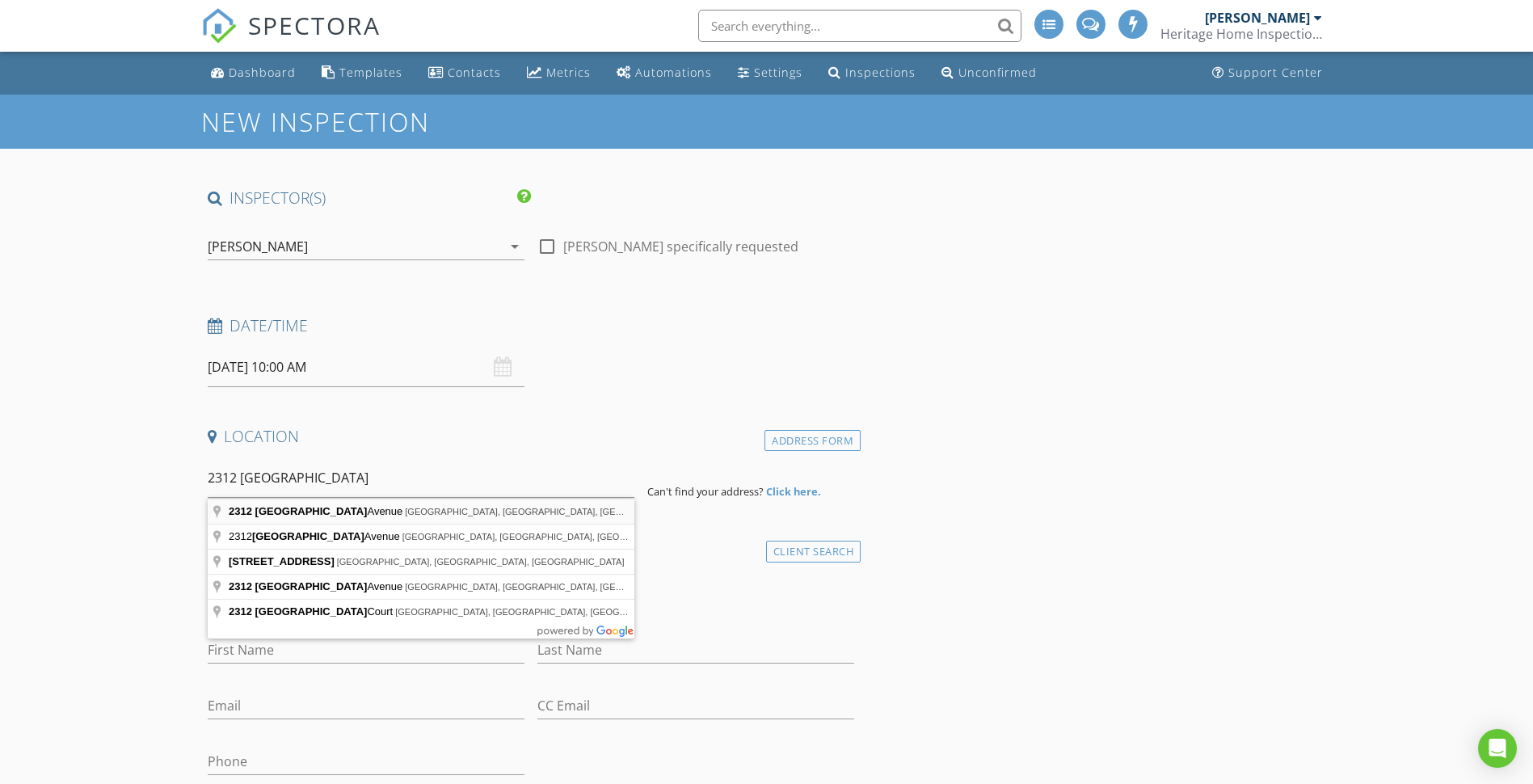
type input "2312 Melbourne Avenue, Haines City, FL, USA"
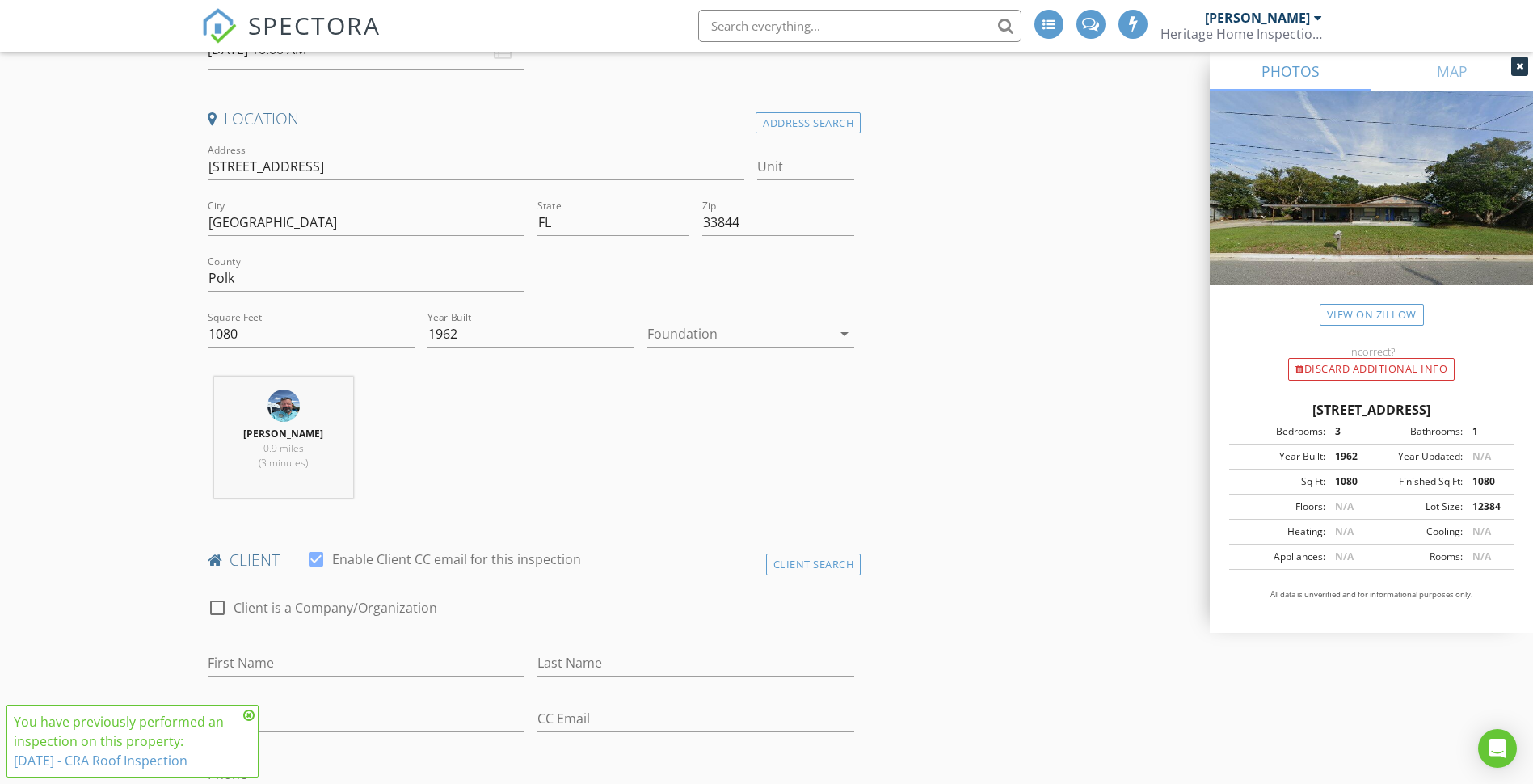
scroll to position [324, 0]
click at [810, 559] on div "Client Search" at bounding box center [814, 559] width 96 height 22
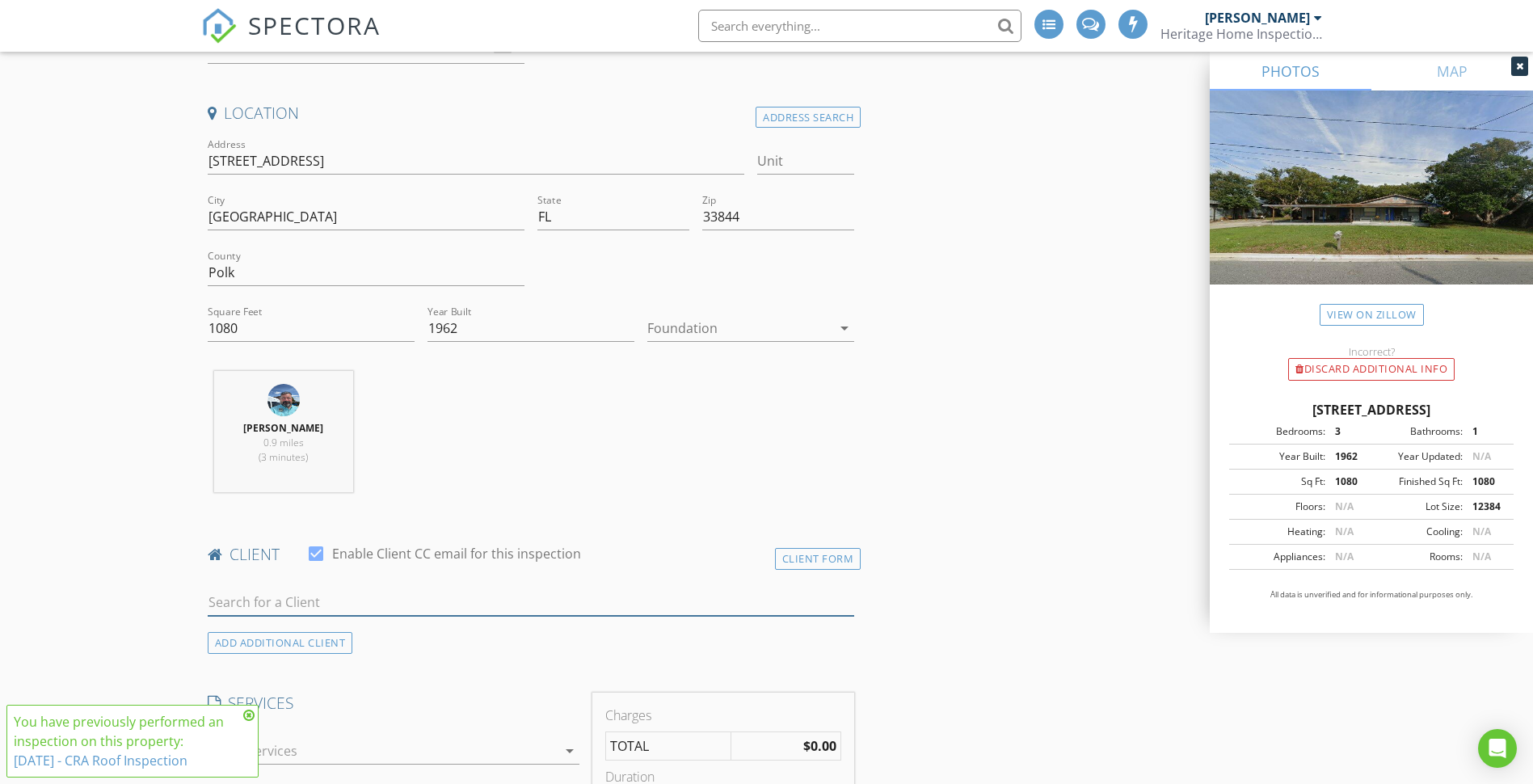
click at [310, 600] on input "text" at bounding box center [531, 602] width 647 height 26
type input "cra"
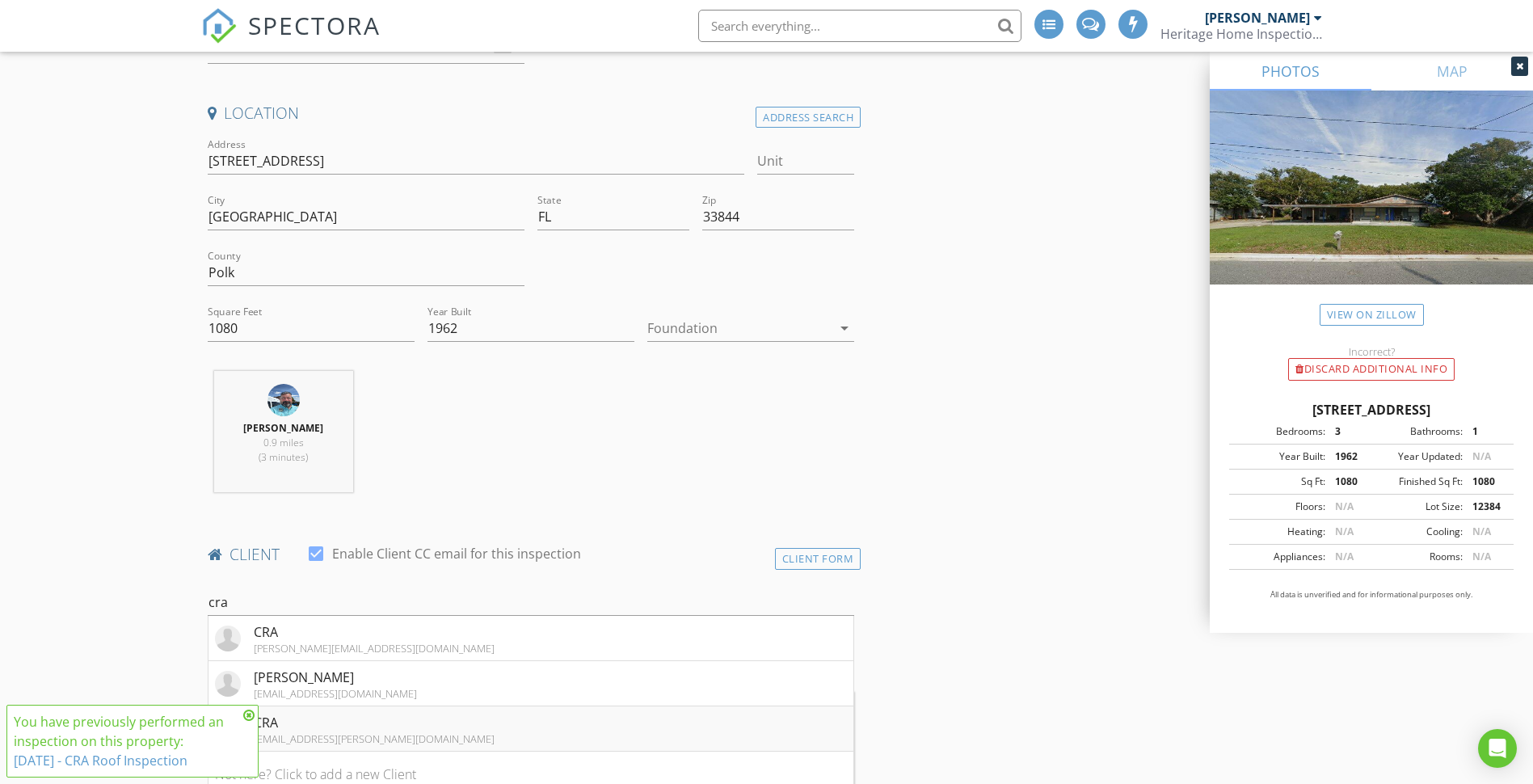
click at [420, 724] on li "CRA jazmine.beltran@hainescity.com" at bounding box center [531, 728] width 646 height 45
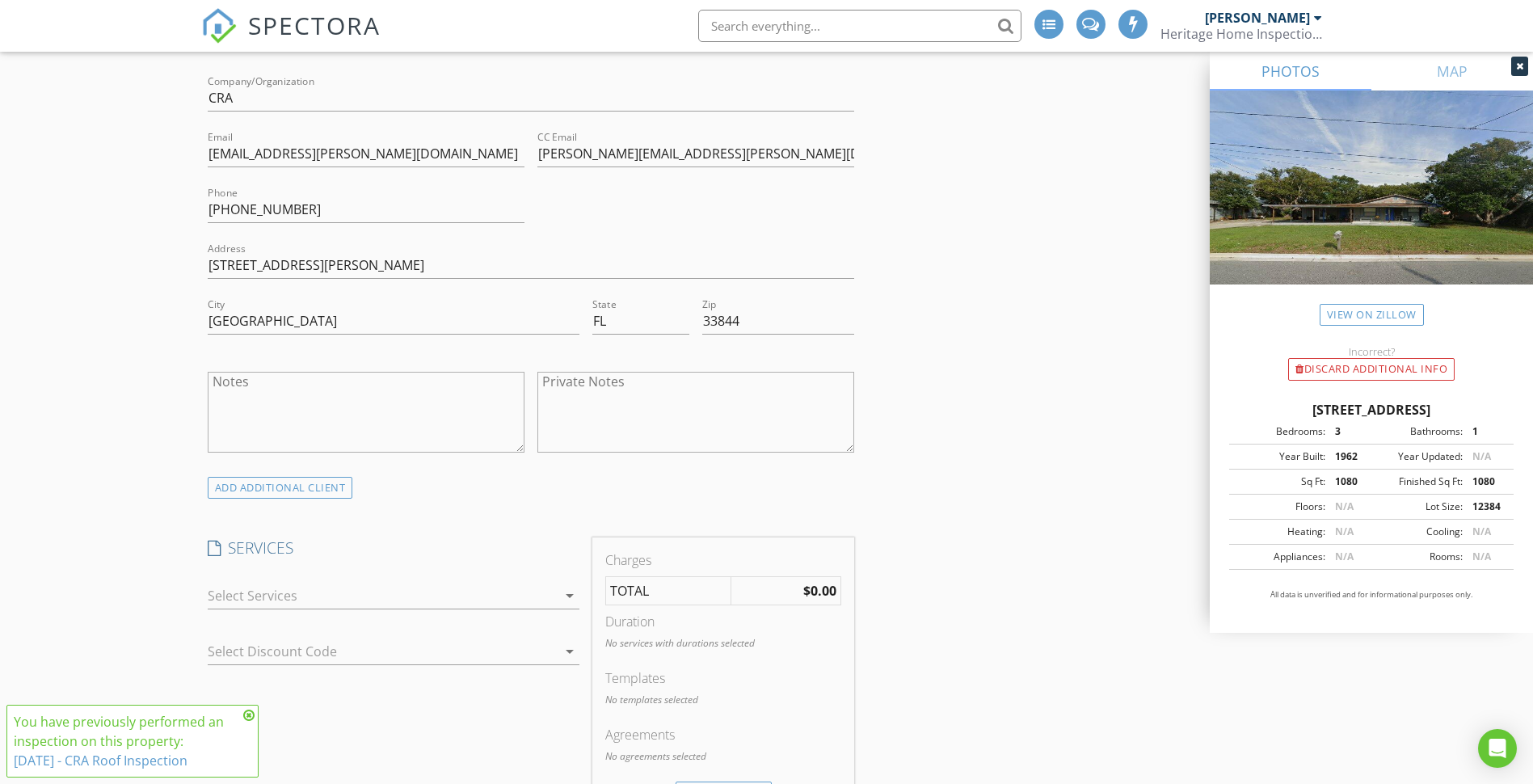
scroll to position [889, 0]
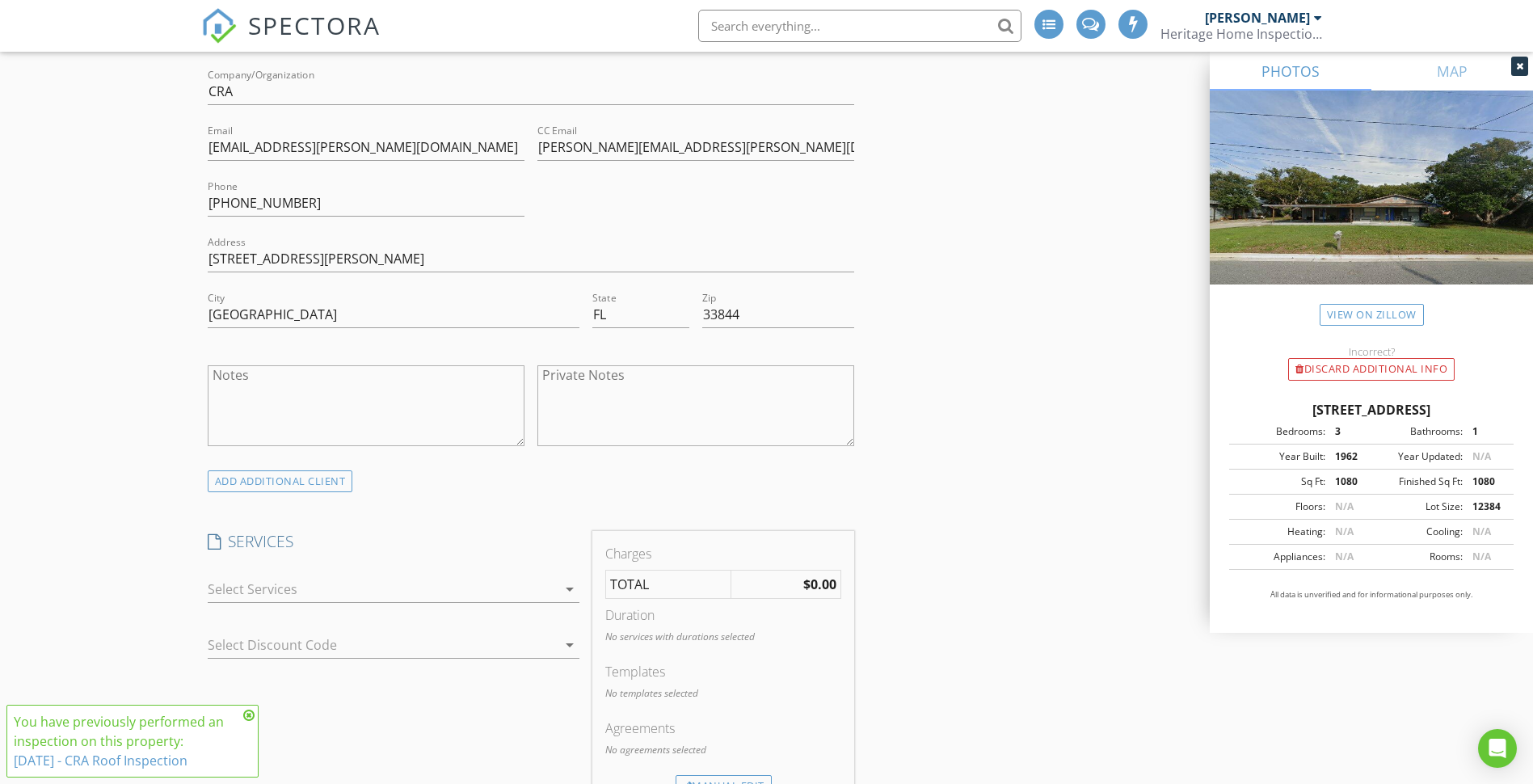
click at [550, 588] on div at bounding box center [382, 589] width 349 height 26
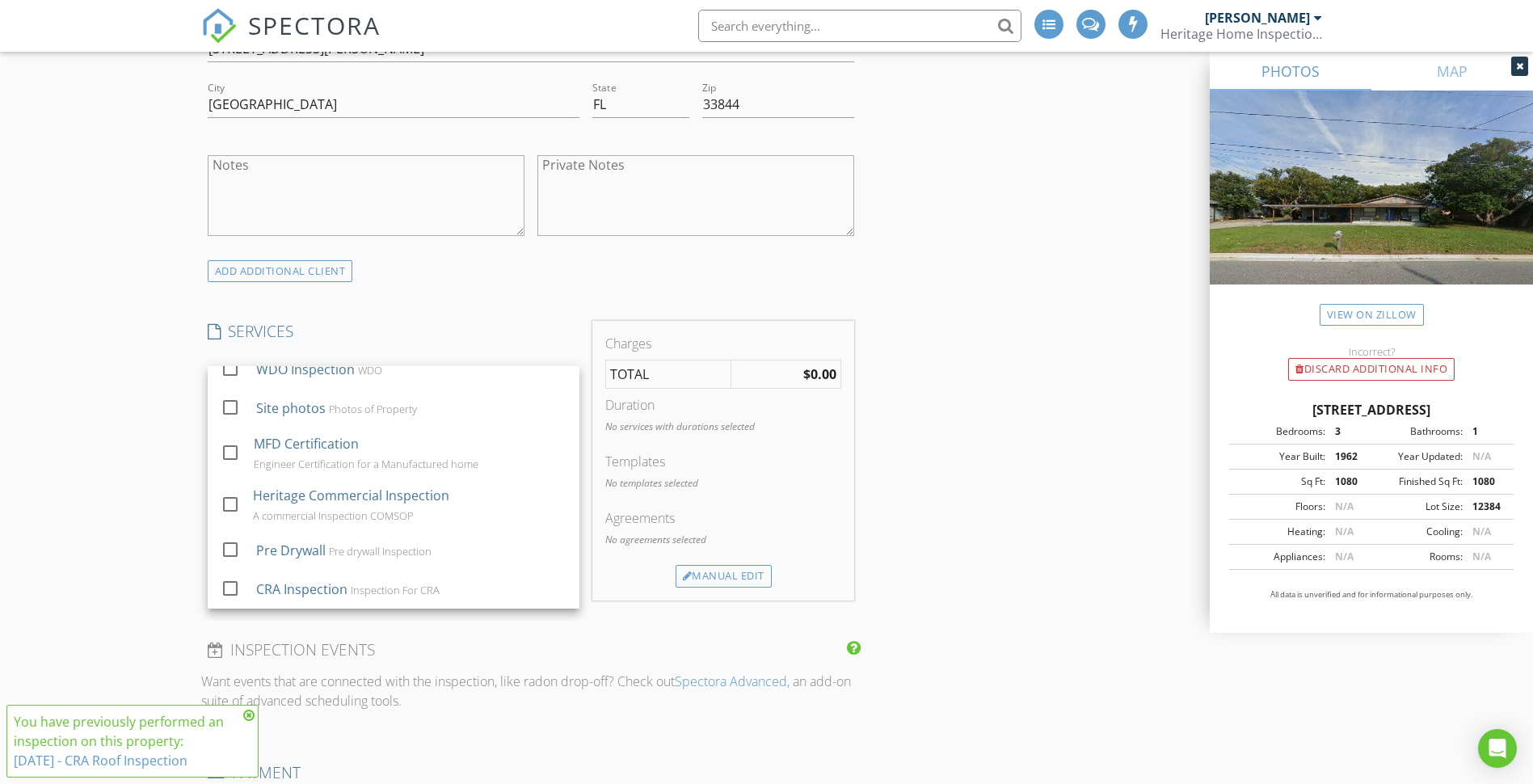
scroll to position [1132, 0]
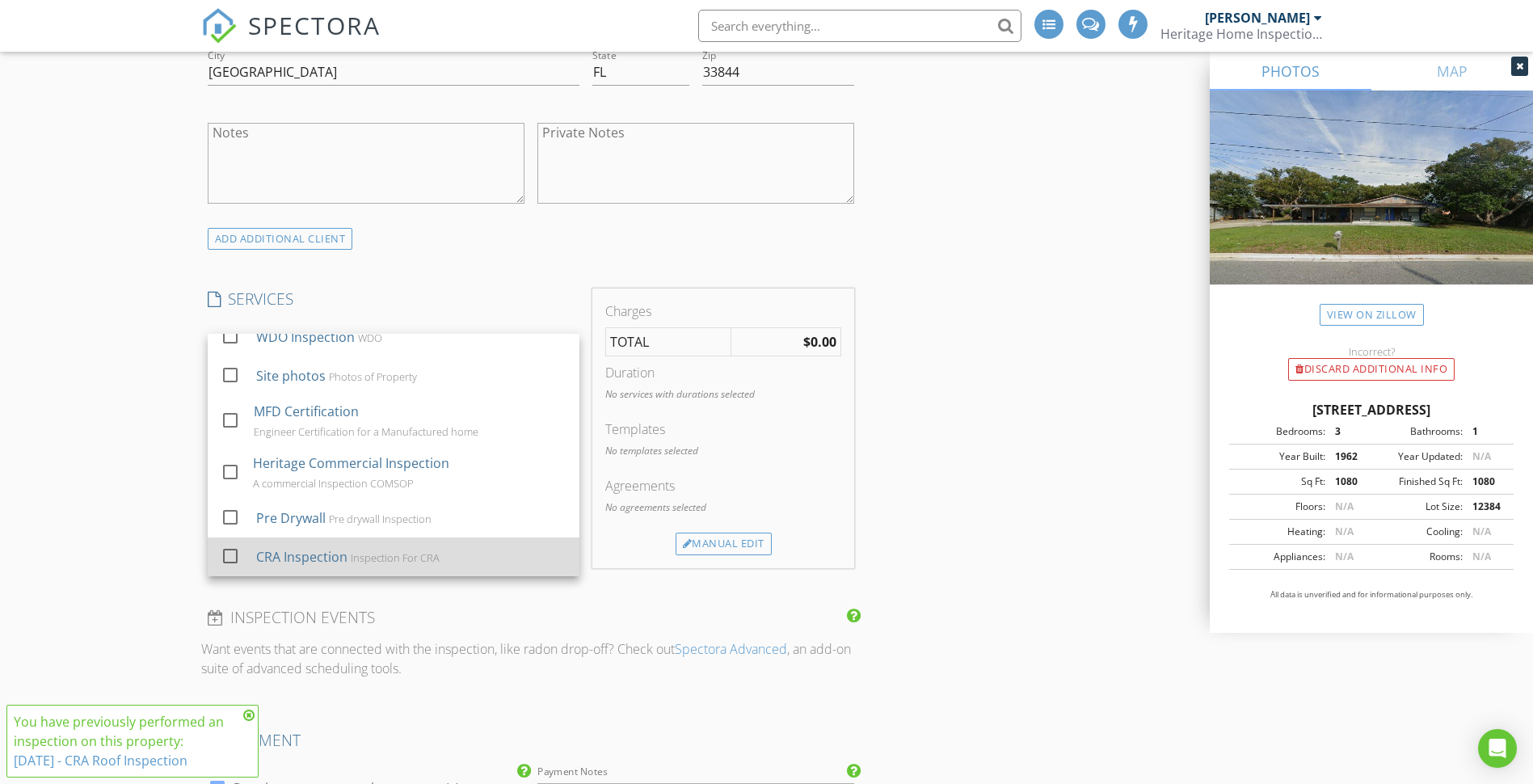
click at [377, 564] on div "Inspection For CRA" at bounding box center [395, 557] width 89 height 13
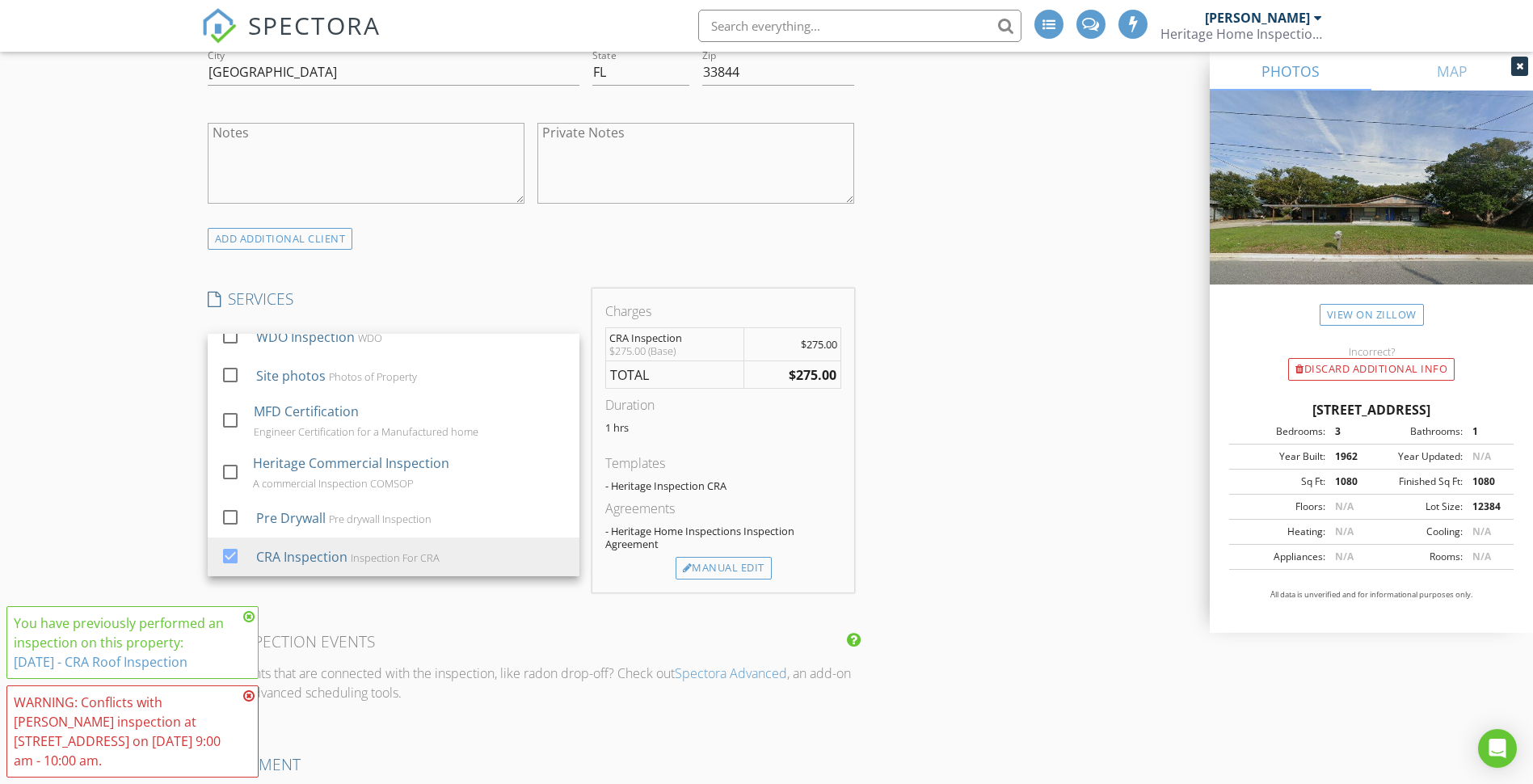
click at [569, 615] on div "INSPECTOR(S) check_box Shawn Giroux PRIMARY Shawn Giroux arrow_drop_down check_…" at bounding box center [531, 443] width 660 height 2775
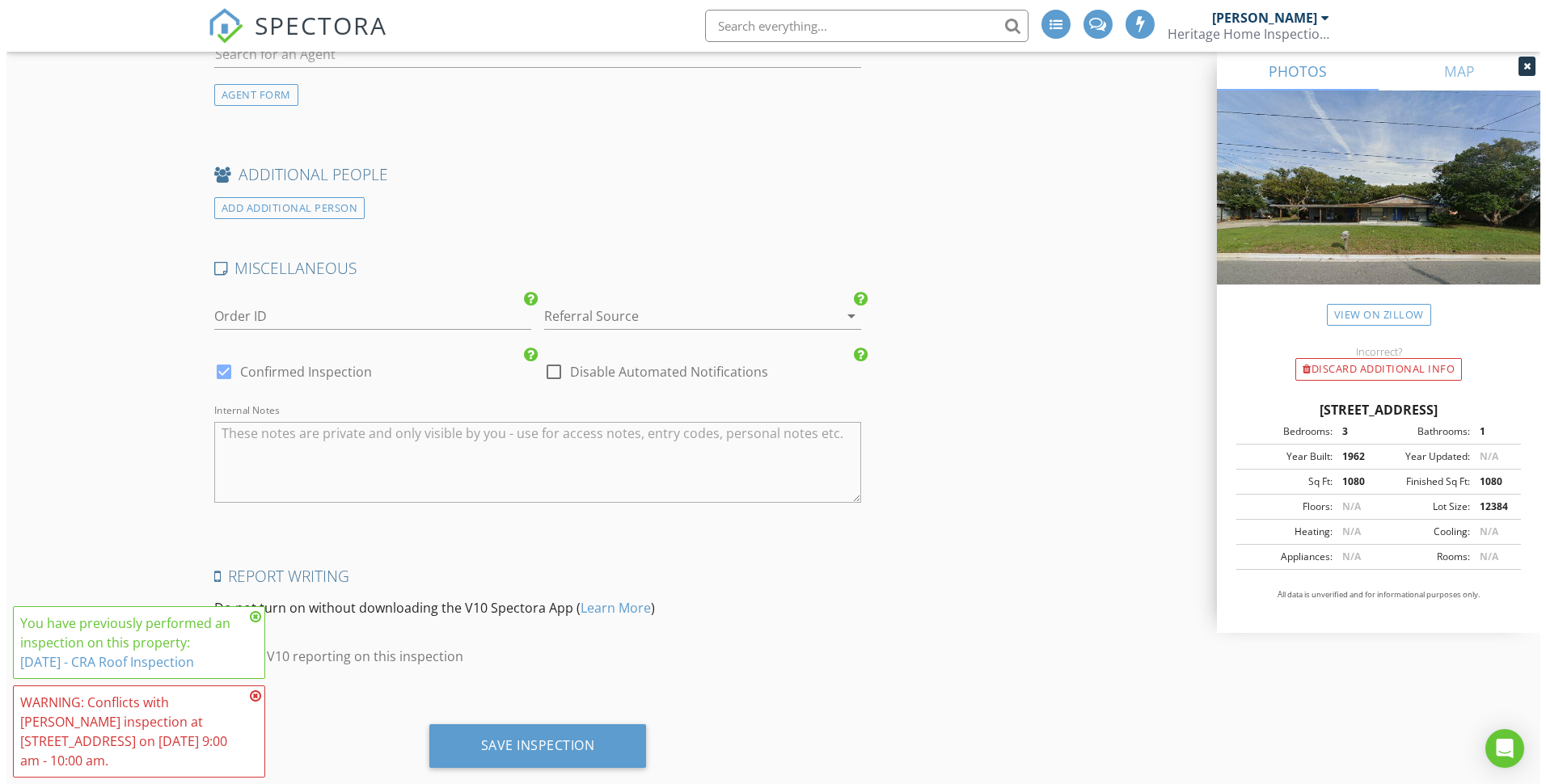
scroll to position [2313, 0]
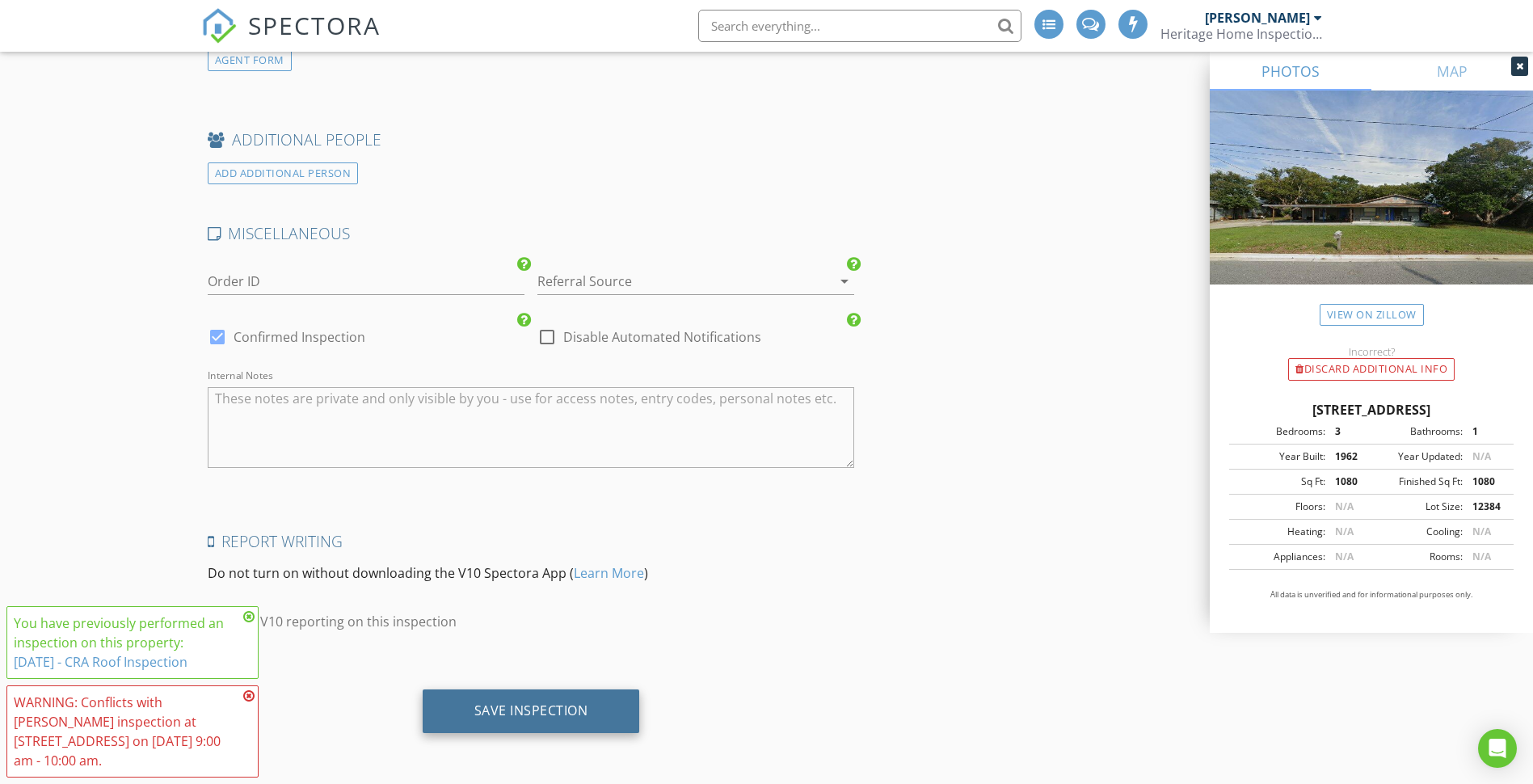
click at [541, 710] on div "Save Inspection" at bounding box center [531, 710] width 114 height 16
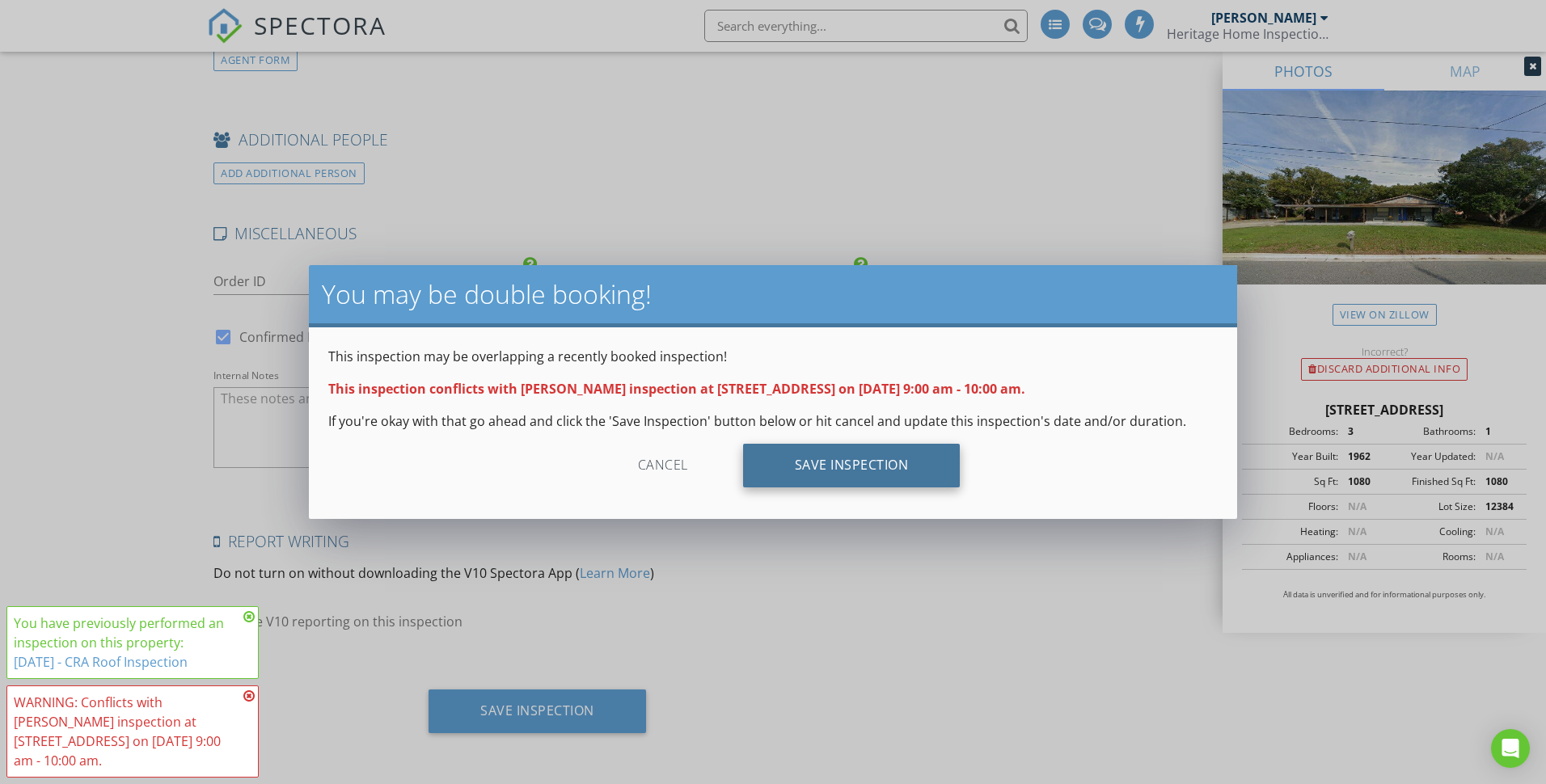
click at [822, 471] on div "Save Inspection" at bounding box center [852, 465] width 218 height 44
